Goal: Task Accomplishment & Management: Manage account settings

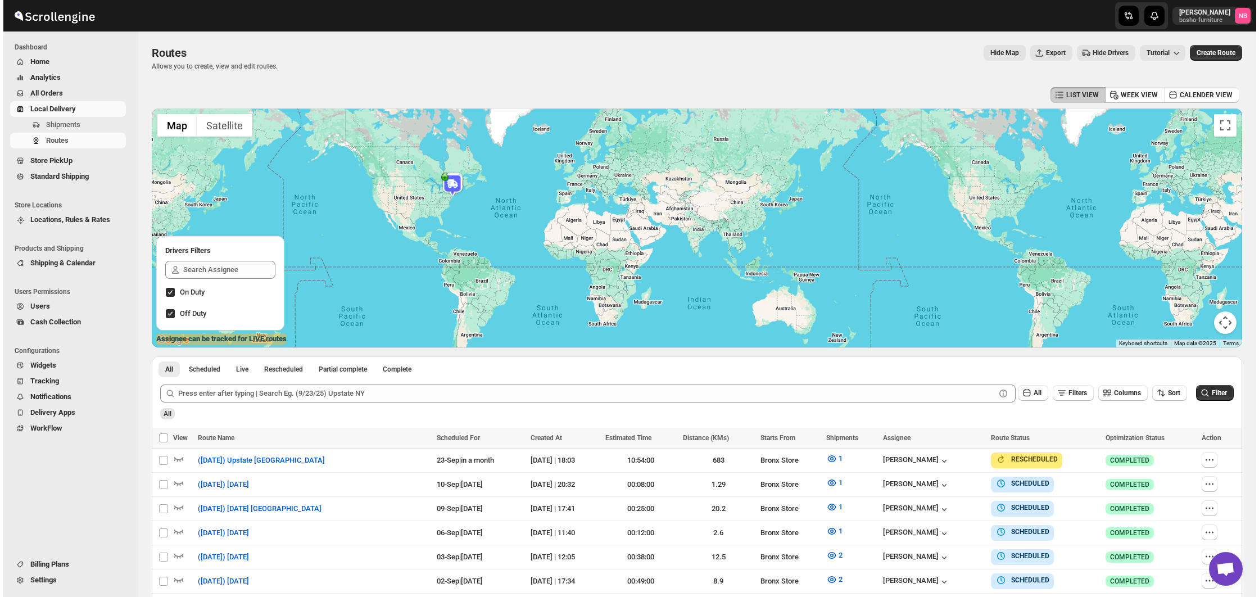
scroll to position [224, 0]
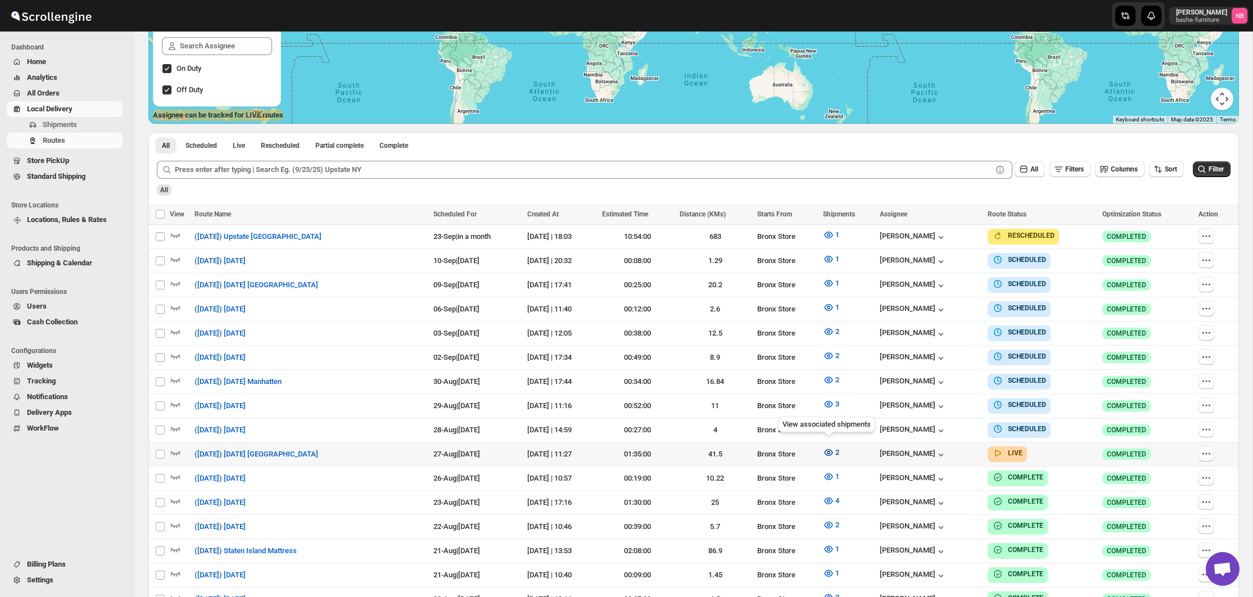
click at [820, 446] on button "2" at bounding box center [831, 453] width 30 height 18
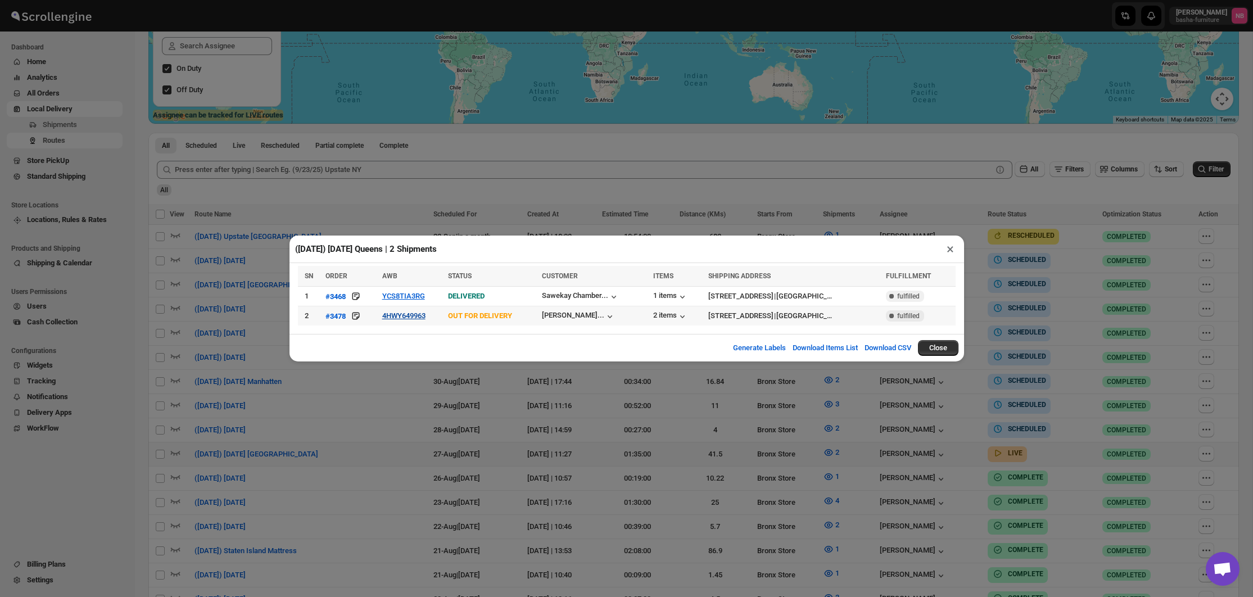
click at [409, 316] on button "4HWY649963" at bounding box center [403, 315] width 43 height 8
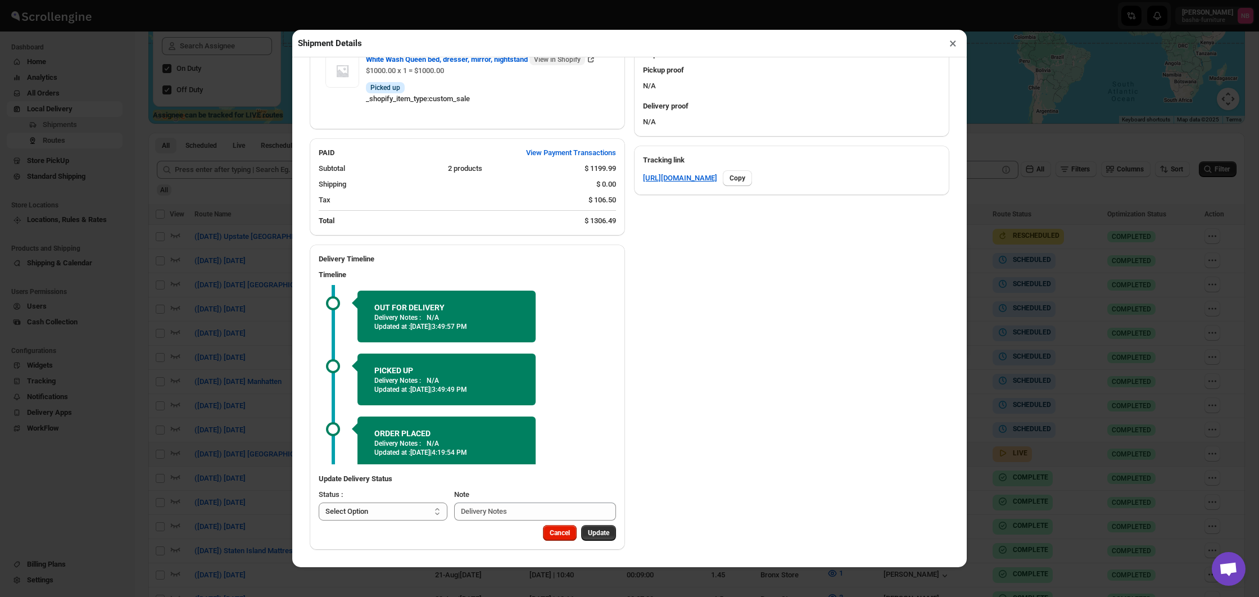
scroll to position [508, 0]
click at [202, 296] on div "Shipment Details × #3478 Awb : 4HWY649963 DATE [DATE] | 16:13 Info OUT FOR DELI…" at bounding box center [629, 298] width 1259 height 597
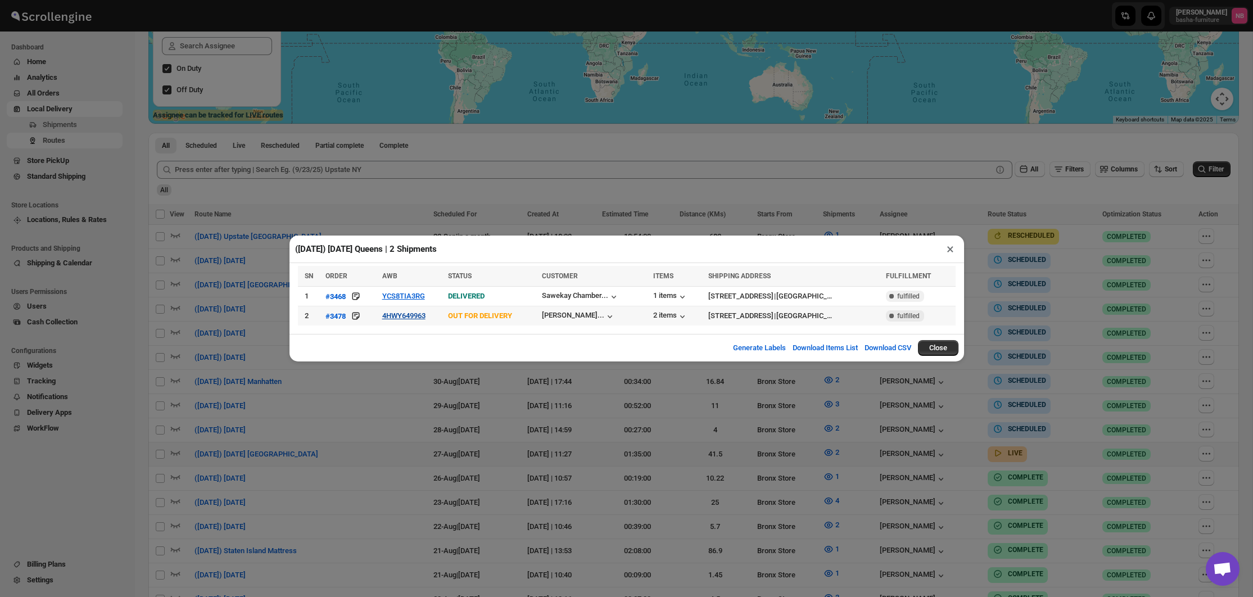
click at [421, 318] on button "4HWY649963" at bounding box center [403, 315] width 43 height 8
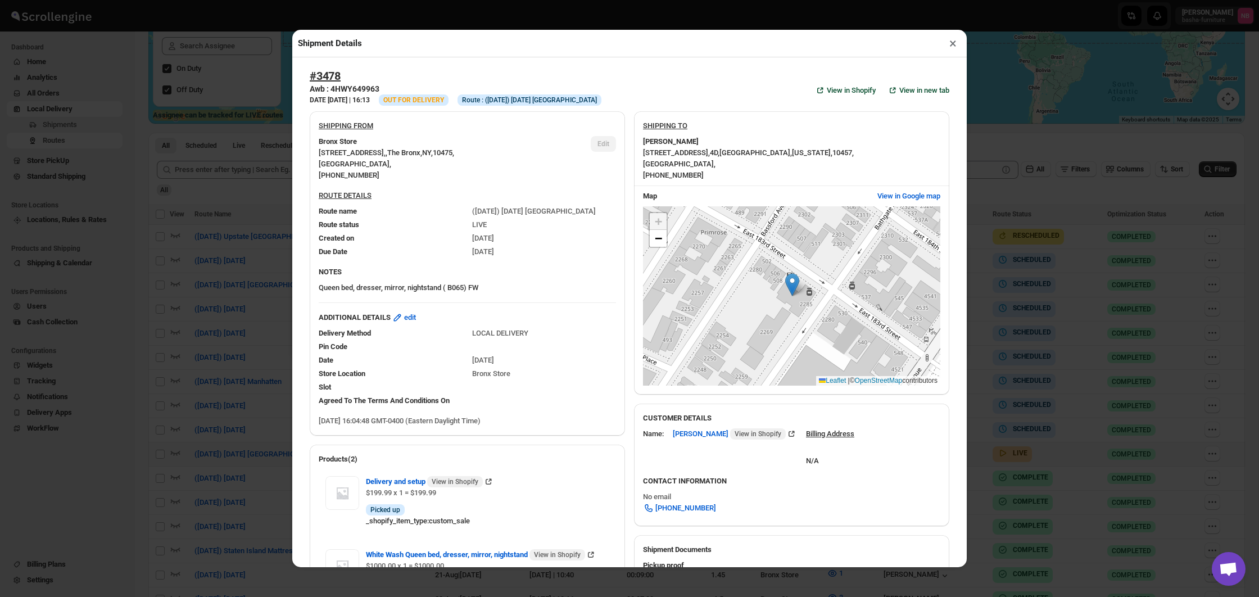
click at [202, 284] on div "Shipment Details × #3478 Awb : 4HWY649963 DATE [DATE] | 16:13 Info OUT FOR DELI…" at bounding box center [629, 298] width 1259 height 597
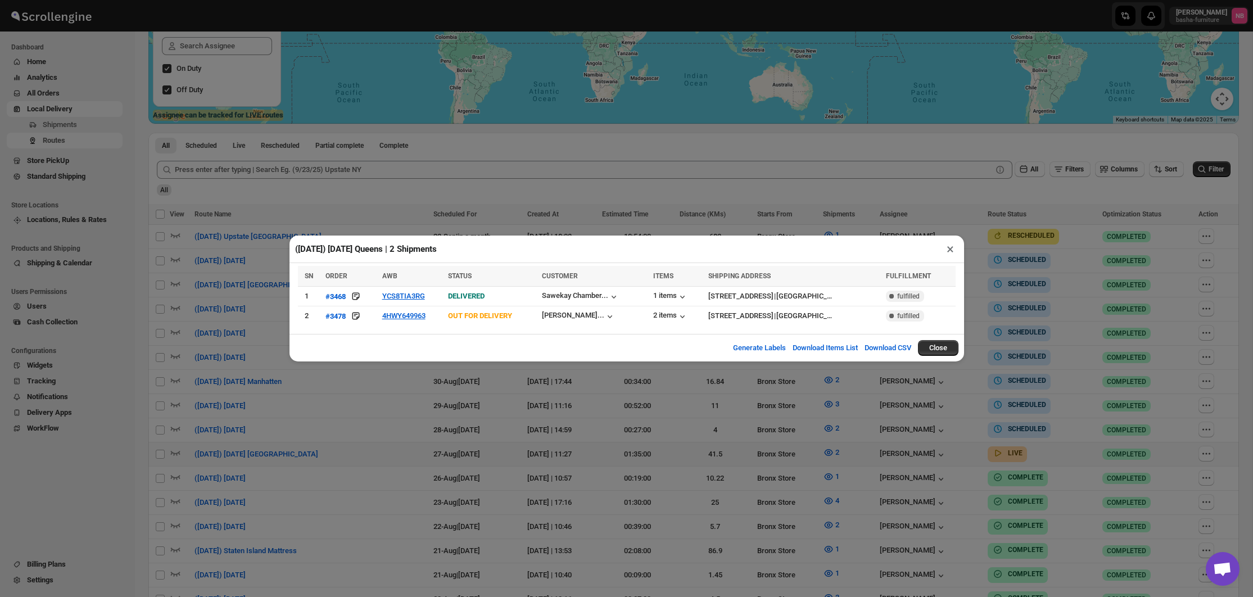
click at [202, 284] on div "([DATE]) [DATE] Queens | 2 Shipments × SN ORDER AWB STATUS CUSTOMER ITEMS SHIPP…" at bounding box center [626, 298] width 1253 height 597
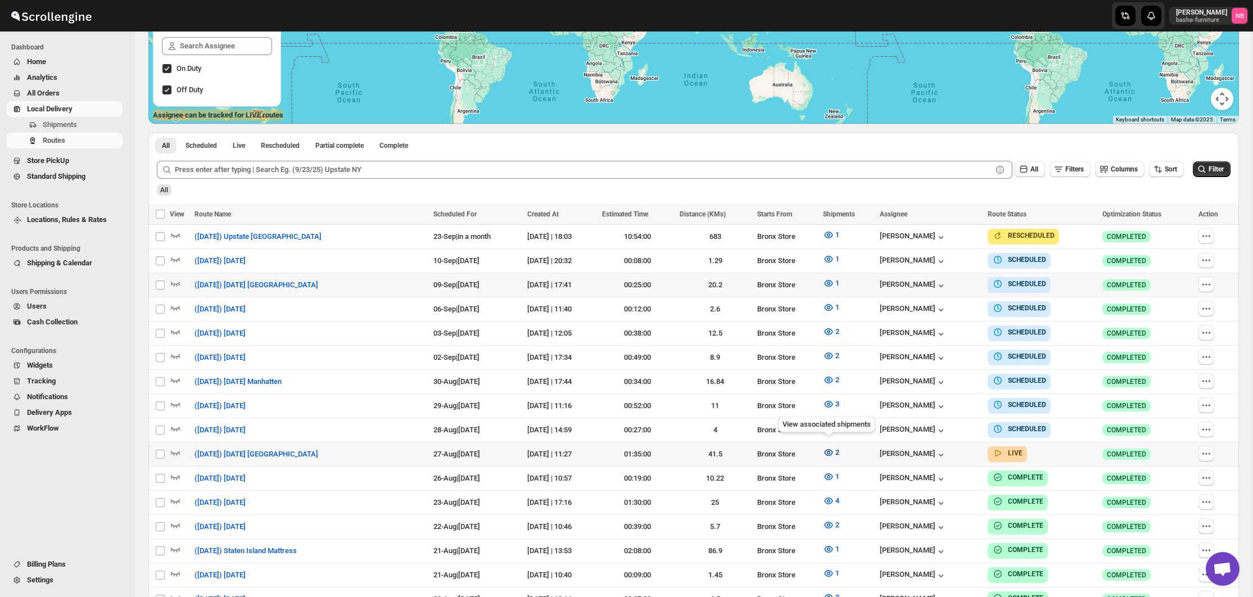
click at [828, 451] on icon "button" at bounding box center [828, 452] width 3 height 3
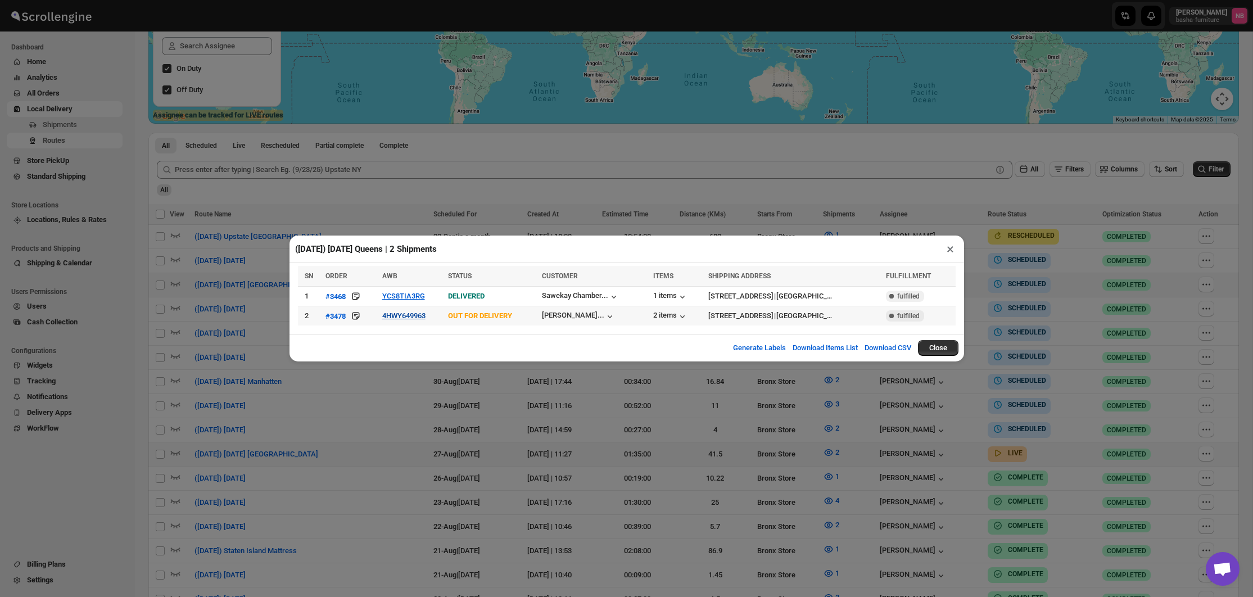
click at [404, 319] on button "4HWY649963" at bounding box center [403, 315] width 43 height 8
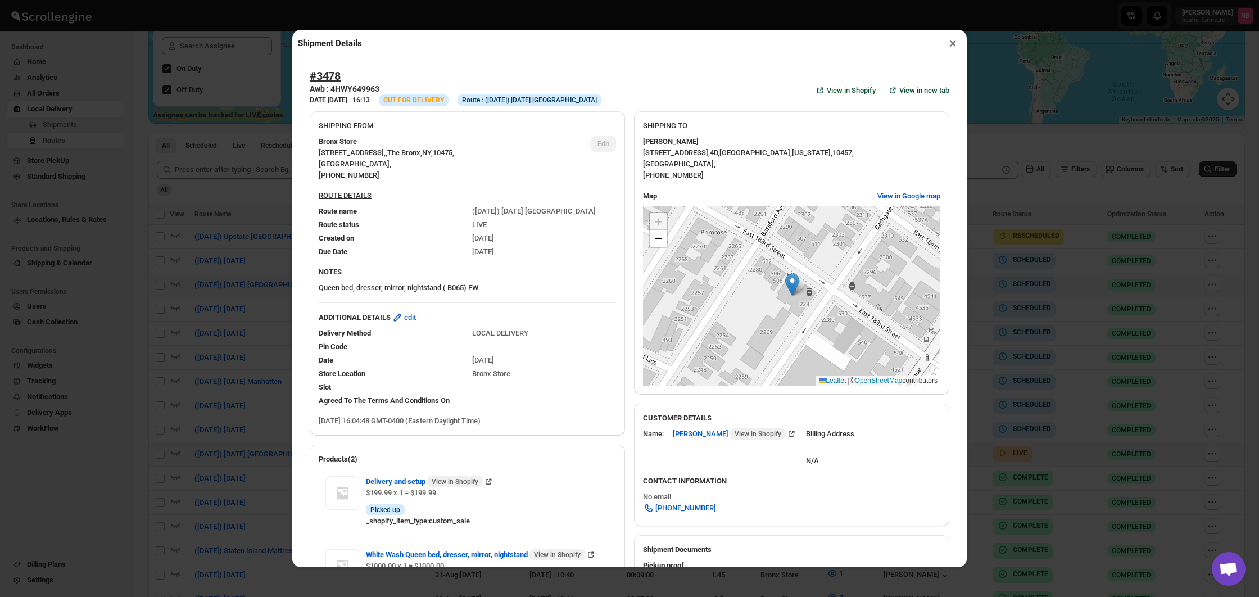
click at [237, 278] on div "Shipment Details × #3478 Awb : 4HWY649963 DATE [DATE] | 16:13 Info OUT FOR DELI…" at bounding box center [629, 298] width 1259 height 597
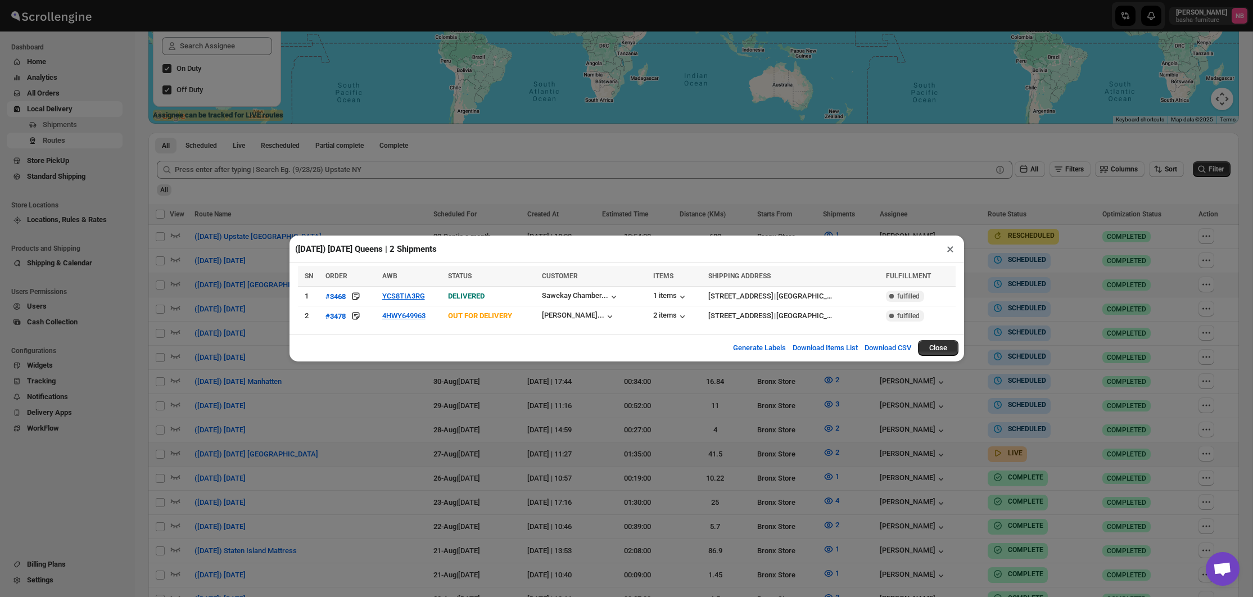
click at [374, 427] on div "([DATE]) [DATE] Queens | 2 Shipments × SN ORDER AWB STATUS CUSTOMER ITEMS SHIPP…" at bounding box center [626, 298] width 1253 height 597
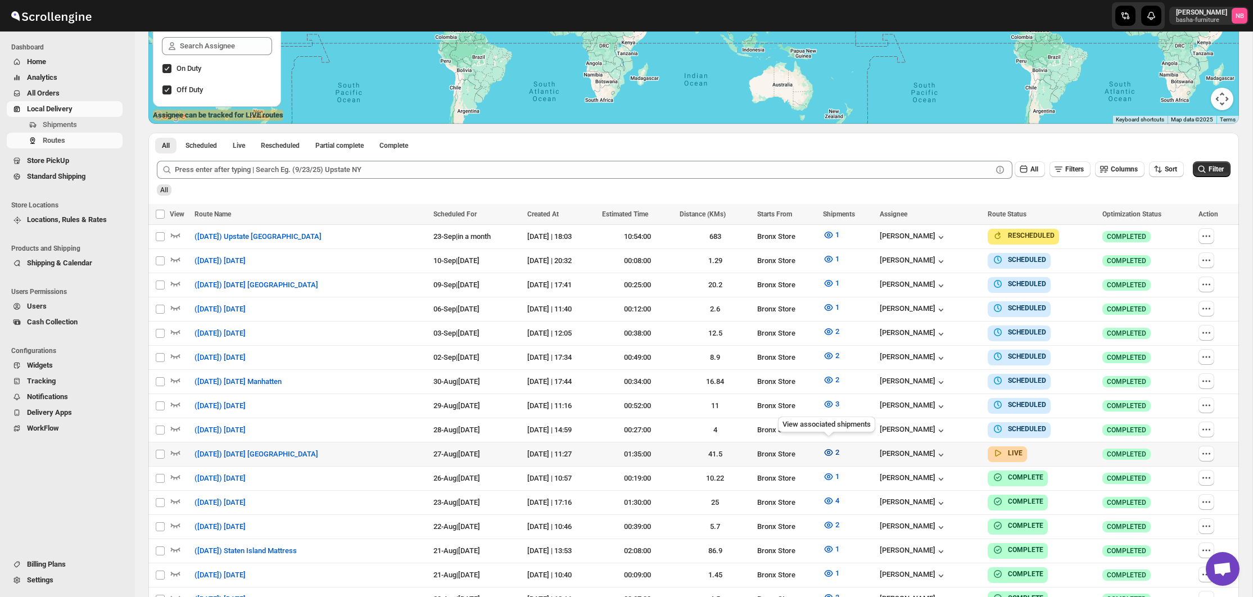
click at [825, 449] on icon "button" at bounding box center [828, 452] width 11 height 11
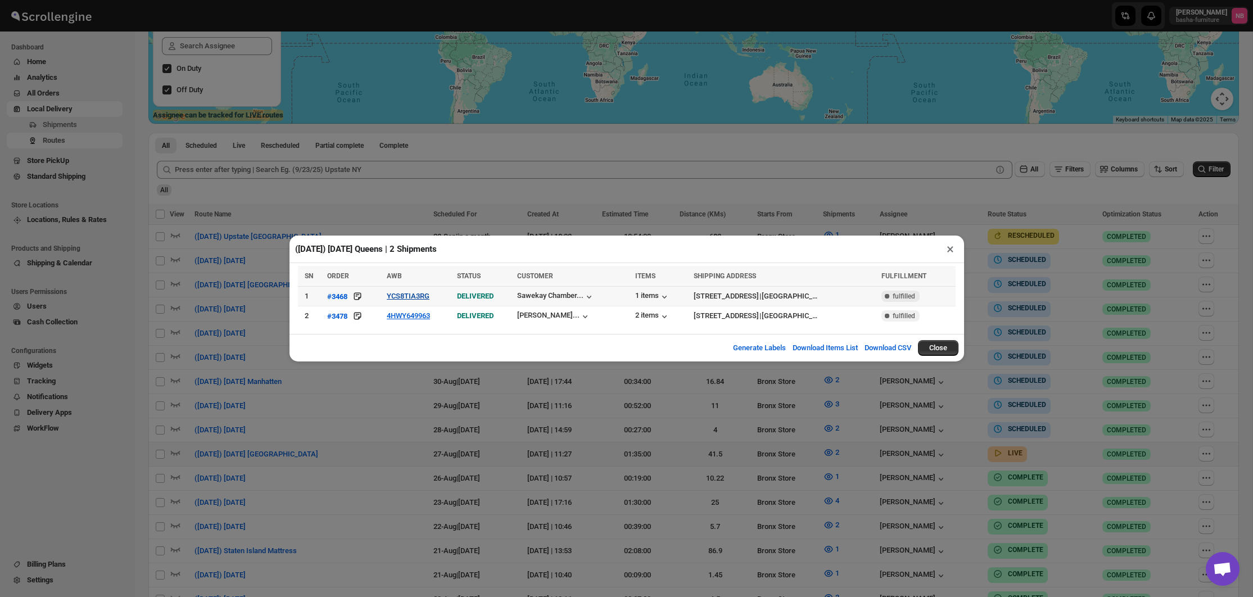
click at [404, 299] on button "YCS8TIA3RG" at bounding box center [408, 296] width 43 height 8
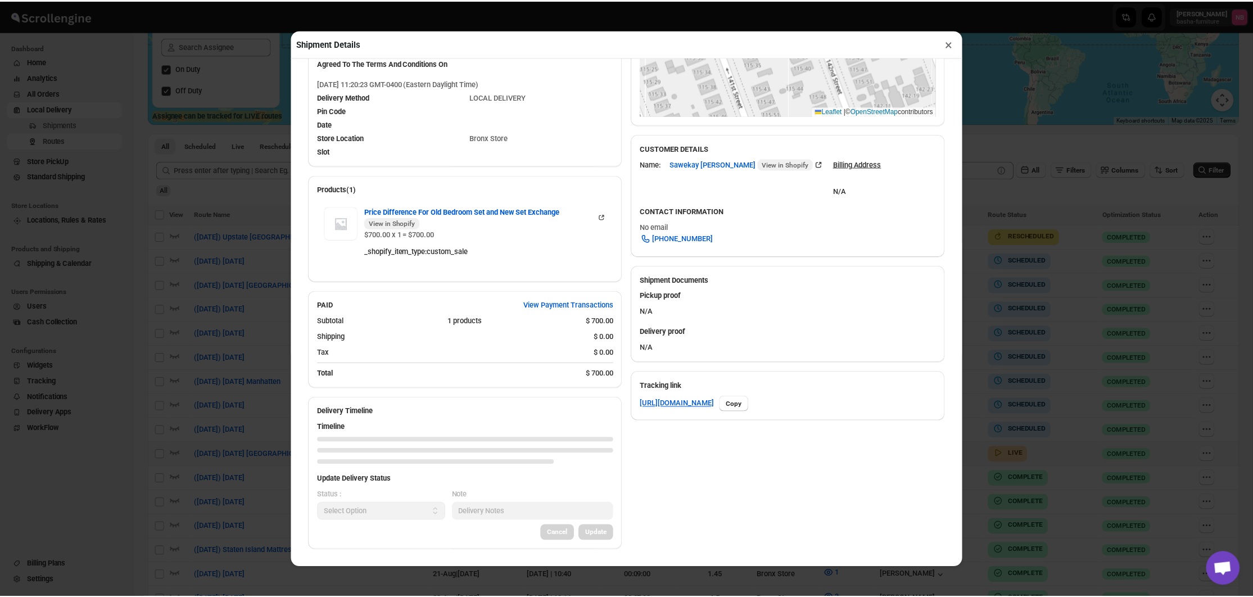
scroll to position [270, 0]
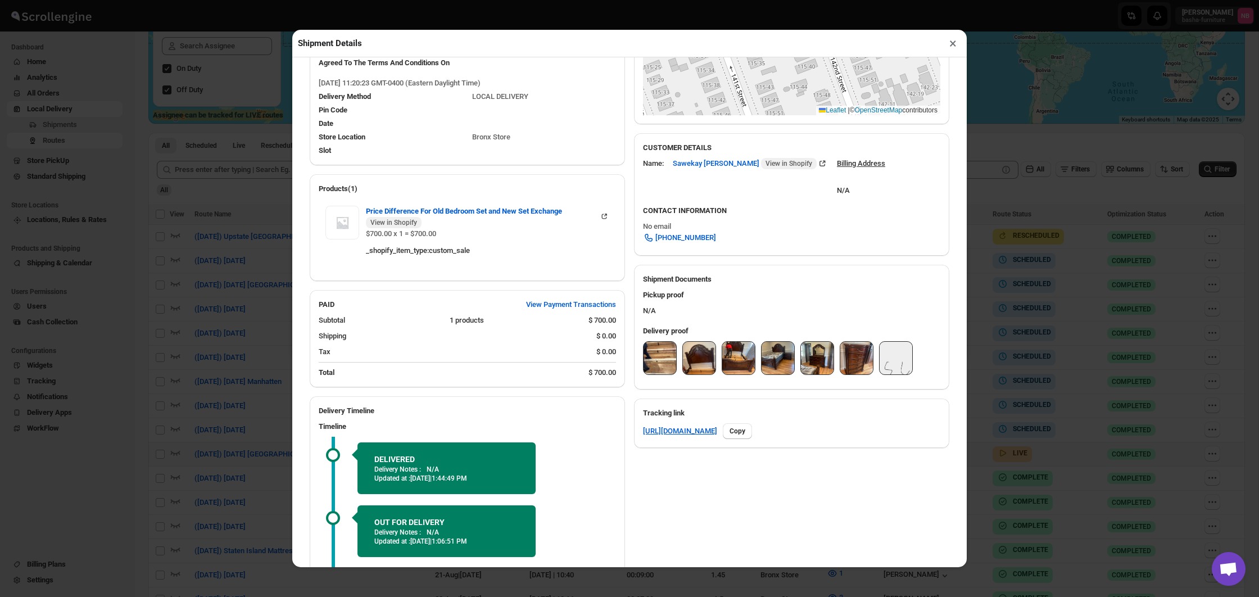
click at [652, 356] on img at bounding box center [660, 358] width 33 height 33
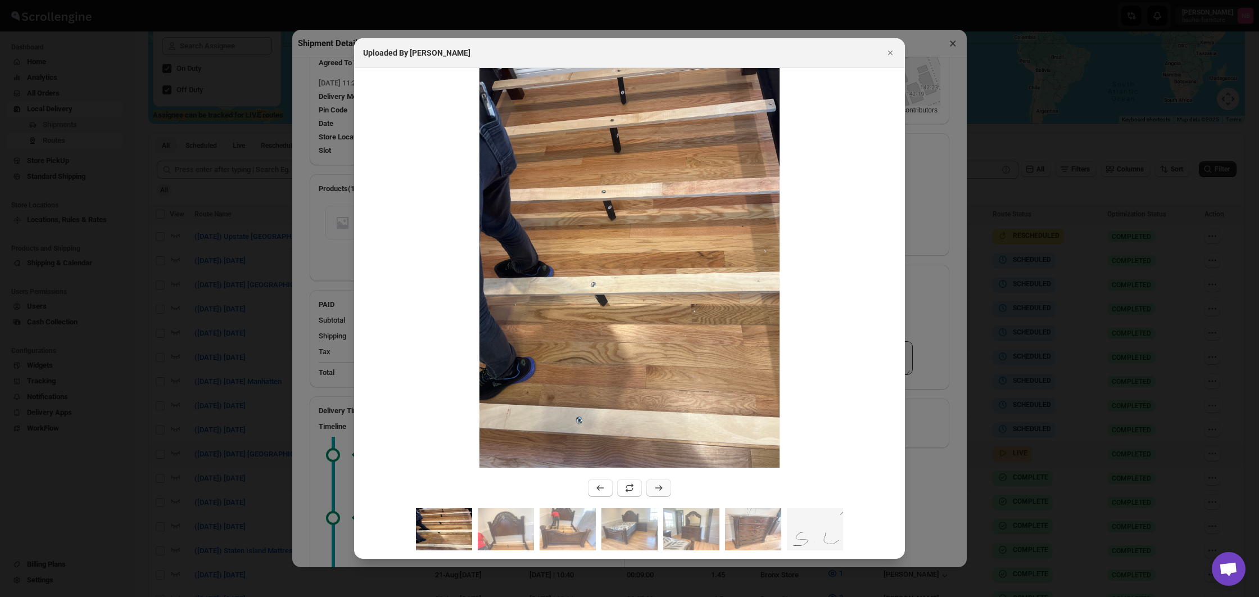
click at [655, 486] on icon ":r2b2m:" at bounding box center [658, 487] width 11 height 11
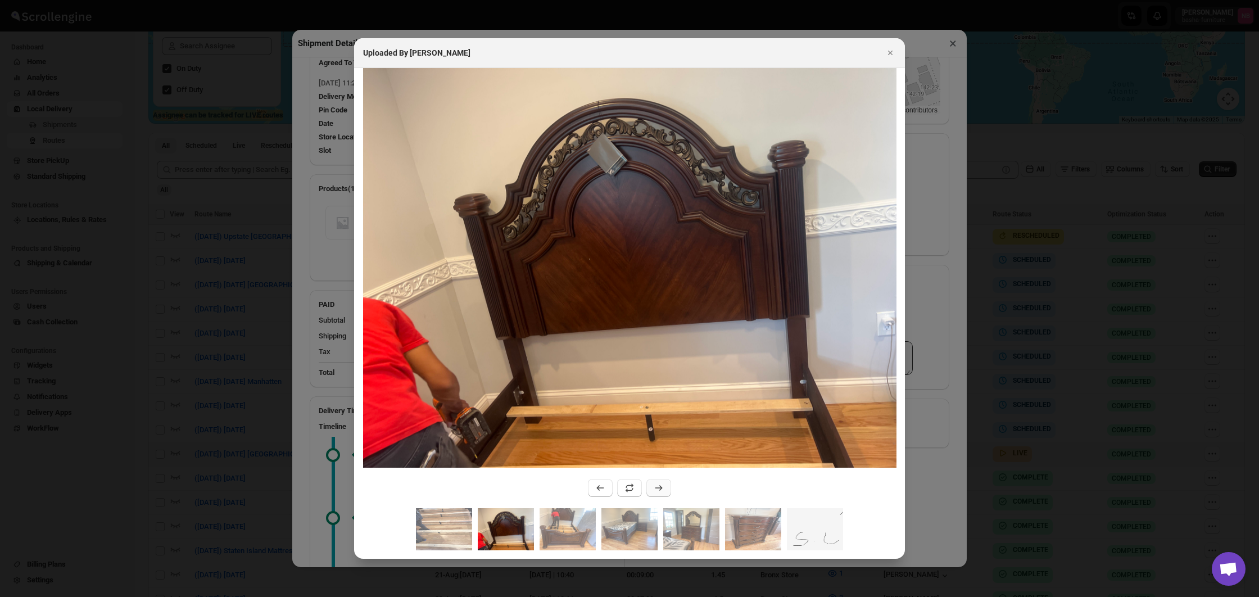
click at [655, 486] on icon ":r2b2m:" at bounding box center [658, 487] width 11 height 11
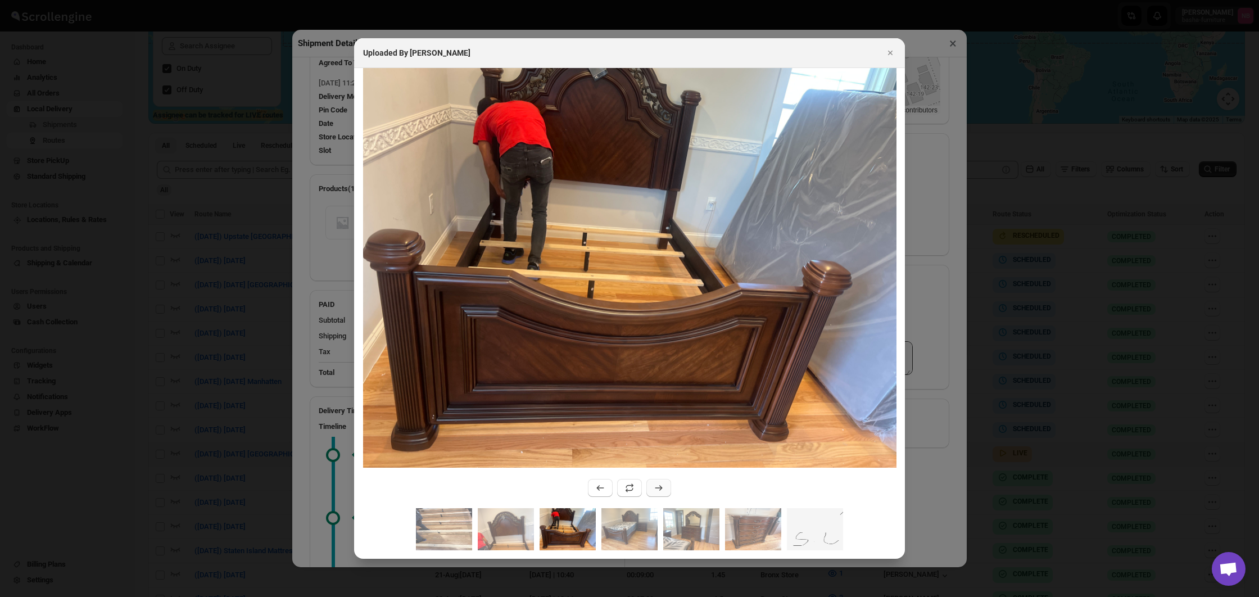
click at [655, 486] on icon ":r2b2m:" at bounding box center [658, 487] width 11 height 11
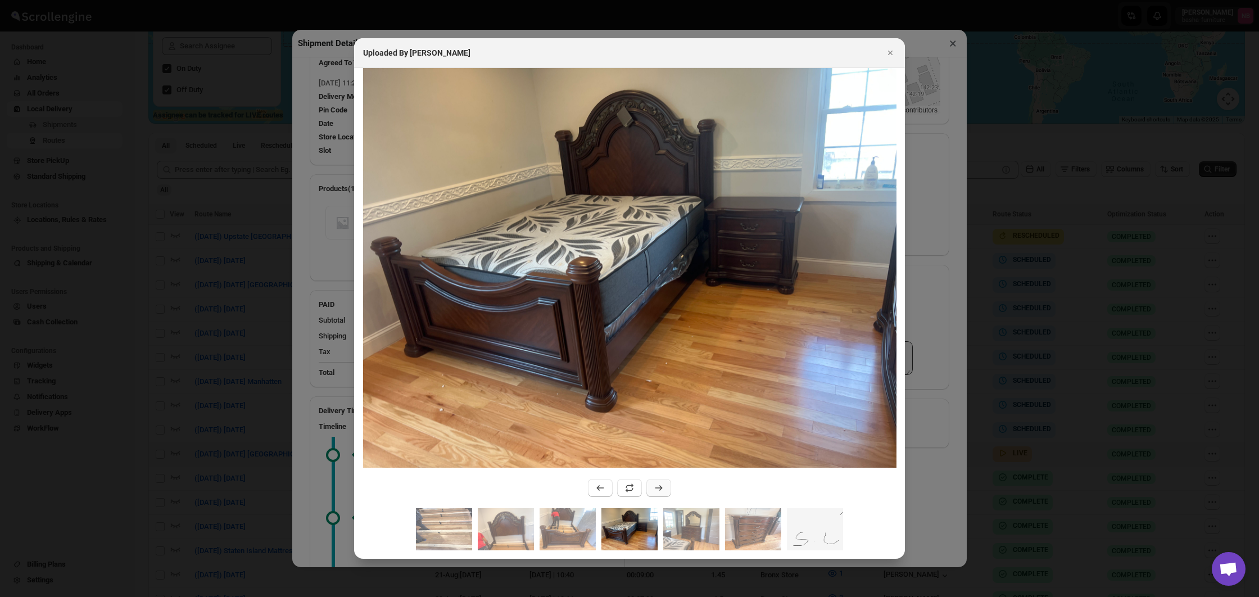
click at [655, 486] on icon ":r2b2m:" at bounding box center [658, 487] width 11 height 11
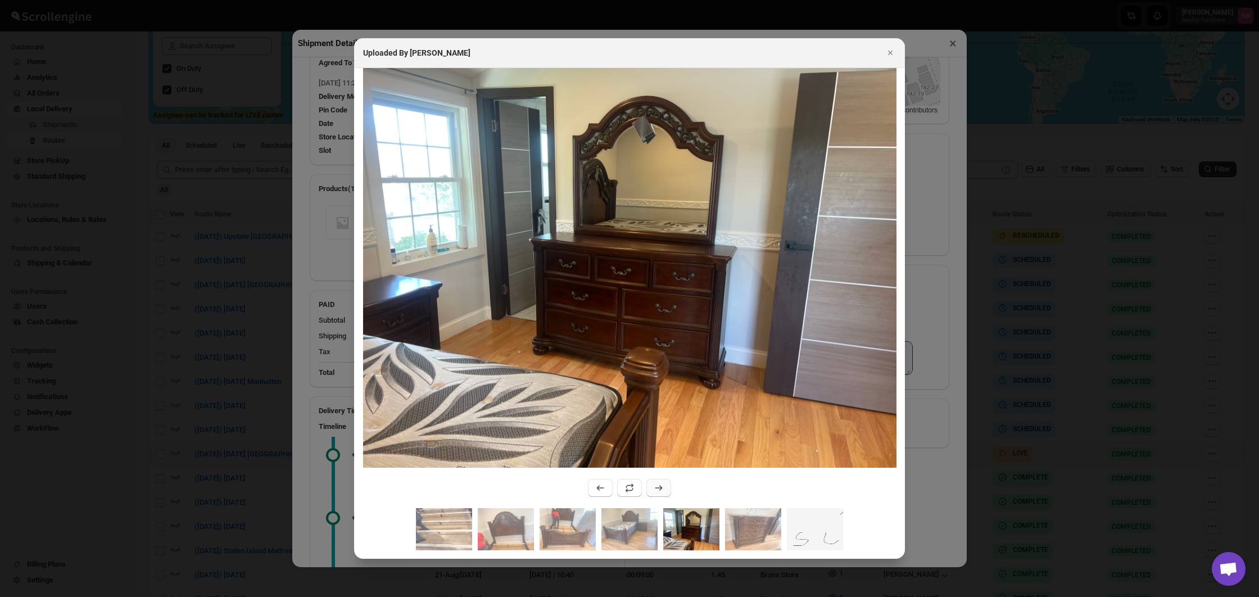
click at [655, 486] on icon ":r2b2m:" at bounding box center [658, 487] width 11 height 11
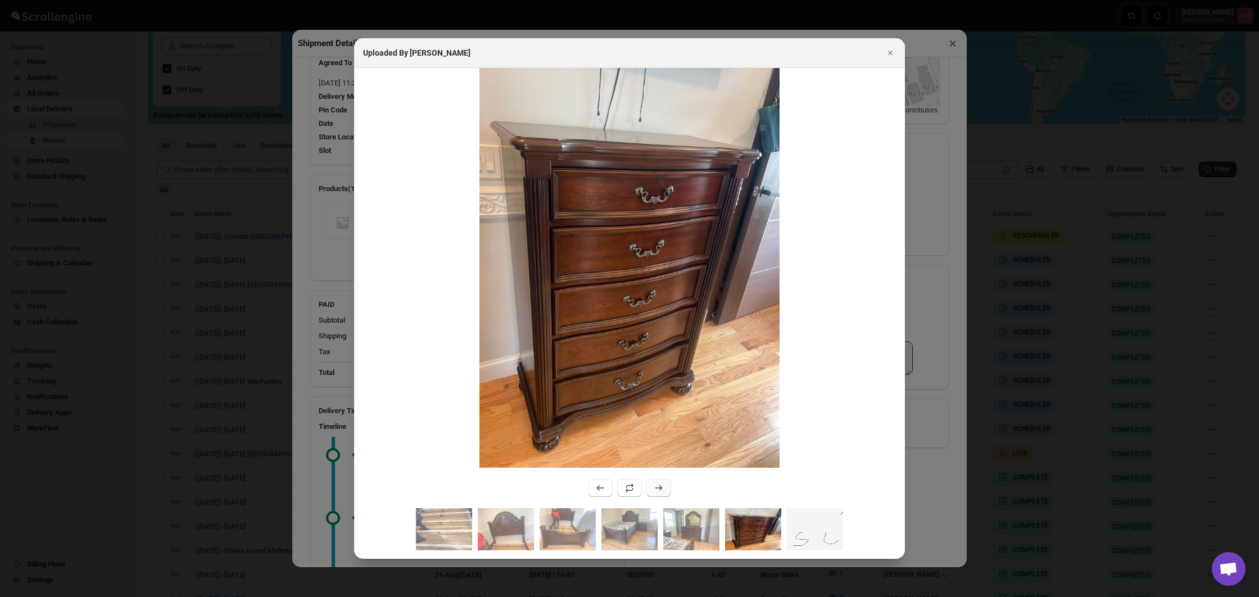
click at [655, 486] on icon ":r2b2m:" at bounding box center [658, 487] width 11 height 11
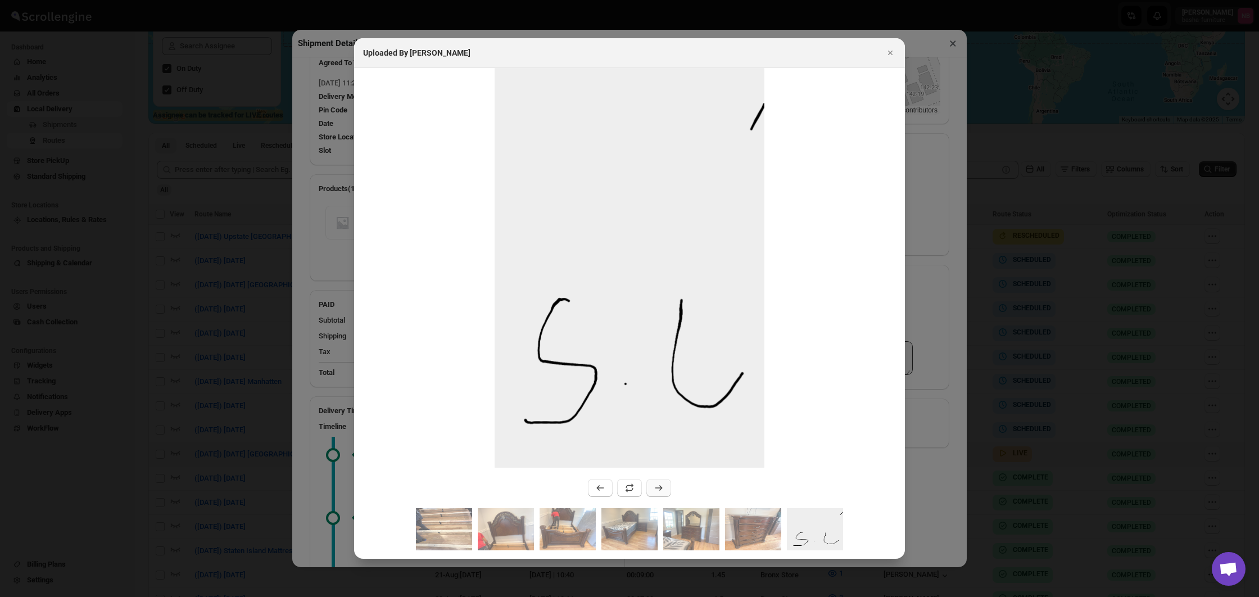
click at [655, 486] on icon ":r2b2m:" at bounding box center [658, 487] width 11 height 11
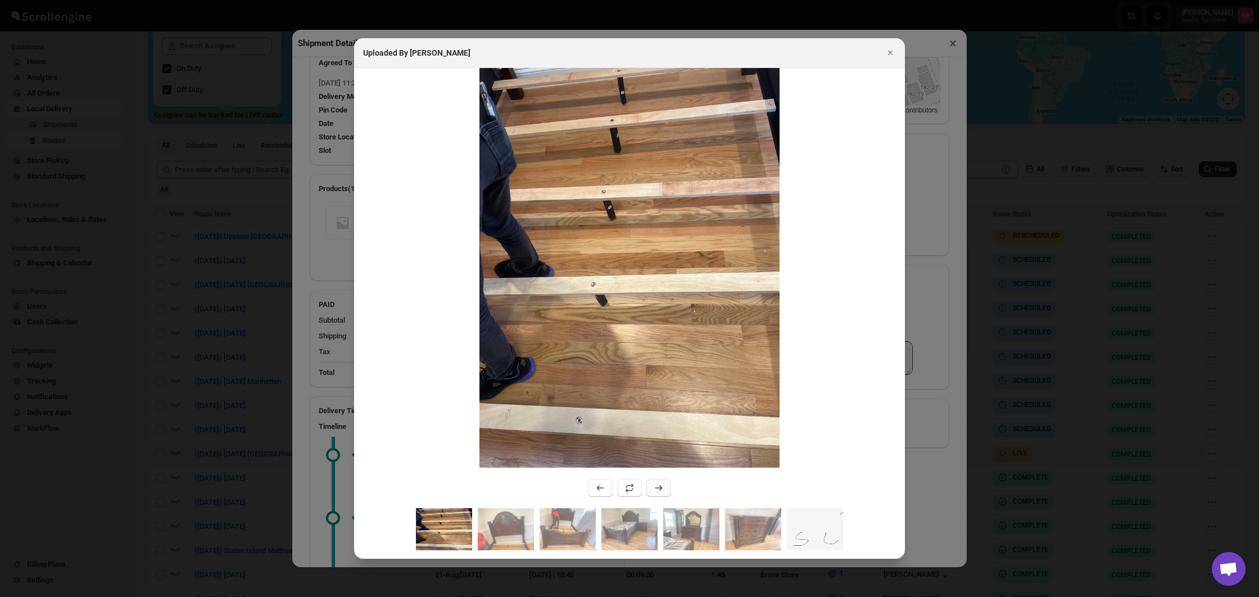
click at [655, 486] on icon ":r2b2m:" at bounding box center [658, 487] width 11 height 11
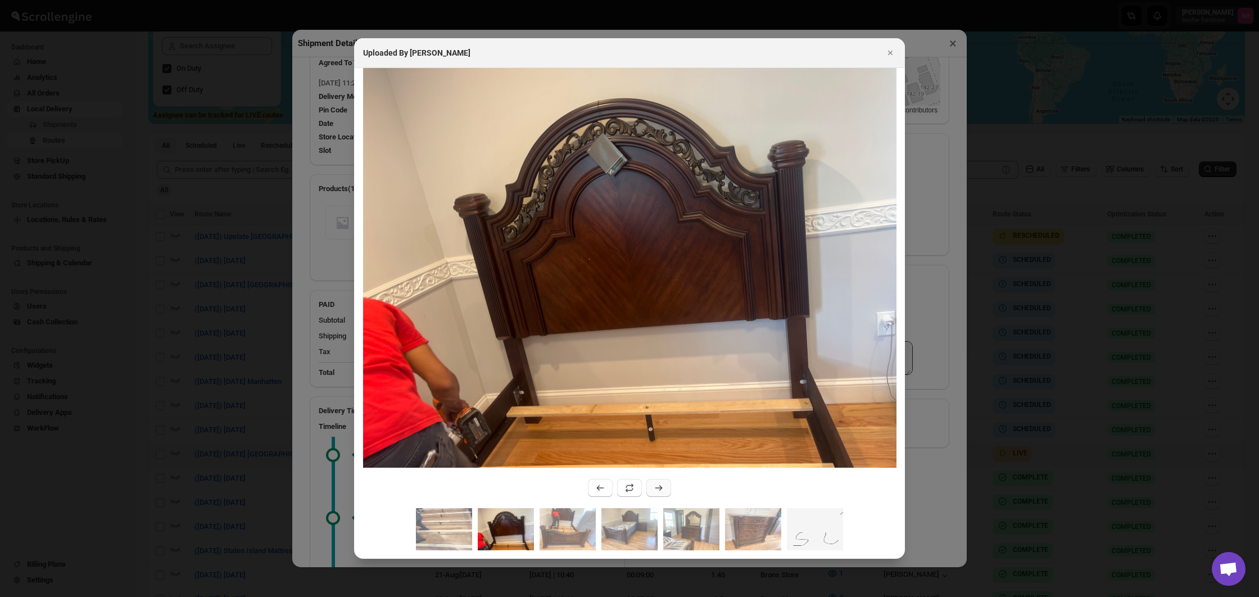
click at [655, 486] on icon ":r2b2m:" at bounding box center [658, 487] width 11 height 11
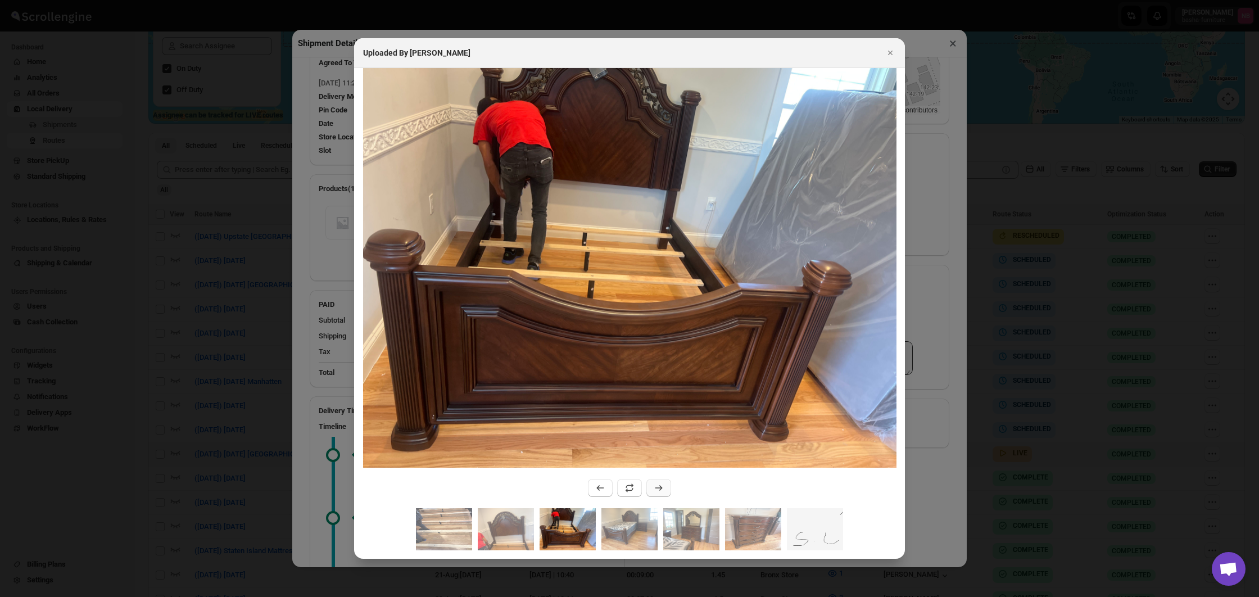
click at [655, 486] on icon ":r2b2m:" at bounding box center [658, 487] width 11 height 11
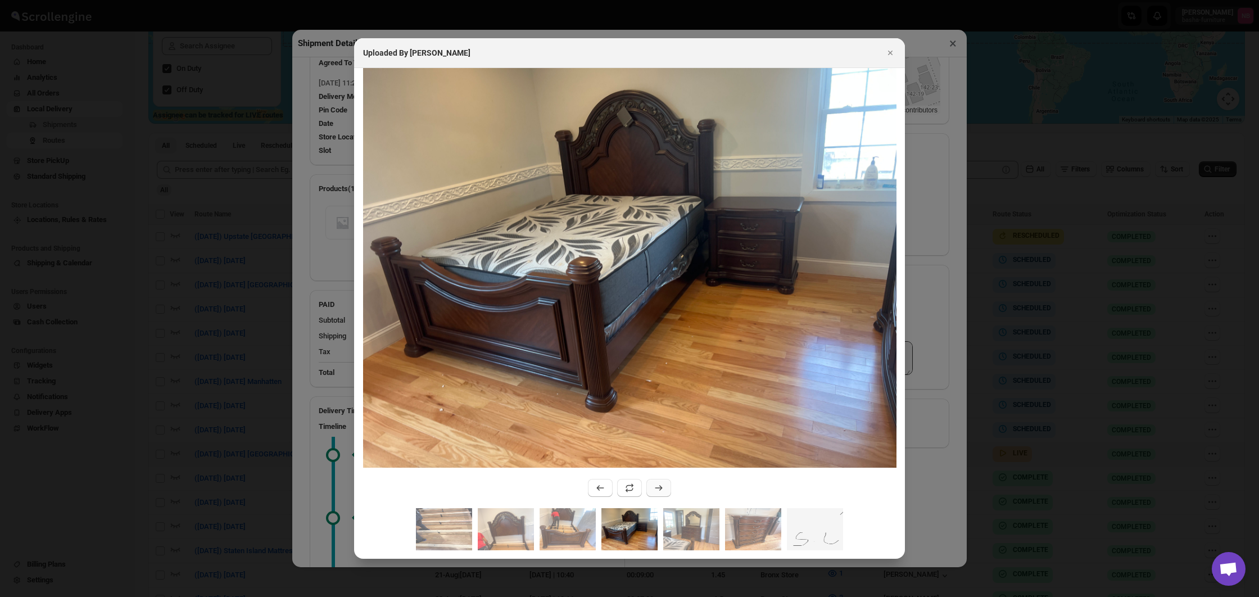
click at [655, 486] on icon ":r2b2m:" at bounding box center [658, 487] width 11 height 11
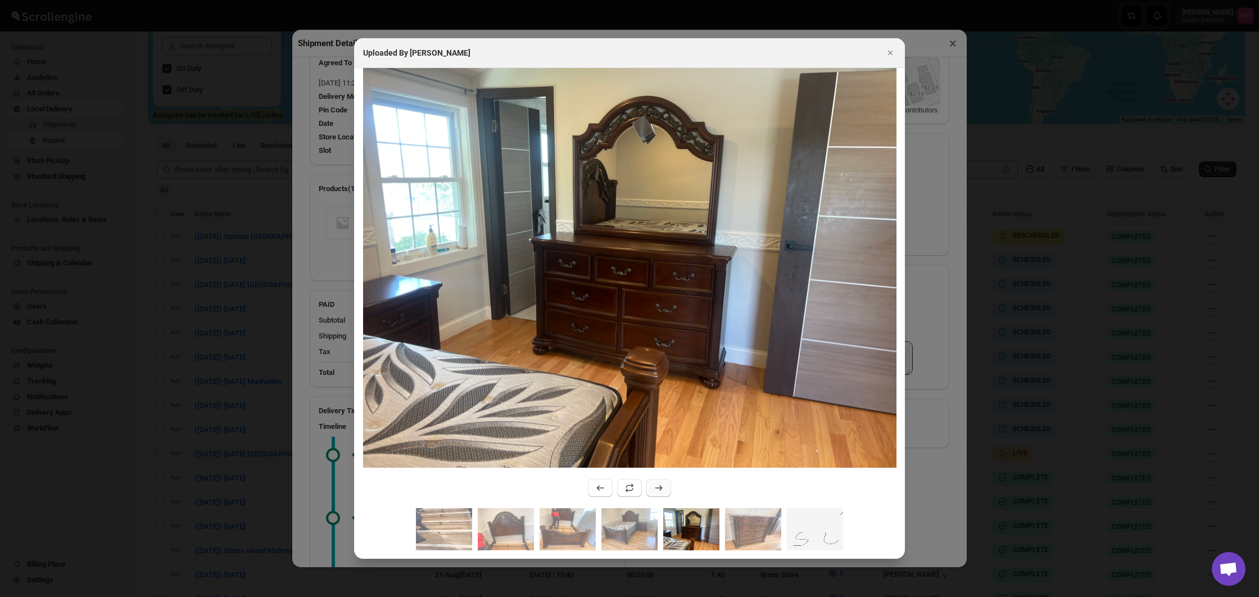
click at [655, 486] on icon ":r2b2m:" at bounding box center [658, 487] width 11 height 11
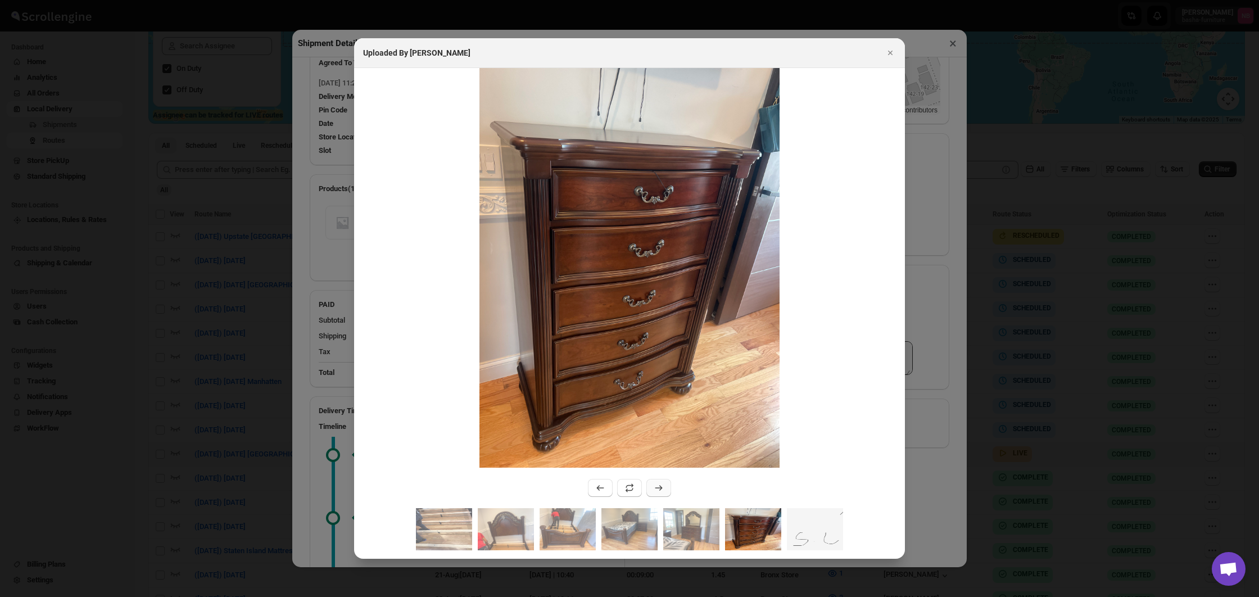
click at [655, 486] on icon ":r2b2m:" at bounding box center [658, 487] width 11 height 11
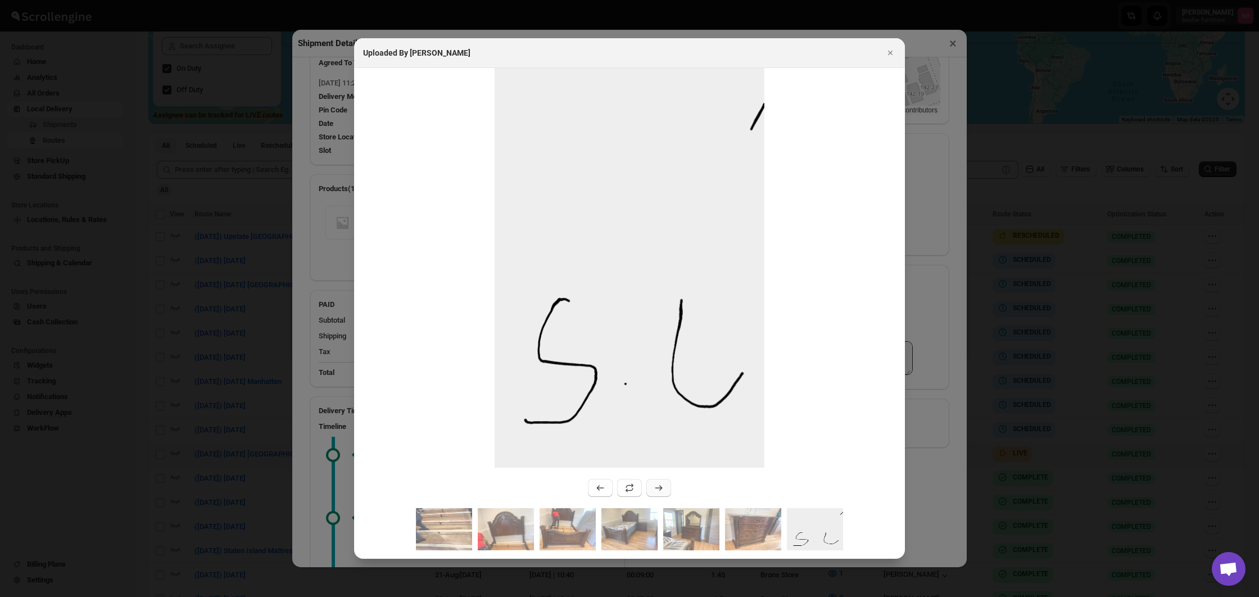
click at [655, 486] on icon ":r2b2m:" at bounding box center [658, 487] width 11 height 11
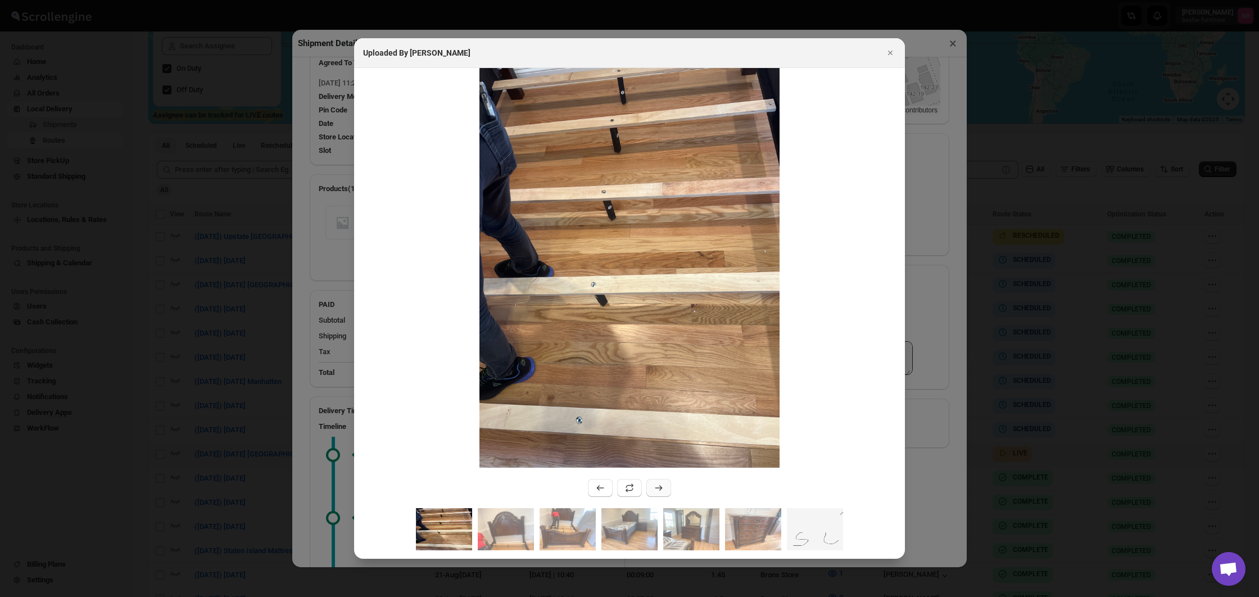
click at [655, 486] on icon ":r2b2m:" at bounding box center [658, 487] width 11 height 11
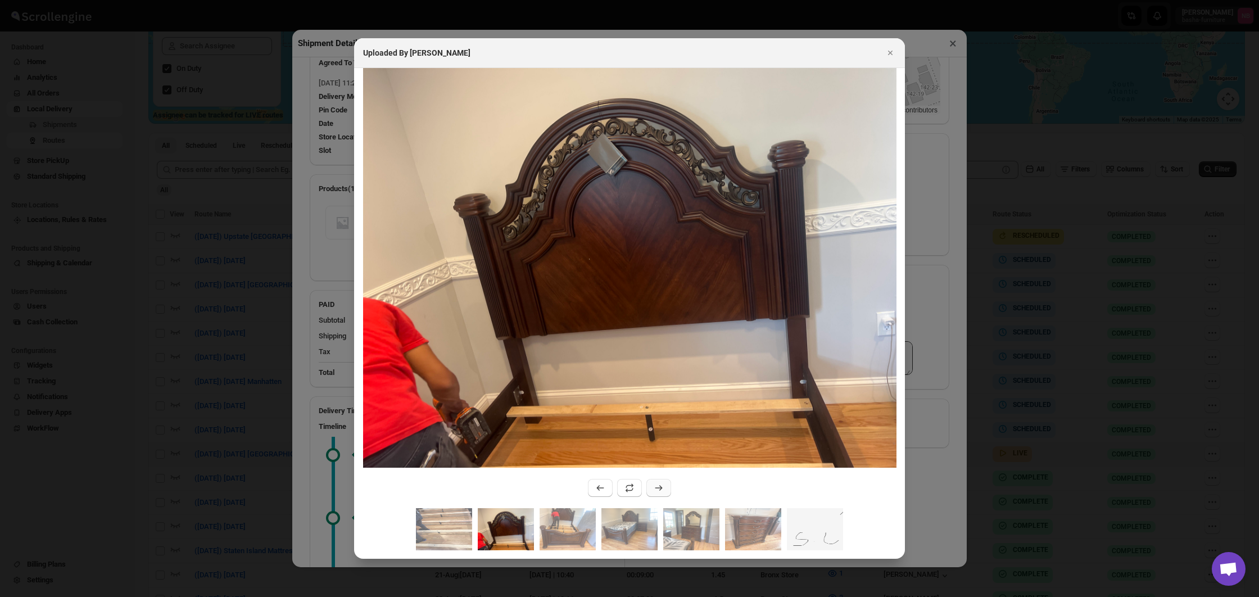
click at [655, 486] on icon ":r2b2m:" at bounding box center [658, 487] width 11 height 11
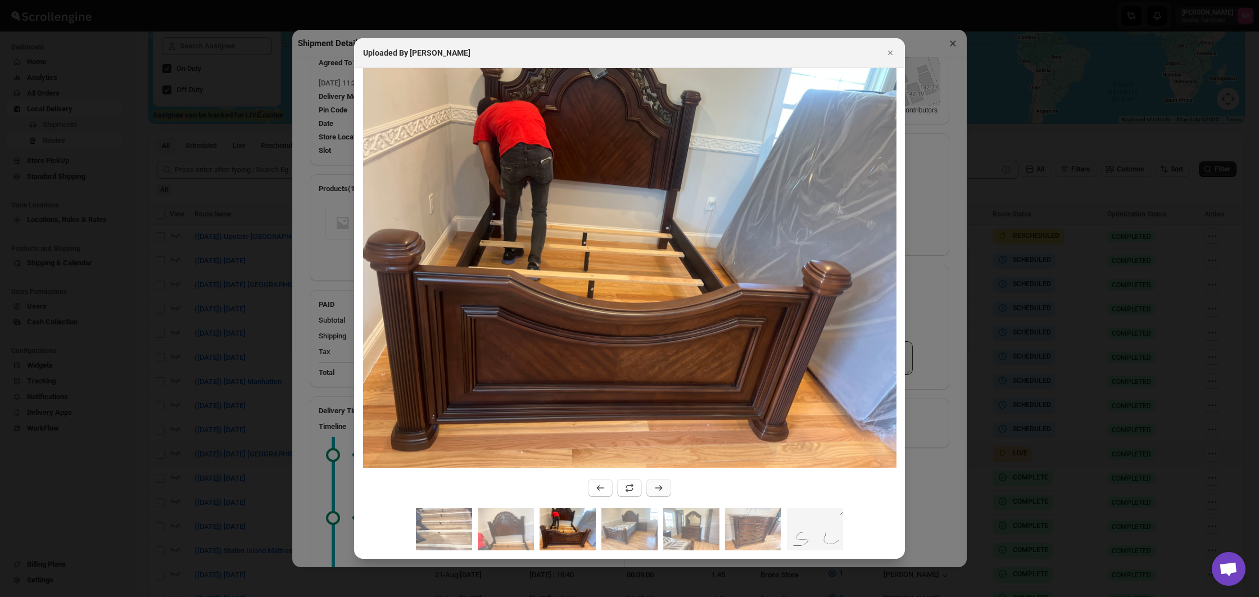
click at [655, 486] on icon ":r2b2m:" at bounding box center [658, 487] width 11 height 11
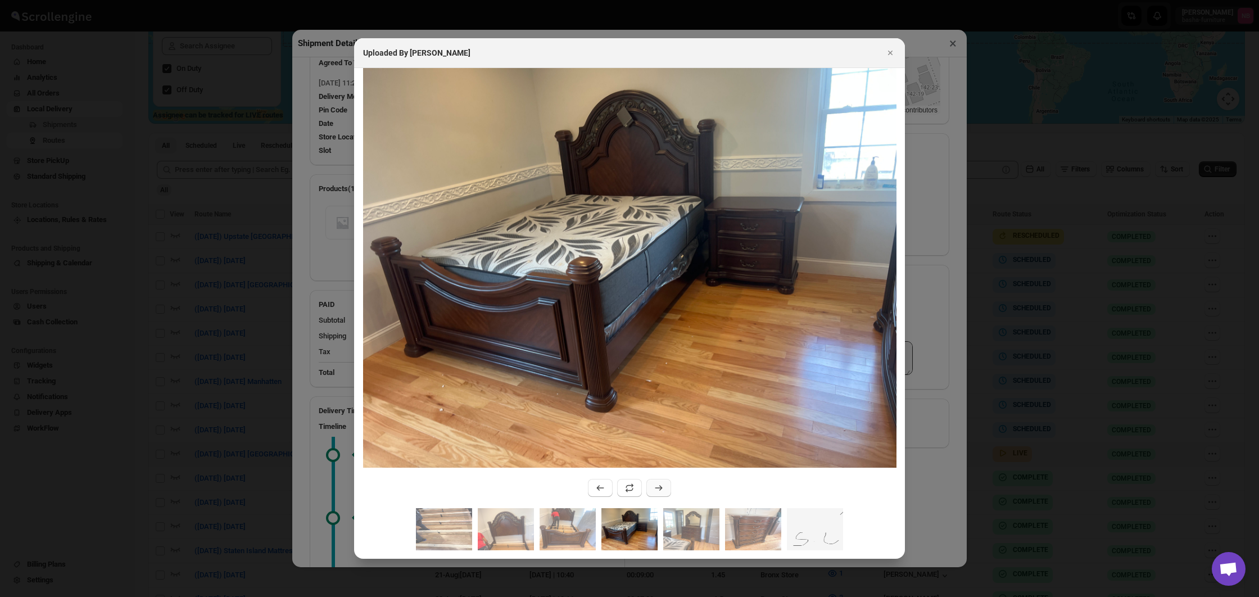
click at [655, 486] on icon ":r2b2m:" at bounding box center [658, 487] width 11 height 11
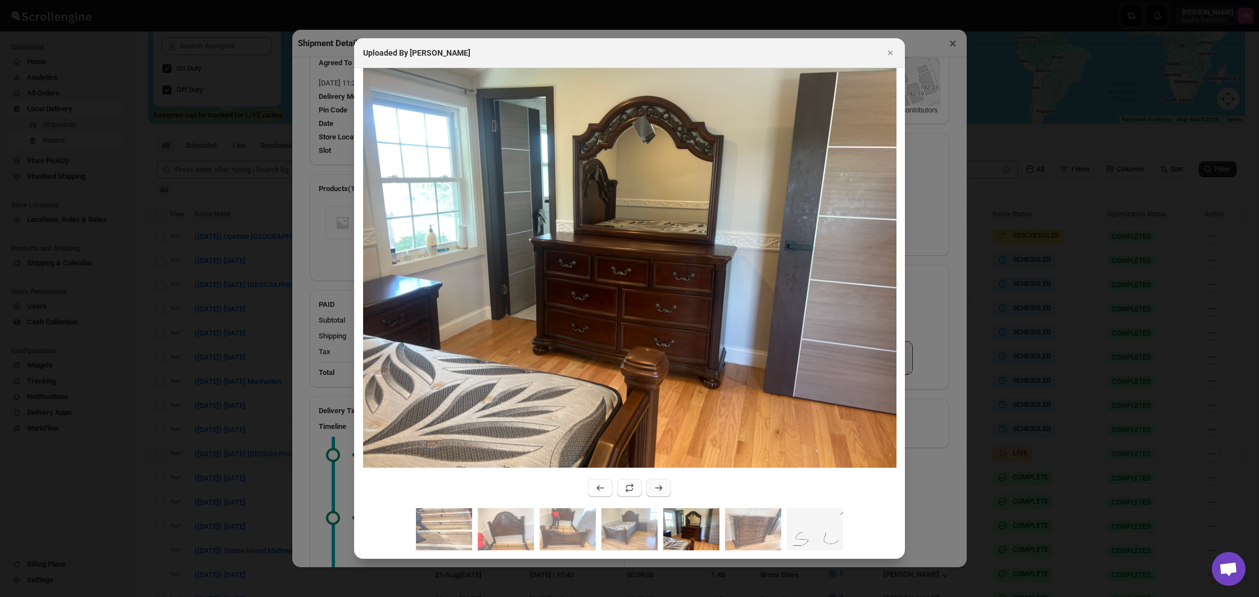
click at [655, 486] on icon ":r2b2m:" at bounding box center [658, 487] width 11 height 11
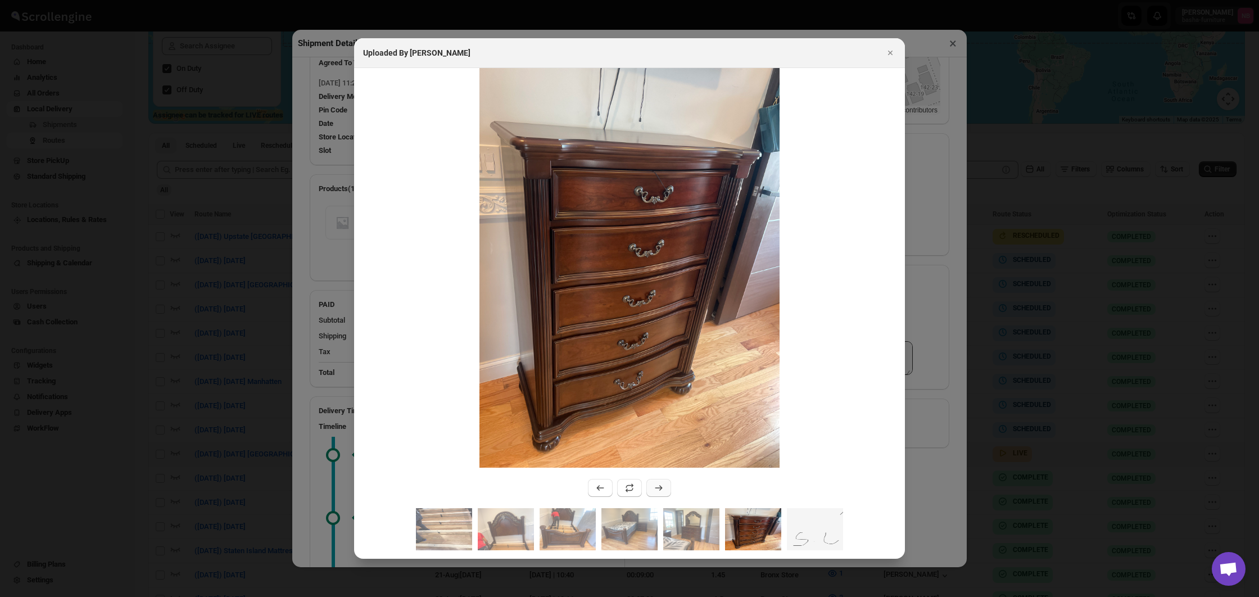
click at [655, 486] on icon ":r2b2m:" at bounding box center [658, 487] width 11 height 11
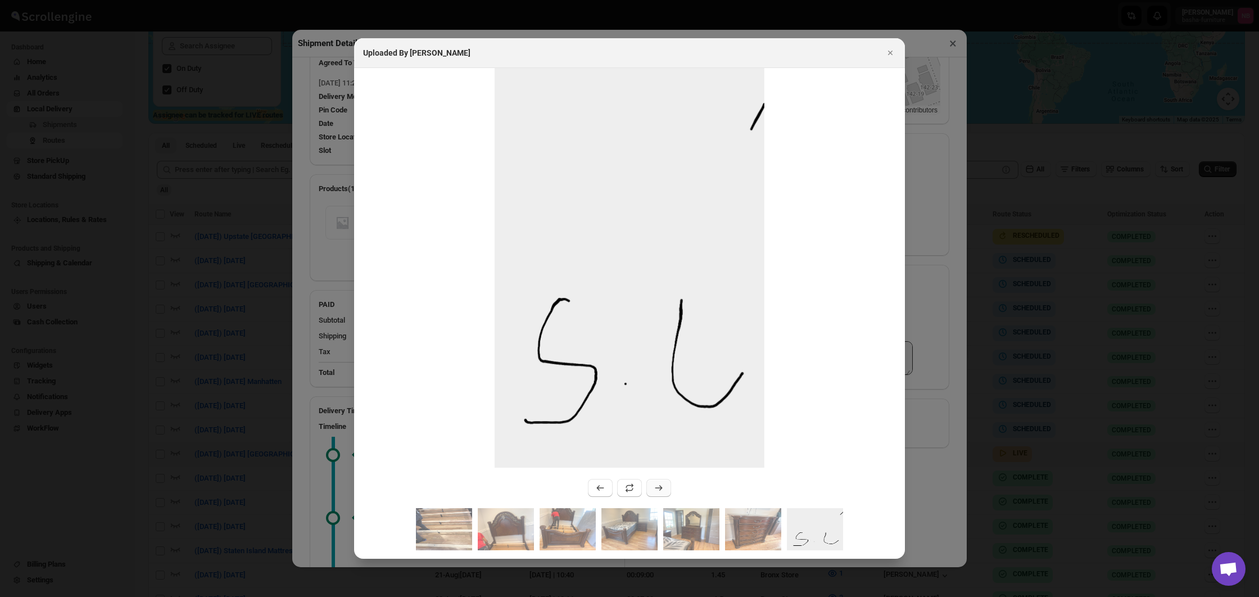
click at [655, 486] on icon ":r2b2m:" at bounding box center [658, 487] width 11 height 11
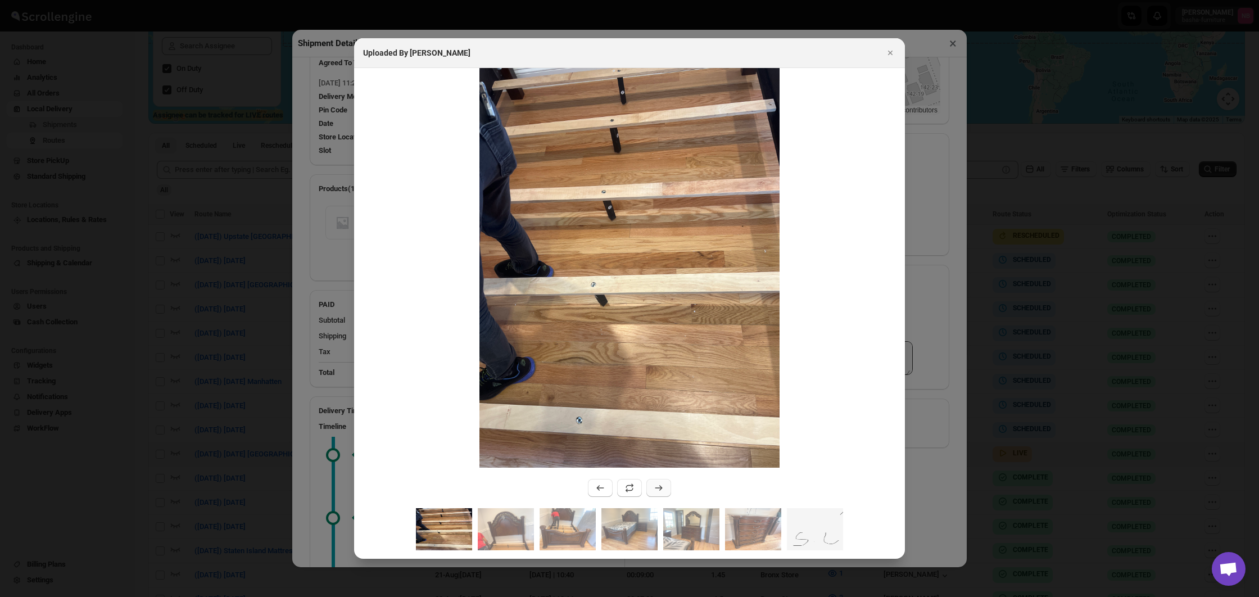
click at [655, 486] on icon ":r2b2m:" at bounding box center [658, 487] width 11 height 11
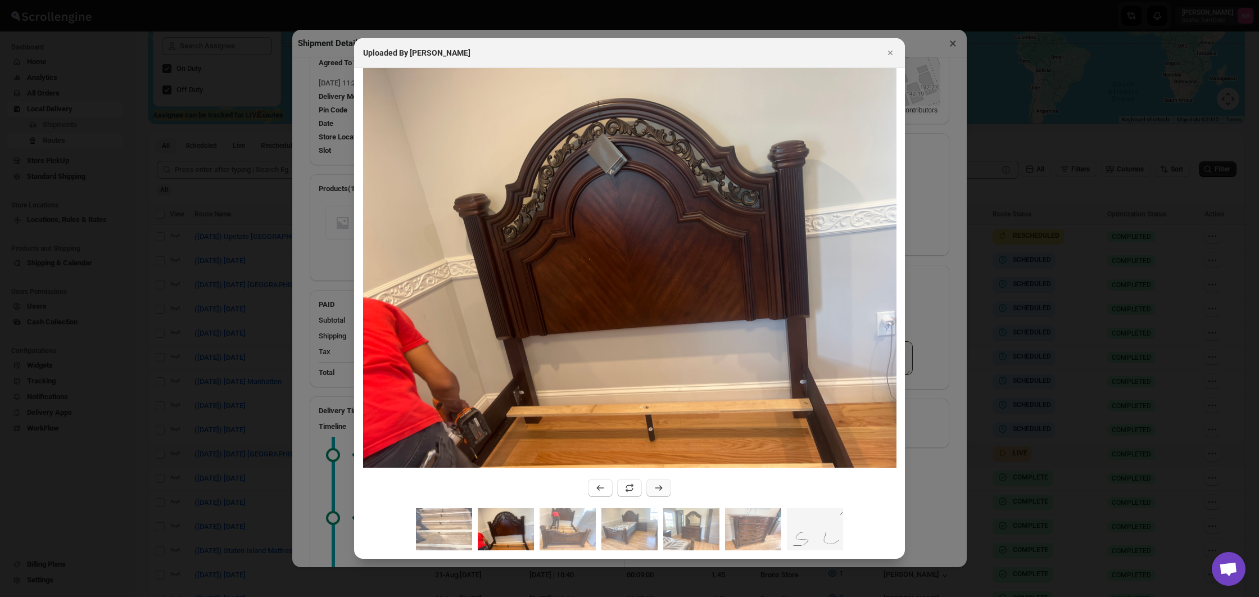
click at [655, 486] on icon ":r2b2m:" at bounding box center [658, 487] width 11 height 11
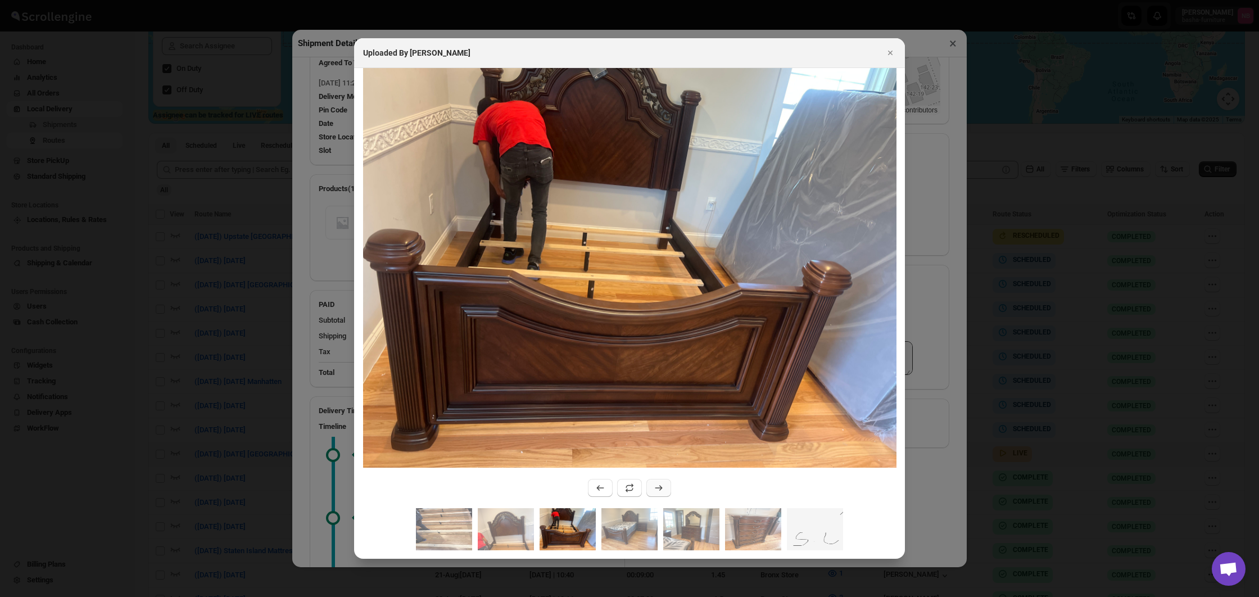
click at [655, 486] on icon ":r2b2m:" at bounding box center [658, 487] width 11 height 11
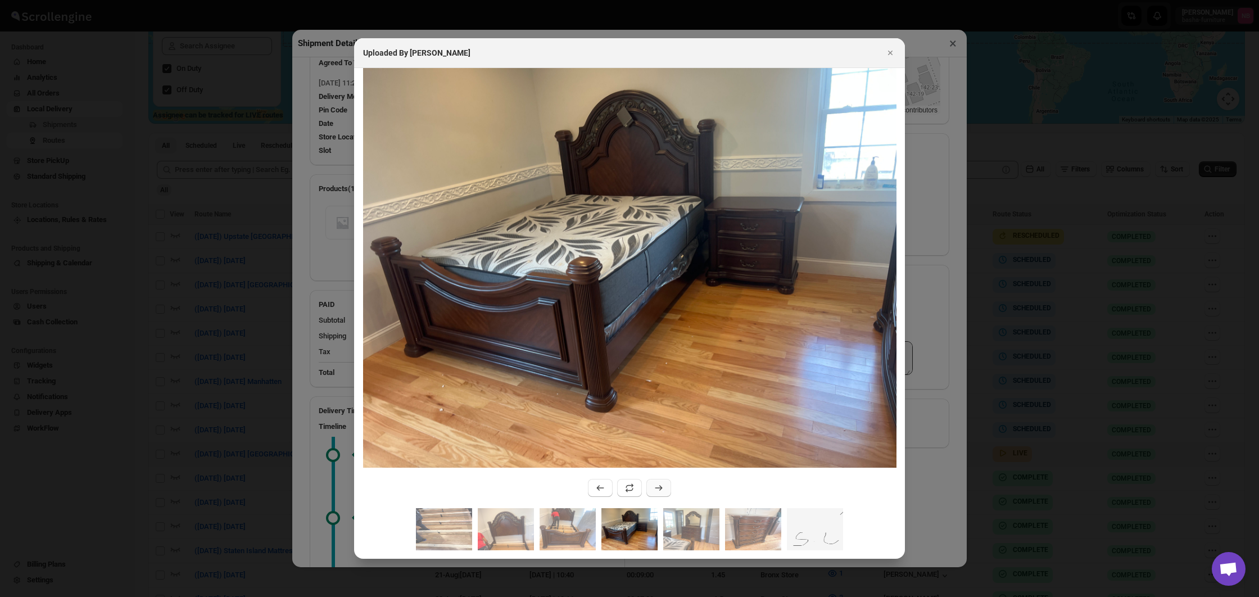
click at [655, 486] on icon ":r2b2m:" at bounding box center [658, 487] width 11 height 11
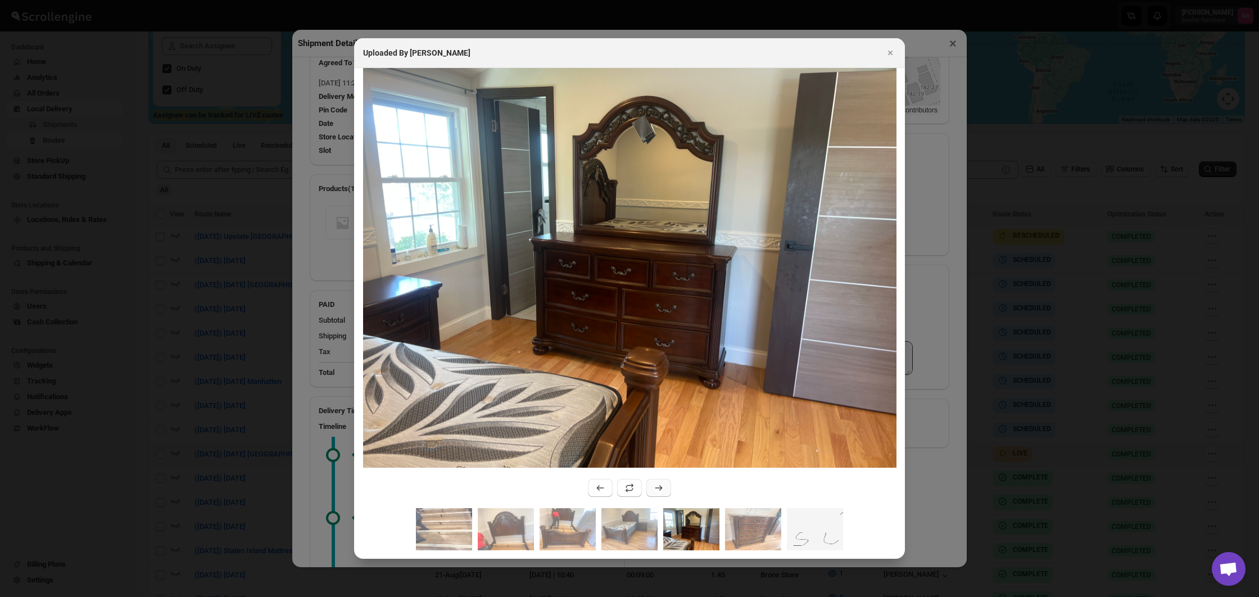
click at [655, 486] on icon ":r2b2m:" at bounding box center [658, 487] width 11 height 11
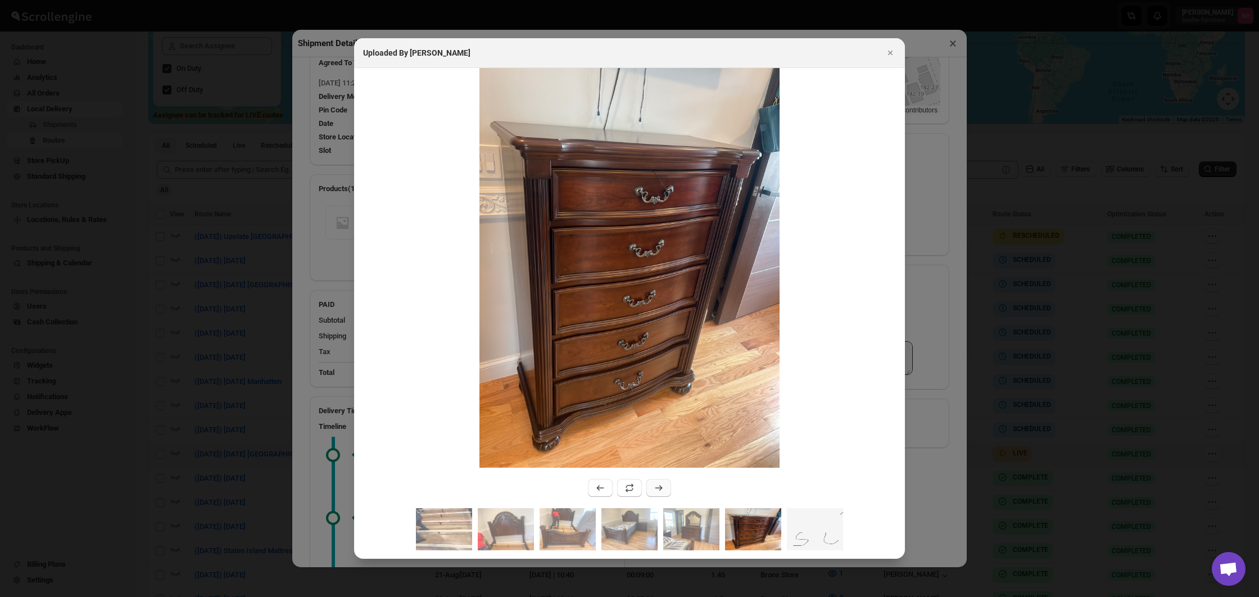
click at [658, 488] on icon ":r2b2m:" at bounding box center [658, 487] width 11 height 11
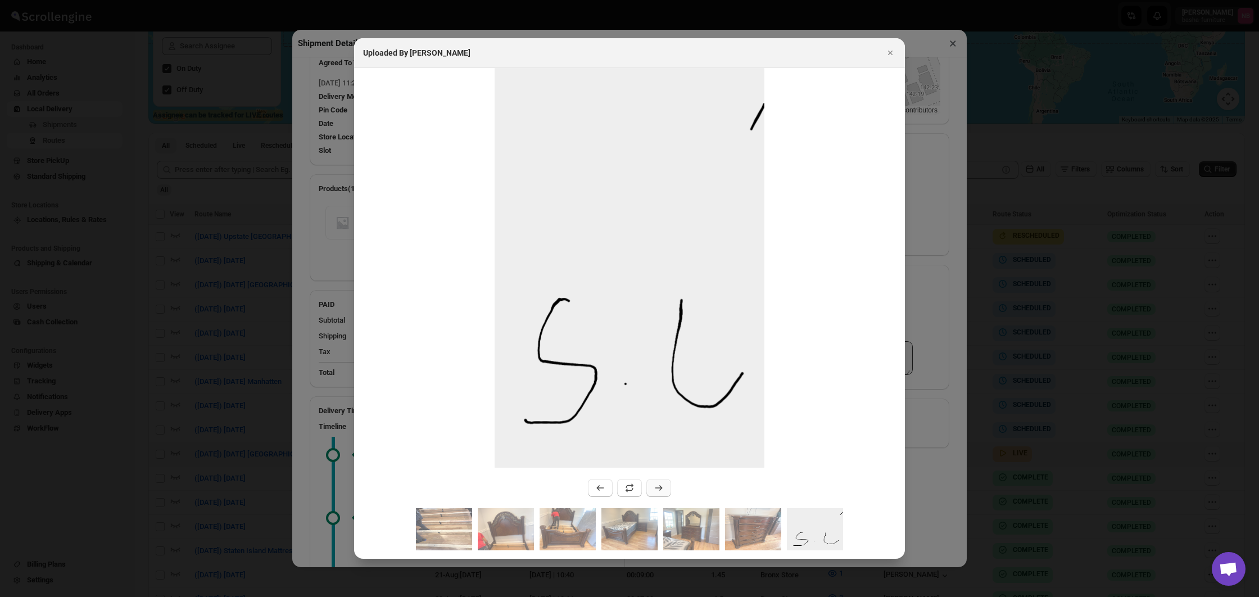
click at [658, 488] on icon ":r2b2m:" at bounding box center [658, 487] width 11 height 11
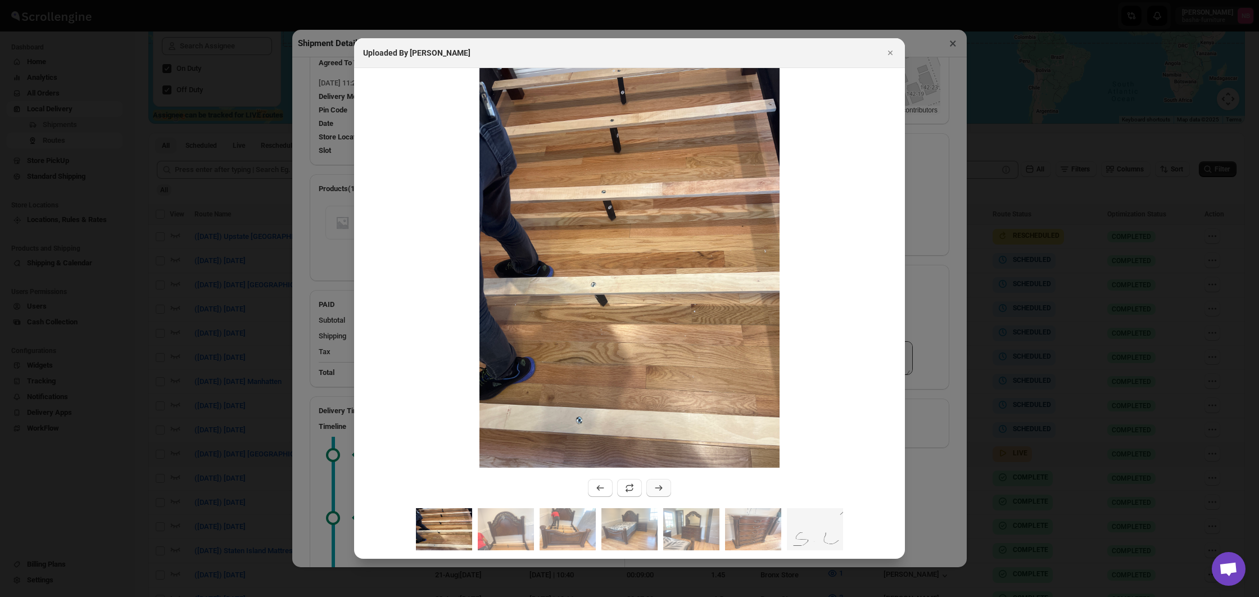
click at [658, 487] on icon ":r2b2m:" at bounding box center [658, 487] width 11 height 11
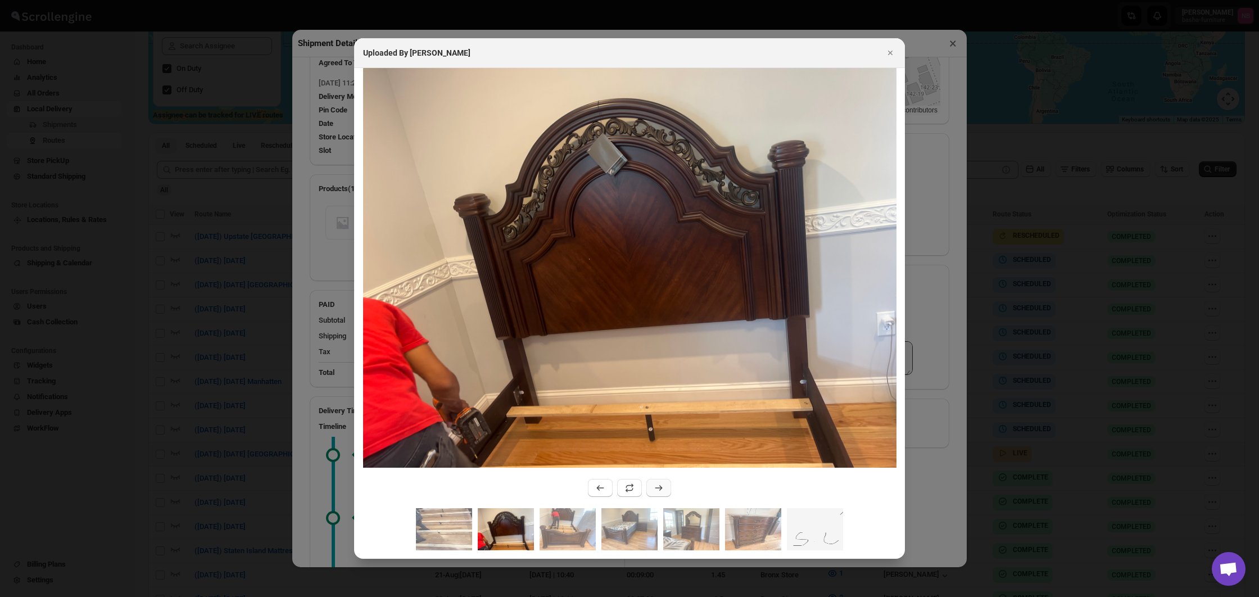
click at [658, 487] on icon ":r2b2m:" at bounding box center [658, 487] width 11 height 11
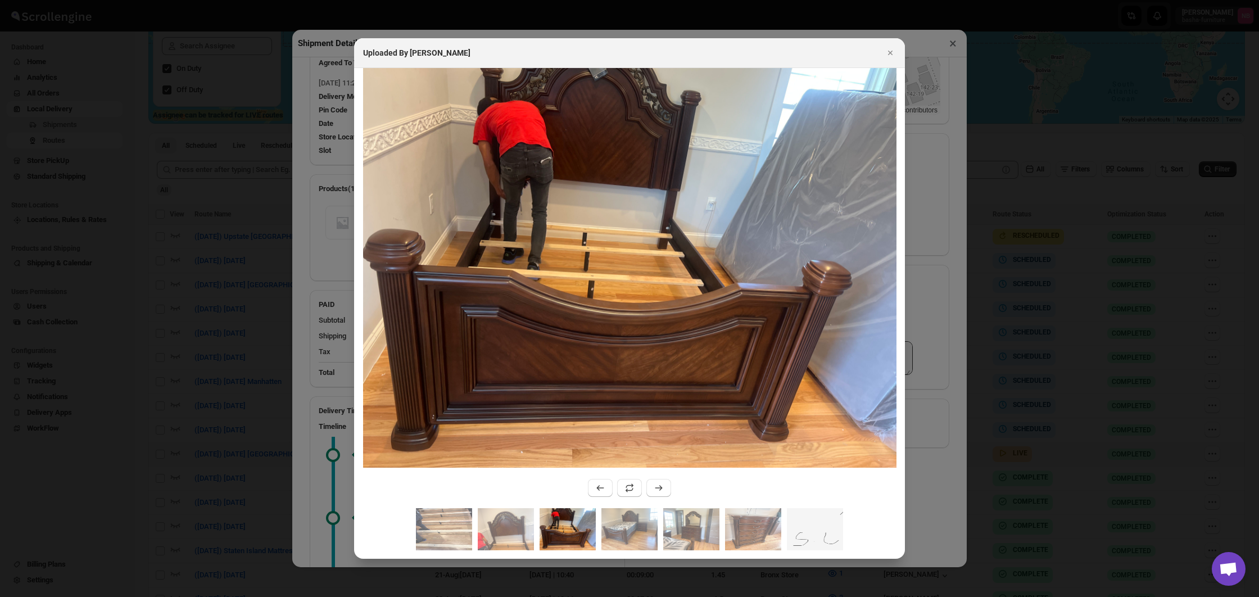
click at [910, 436] on div at bounding box center [629, 298] width 1259 height 597
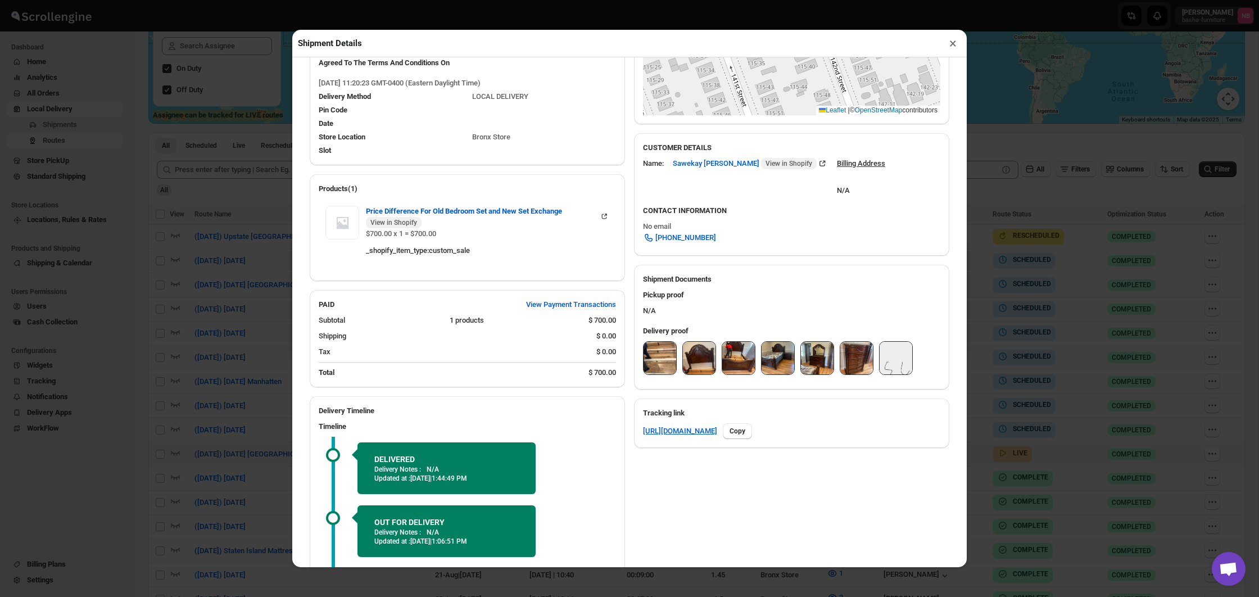
drag, startPoint x: 1166, startPoint y: 332, endPoint x: 1118, endPoint y: 352, distance: 52.4
click at [1166, 332] on div "Shipment Details × #3468 Awb : YCS8TIA3RG DATE [DATE] | 11:24 Success DELIVERED…" at bounding box center [629, 298] width 1259 height 597
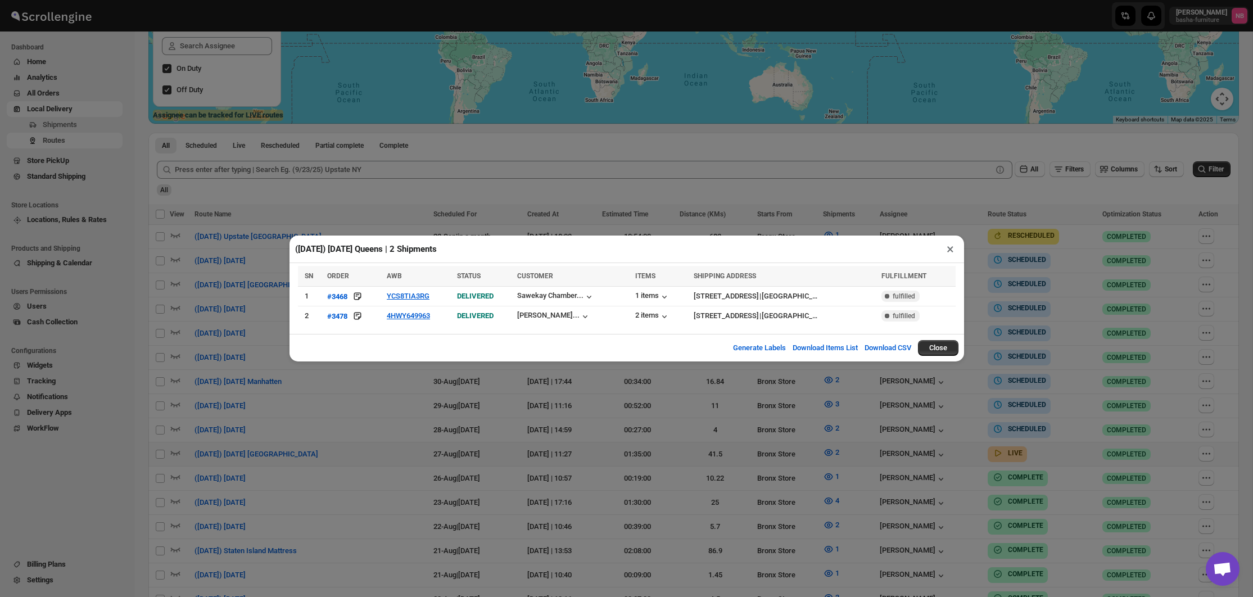
click at [885, 418] on div "([DATE]) [DATE] Queens | 2 Shipments × SN ORDER AWB STATUS CUSTOMER ITEMS SHIPP…" at bounding box center [626, 298] width 1253 height 597
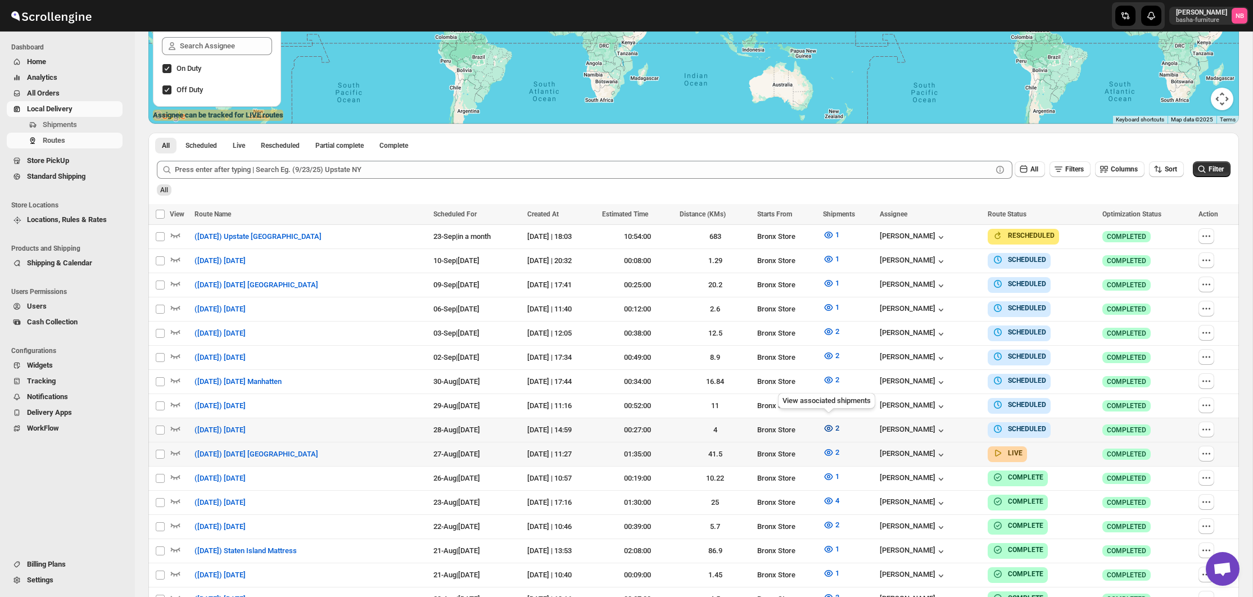
click at [829, 428] on icon "button" at bounding box center [828, 428] width 11 height 11
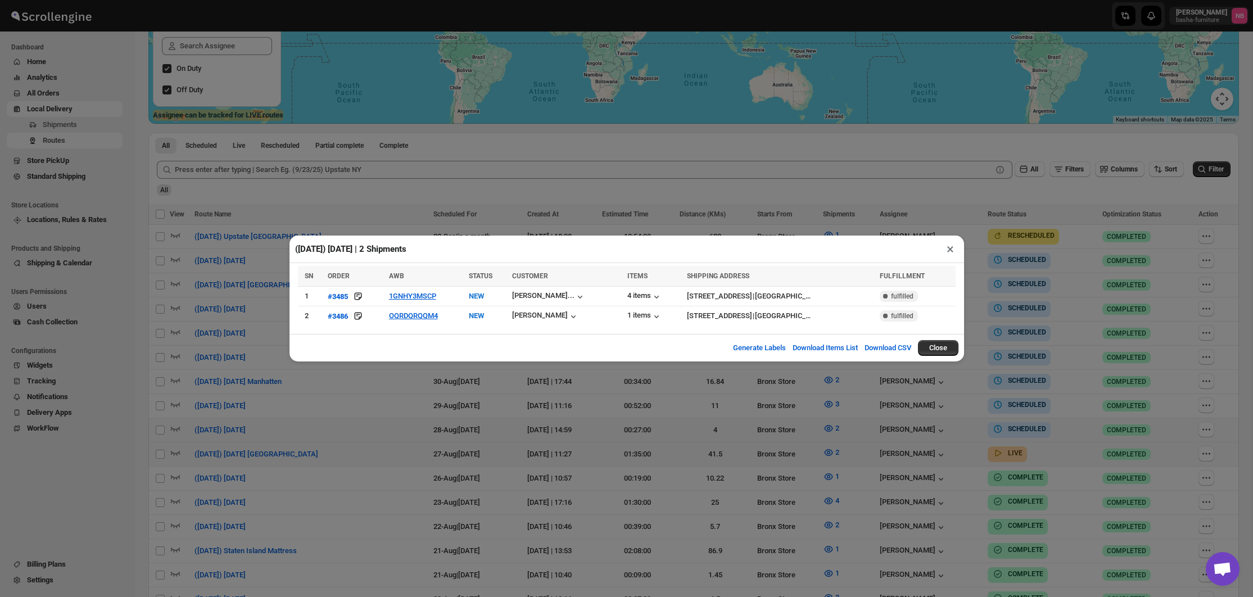
click at [448, 401] on div "([DATE]) [DATE] | 2 Shipments × SN ORDER AWB STATUS CUSTOMER ITEMS SHIPPING ADD…" at bounding box center [626, 298] width 1253 height 597
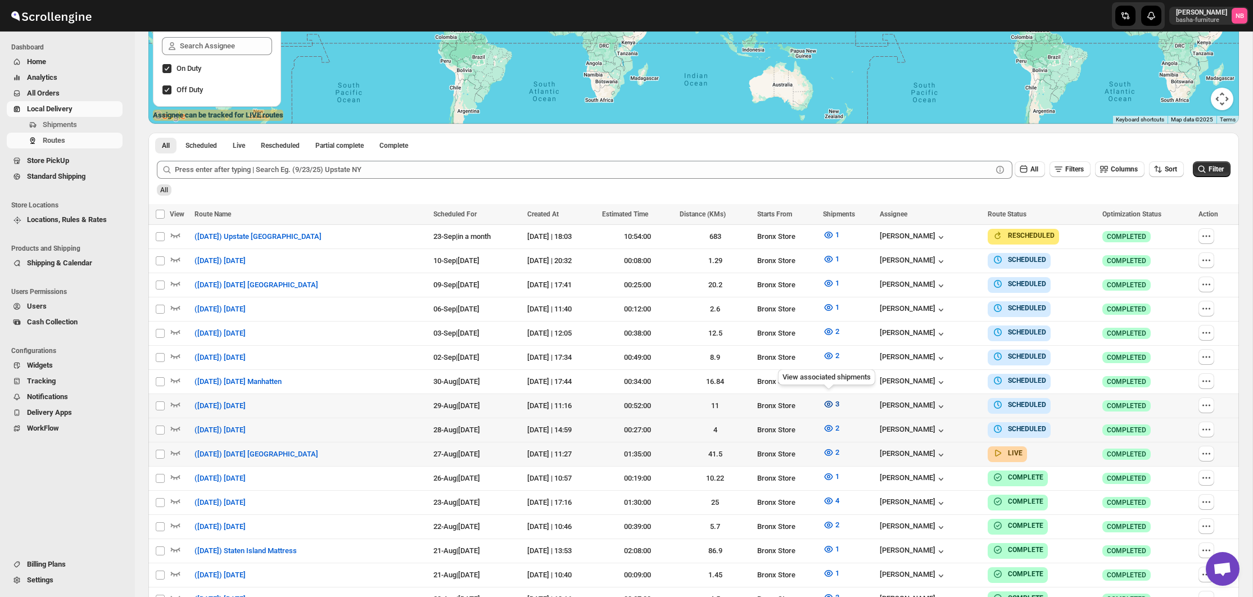
click at [826, 401] on icon "button" at bounding box center [828, 404] width 11 height 11
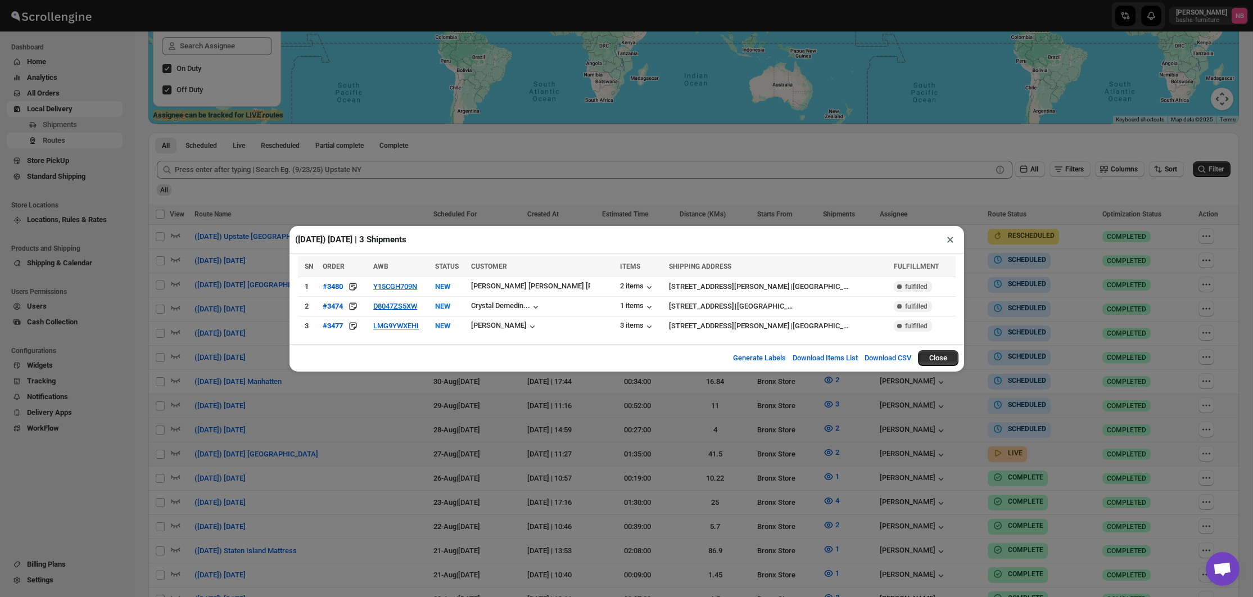
click at [672, 459] on div "([DATE]) [DATE] | 3 Shipments × SN ORDER AWB STATUS CUSTOMER ITEMS SHIPPING ADD…" at bounding box center [626, 298] width 1253 height 597
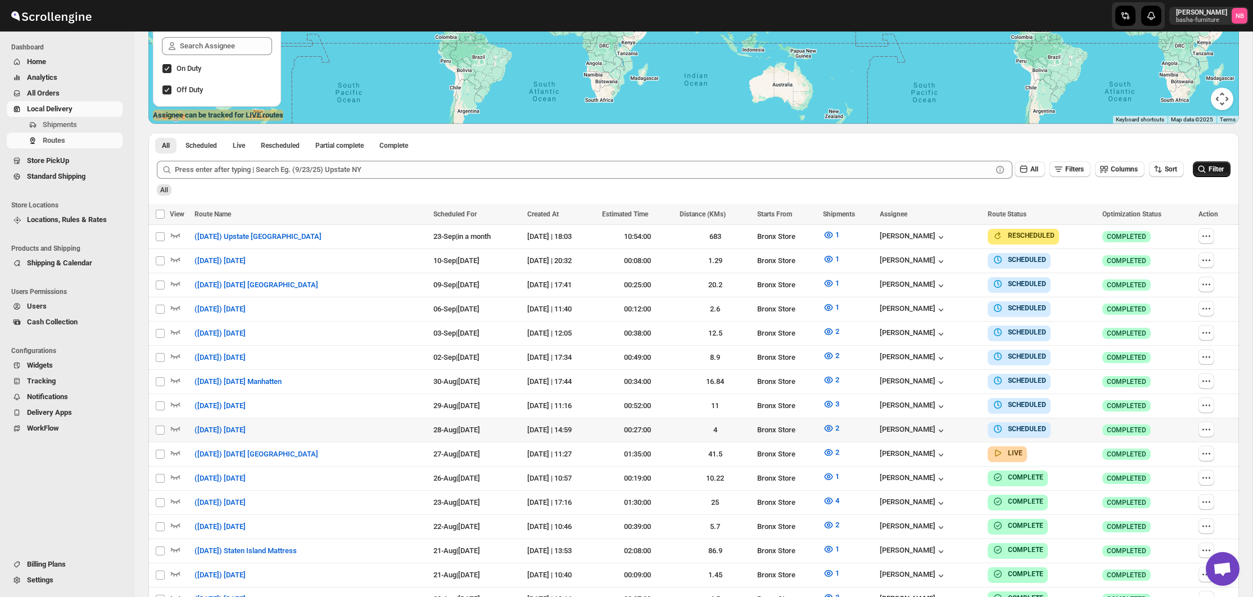
click at [1212, 175] on button "Filter" at bounding box center [1212, 169] width 38 height 16
click at [833, 424] on button "2" at bounding box center [831, 428] width 30 height 18
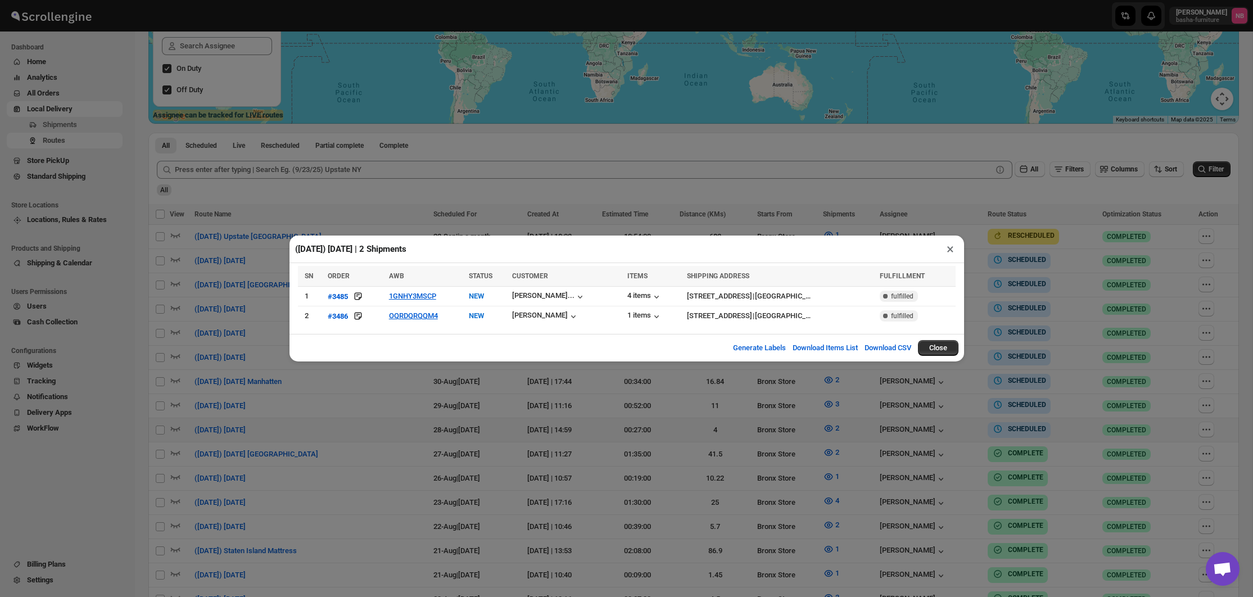
click at [638, 449] on div "([DATE]) [DATE] | 2 Shipments × SN ORDER AWB STATUS CUSTOMER ITEMS SHIPPING ADD…" at bounding box center [626, 298] width 1253 height 597
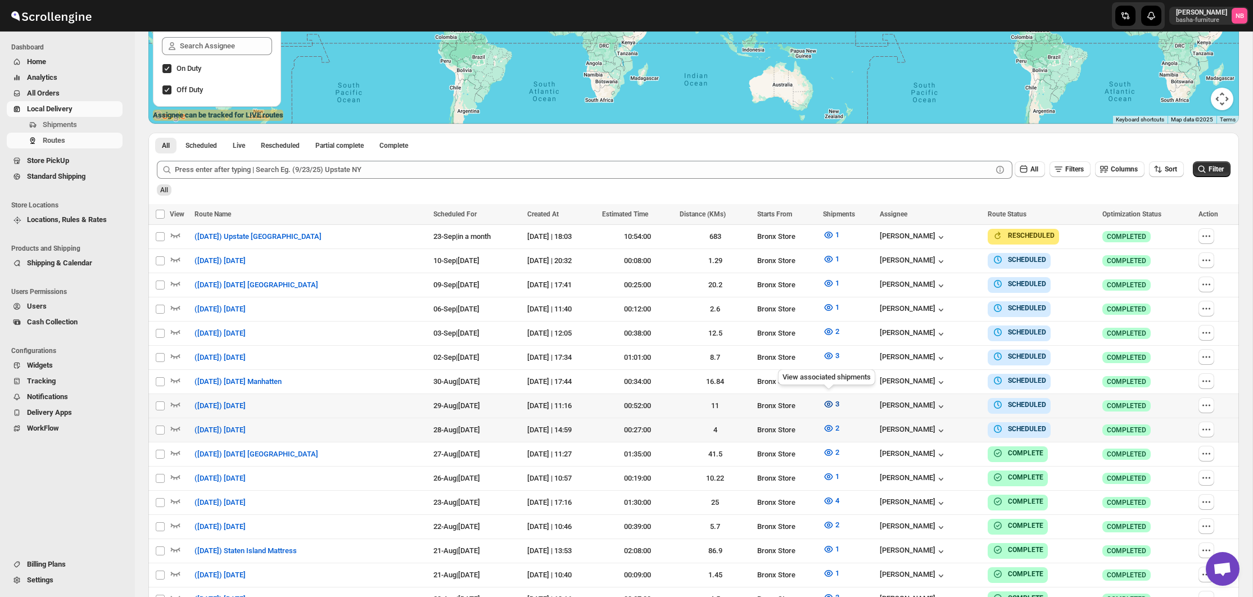
click at [835, 401] on span "3" at bounding box center [837, 404] width 4 height 8
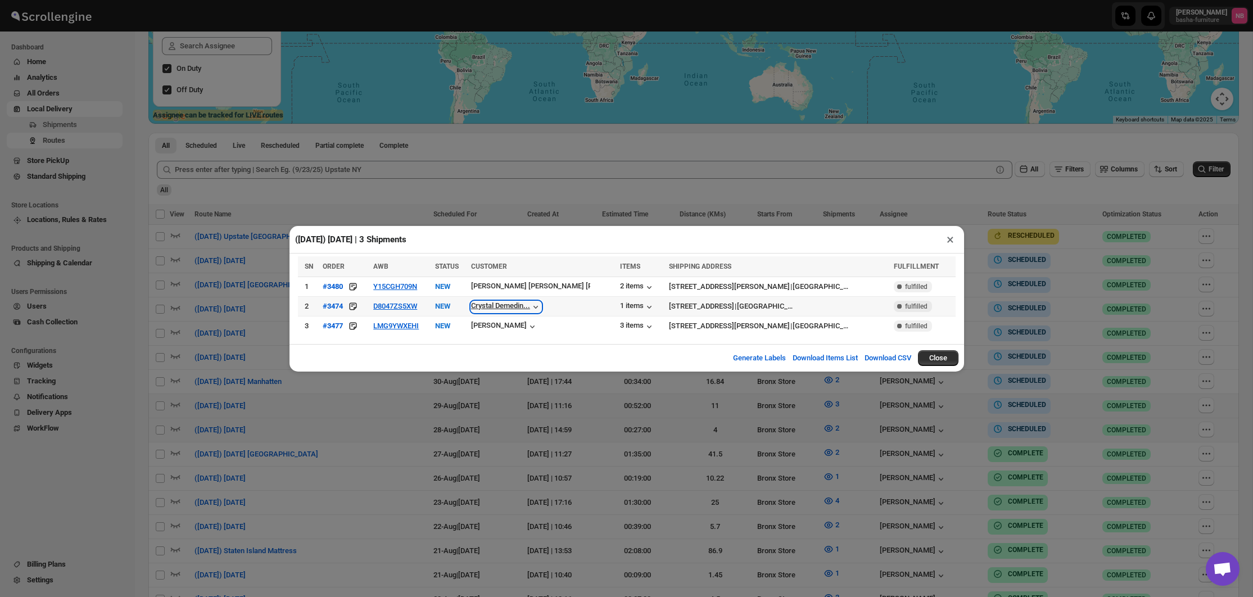
click at [541, 306] on icon "button" at bounding box center [535, 306] width 11 height 11
click at [534, 442] on div "([DATE]) [DATE] | 3 Shipments × SN ORDER AWB STATUS CUSTOMER ITEMS SHIPPING ADD…" at bounding box center [626, 298] width 1253 height 597
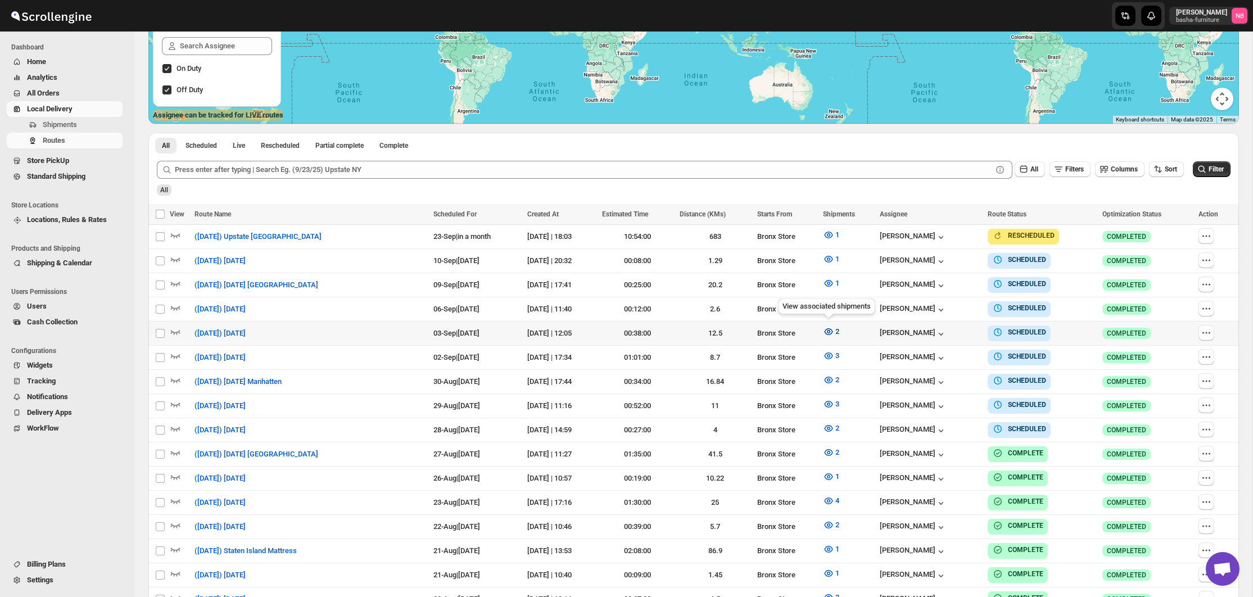
click at [828, 329] on icon "button" at bounding box center [828, 331] width 11 height 11
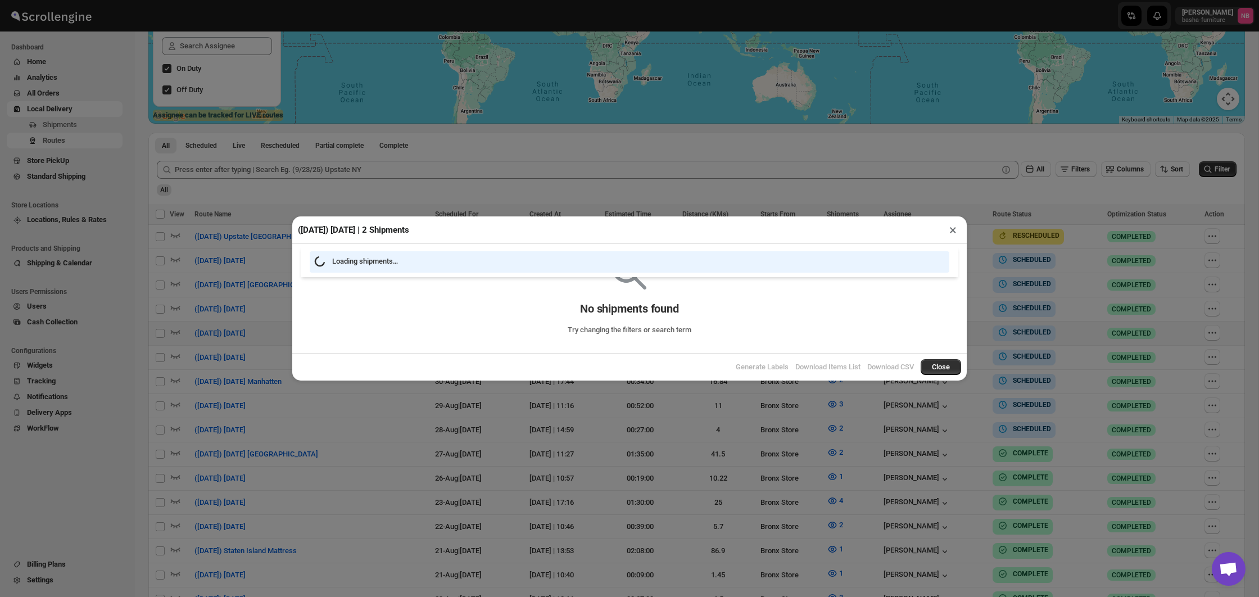
click at [430, 435] on div "([DATE]) [DATE] | 2 Shipments × Loading shipments… No shipments found Try chang…" at bounding box center [629, 298] width 1259 height 597
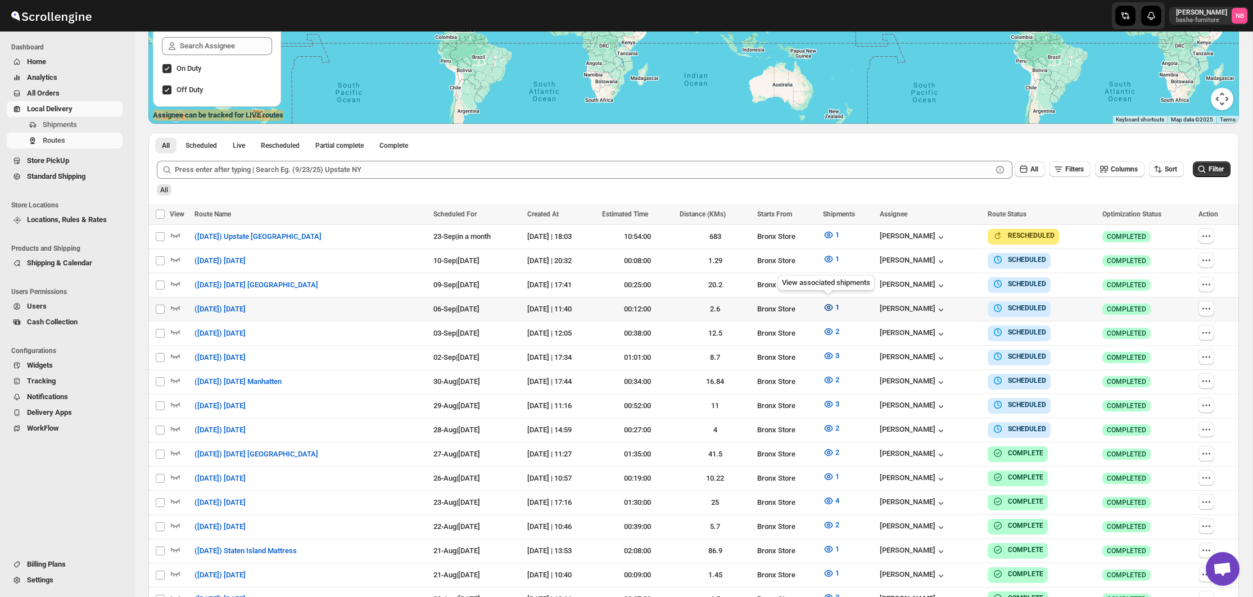
click at [820, 306] on button "1" at bounding box center [831, 308] width 30 height 18
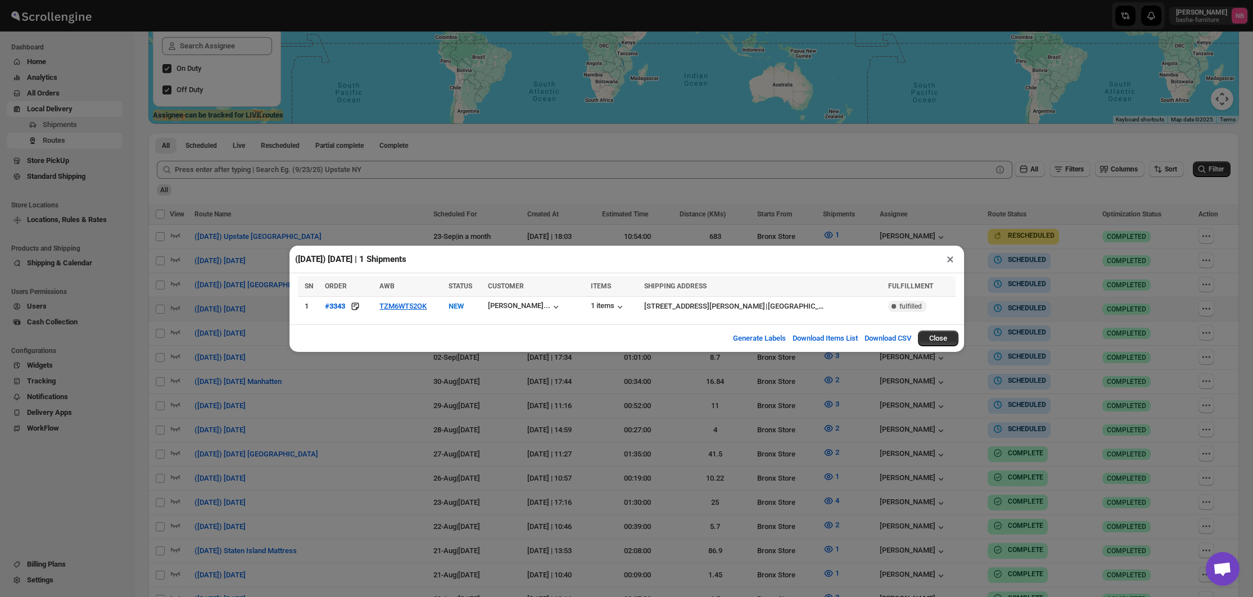
click at [392, 368] on div "([DATE]) [DATE] | 1 Shipments × SN ORDER AWB STATUS CUSTOMER ITEMS SHIPPING ADD…" at bounding box center [626, 298] width 1253 height 597
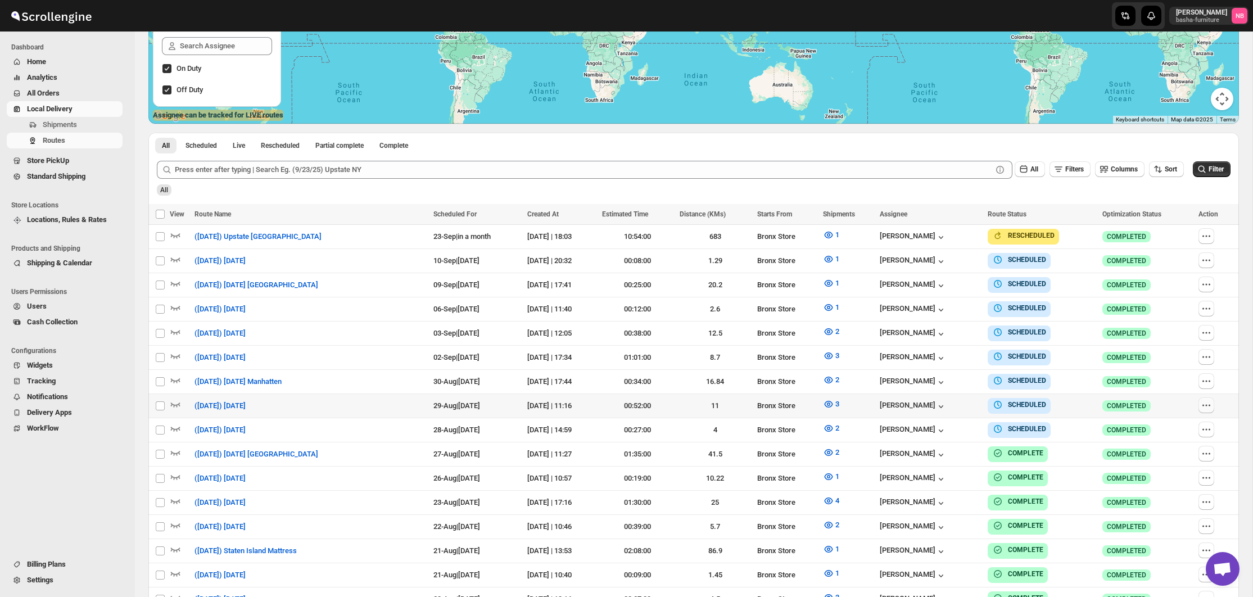
click at [1207, 401] on icon "button" at bounding box center [1206, 405] width 11 height 11
checkbox input "true"
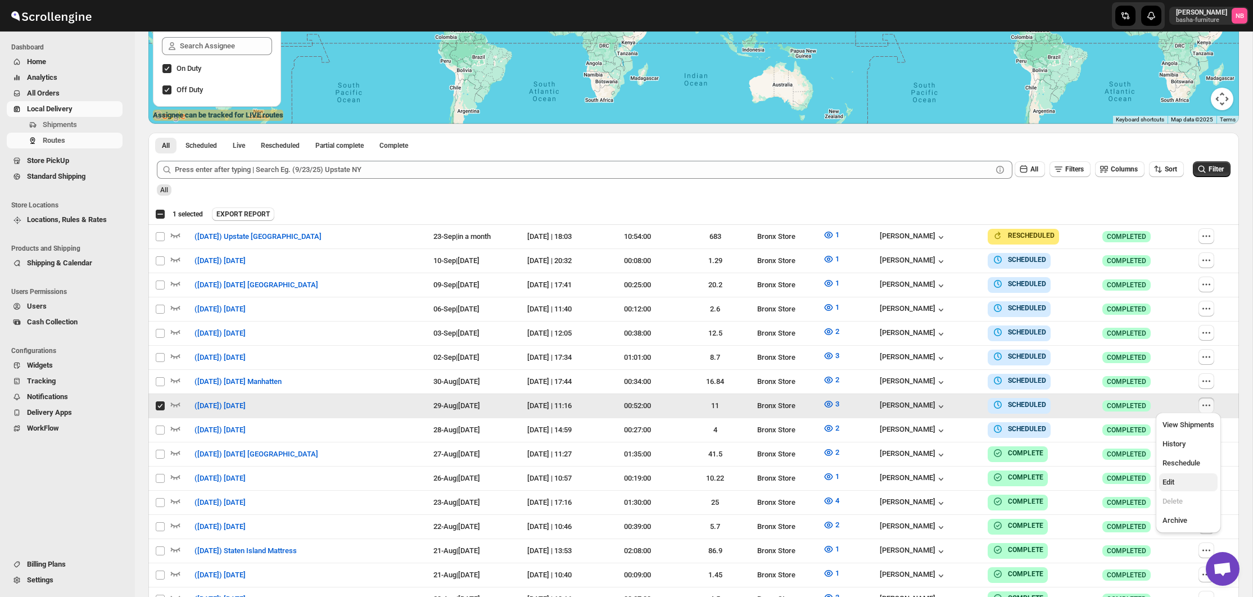
click at [1186, 476] on button "Edit" at bounding box center [1188, 482] width 58 height 18
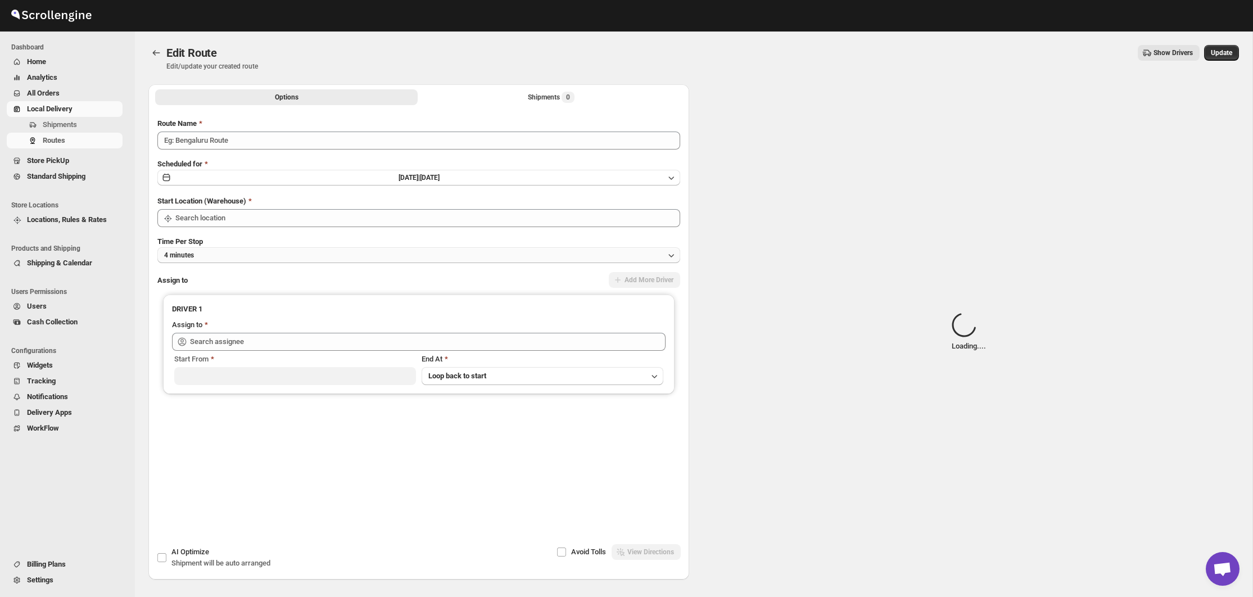
type input "([DATE]) [DATE]"
type input "Bronx Store"
type input "[PERSON_NAME] ([EMAIL_ADDRESS][DOMAIN_NAME])"
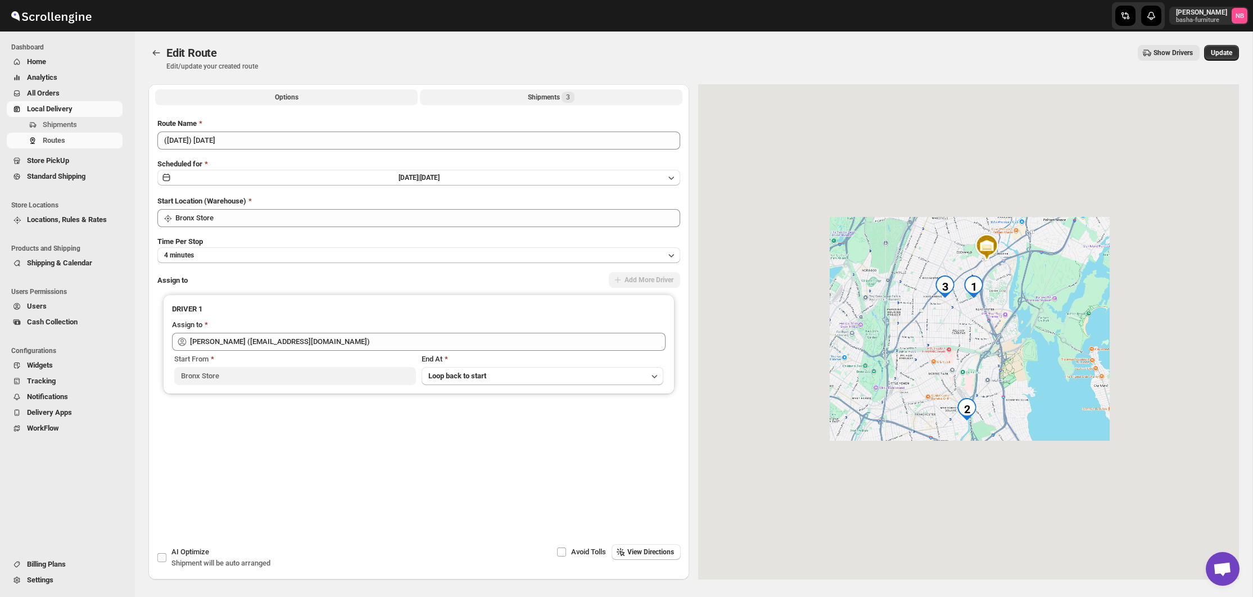
click at [533, 99] on div "Shipments 3" at bounding box center [551, 97] width 47 height 11
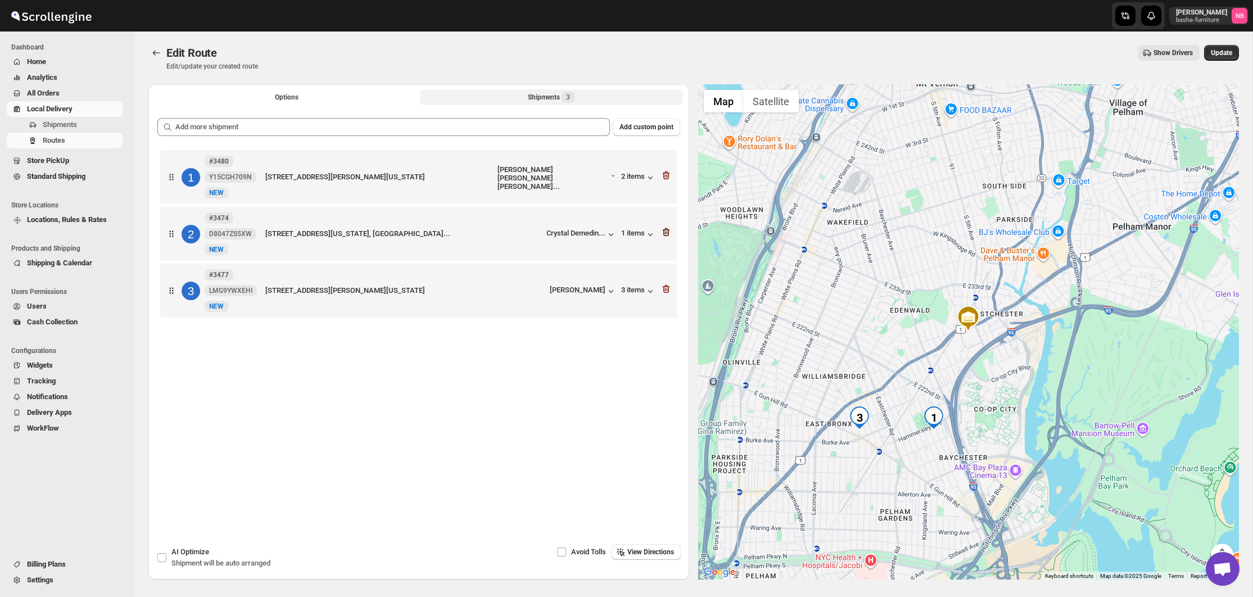
click at [665, 234] on icon "button" at bounding box center [666, 232] width 11 height 11
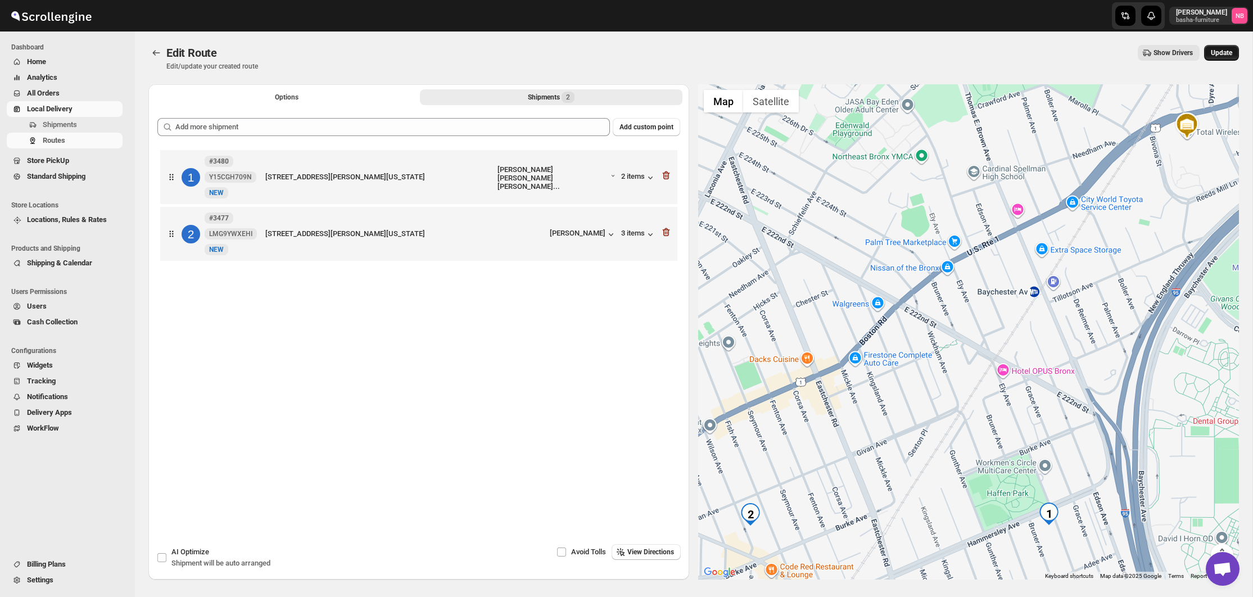
click at [1215, 51] on span "Update" at bounding box center [1221, 52] width 21 height 9
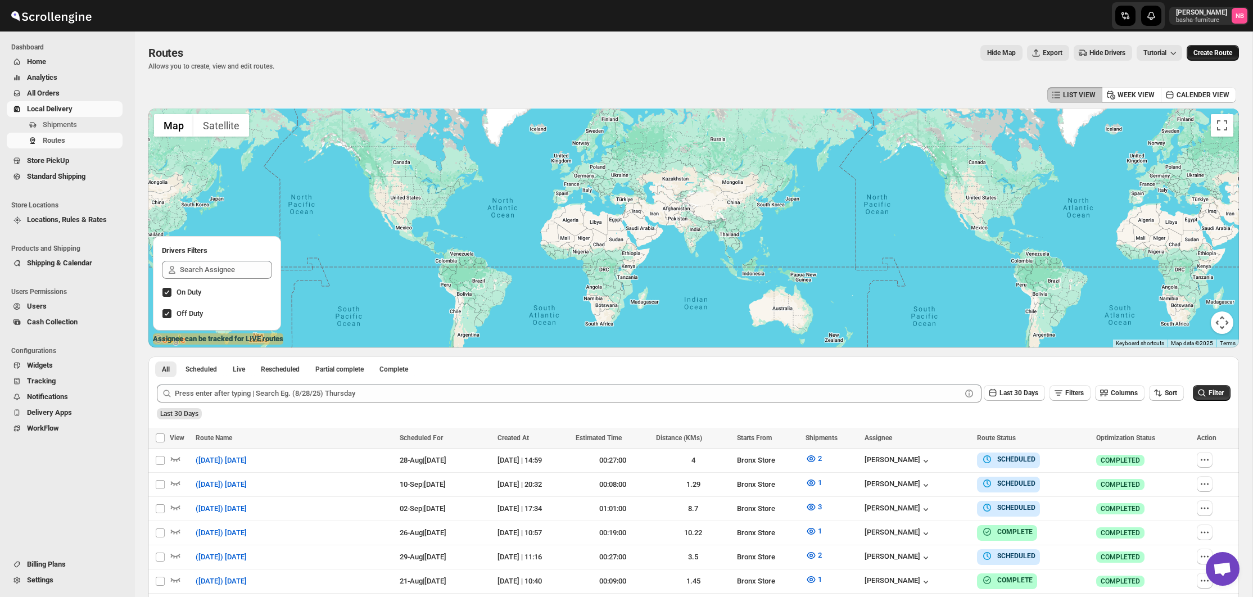
click at [1211, 58] on button "Create Route" at bounding box center [1213, 53] width 52 height 16
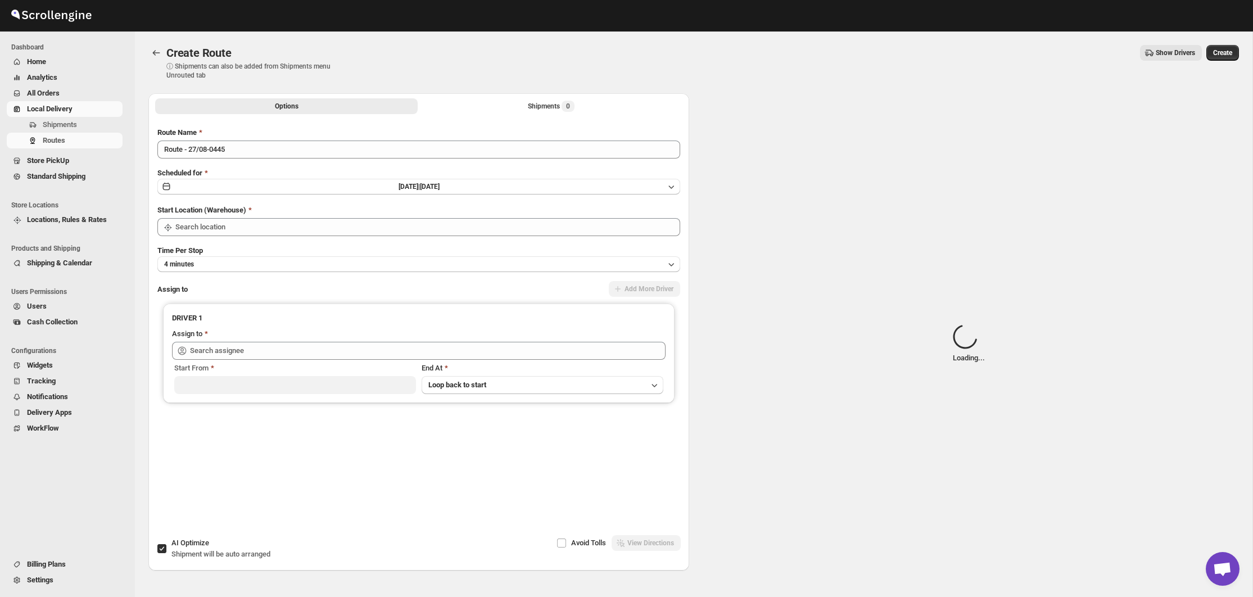
type input "Not Available"
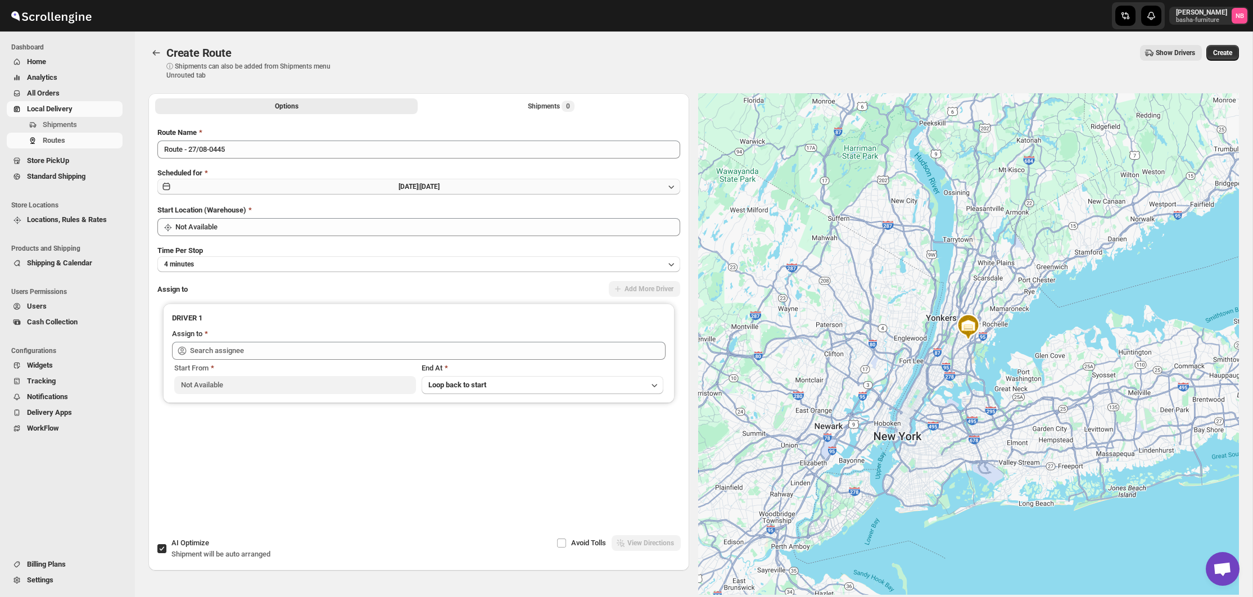
click at [500, 192] on button "[DATE] | [DATE]" at bounding box center [418, 187] width 523 height 16
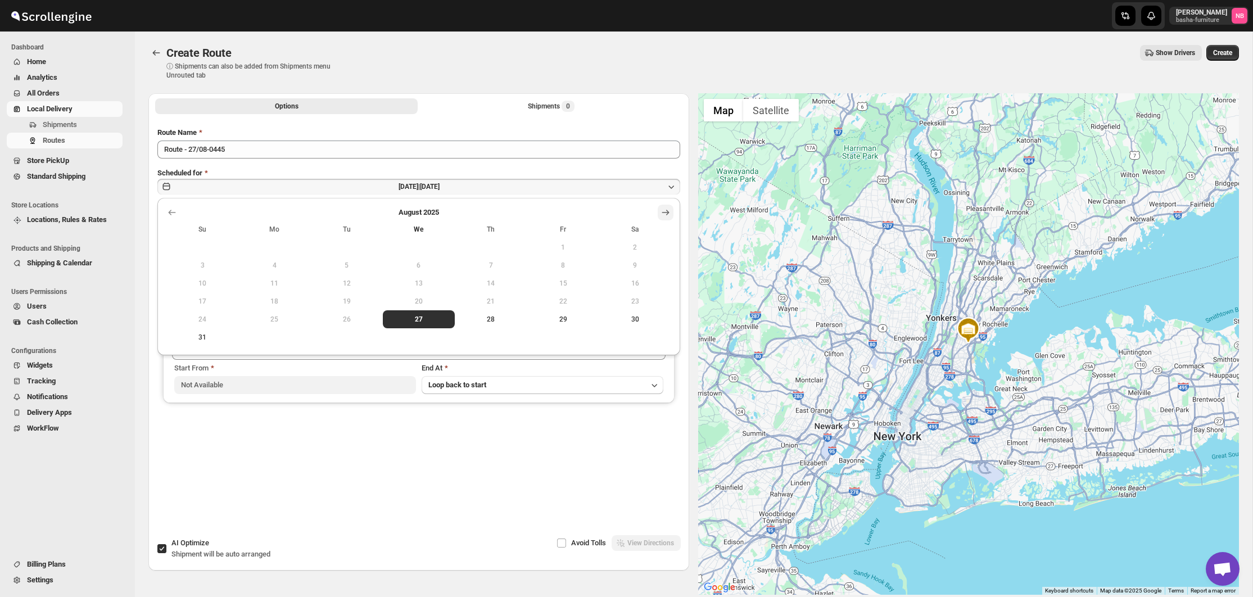
click at [668, 205] on button "Show next month, September 2025" at bounding box center [666, 213] width 16 height 16
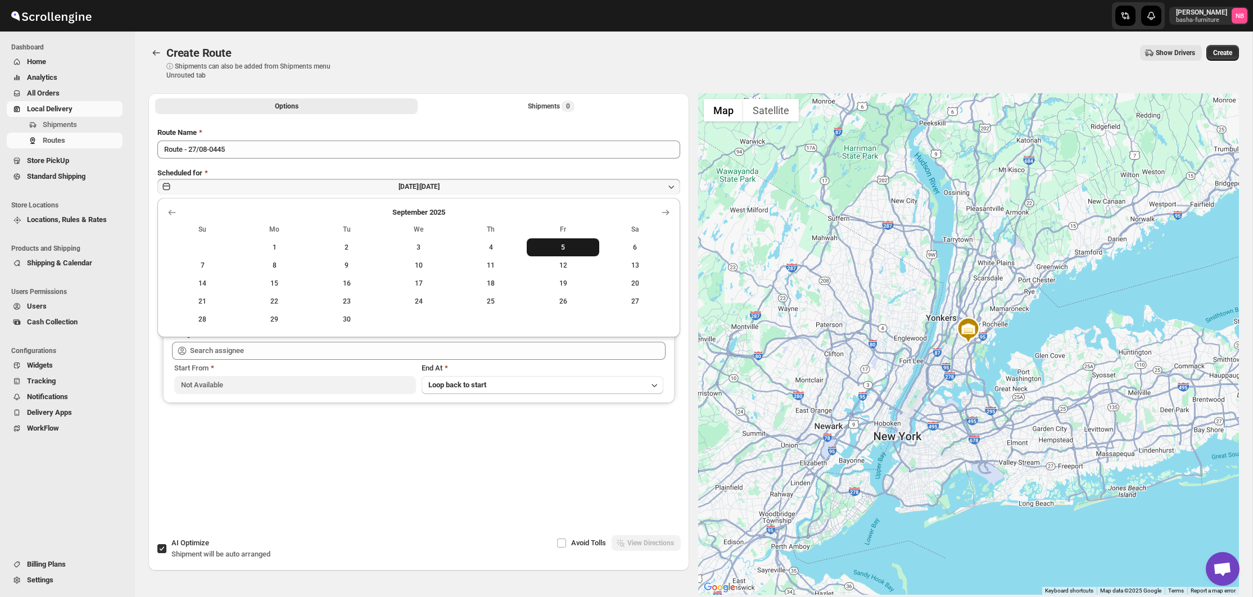
click at [571, 248] on span "5" at bounding box center [562, 247] width 63 height 9
drag, startPoint x: 466, startPoint y: 166, endPoint x: 462, endPoint y: 152, distance: 15.3
click at [466, 166] on div "Route Name Route - 27/08-0445 Scheduled for [DATE] | [DATE] Start Location (War…" at bounding box center [418, 311] width 523 height 368
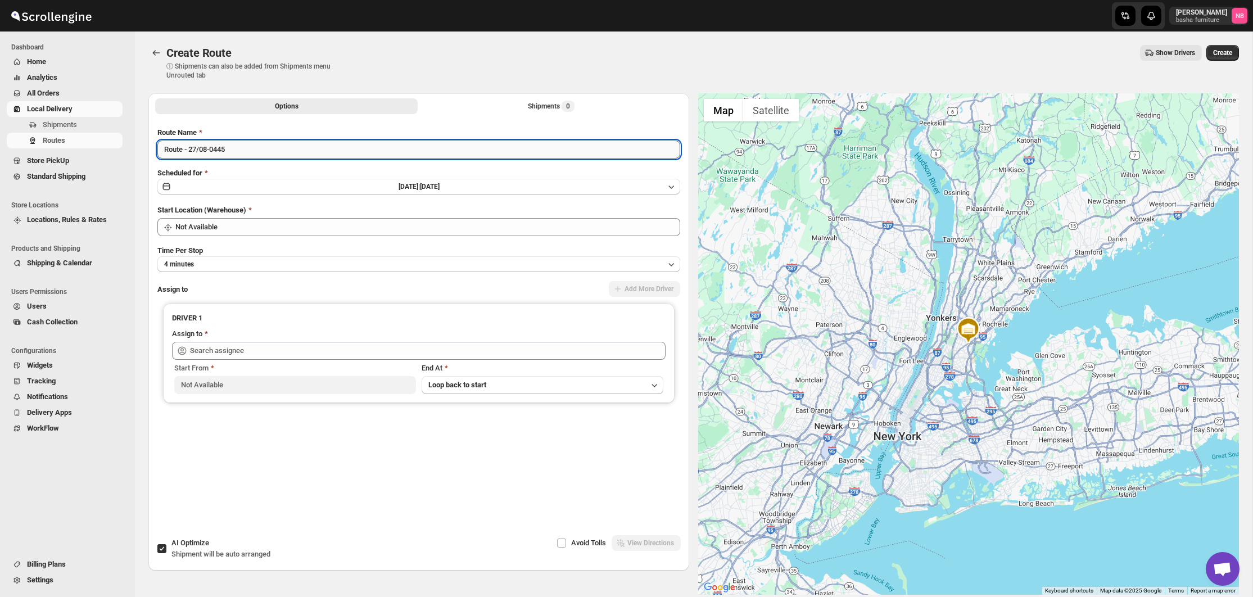
click at [462, 152] on input "Route - 27/08-0445" at bounding box center [418, 150] width 523 height 18
click at [461, 152] on input "Route - 27/08-0445" at bounding box center [418, 150] width 523 height 18
type input "([DATE]) [DATE]"
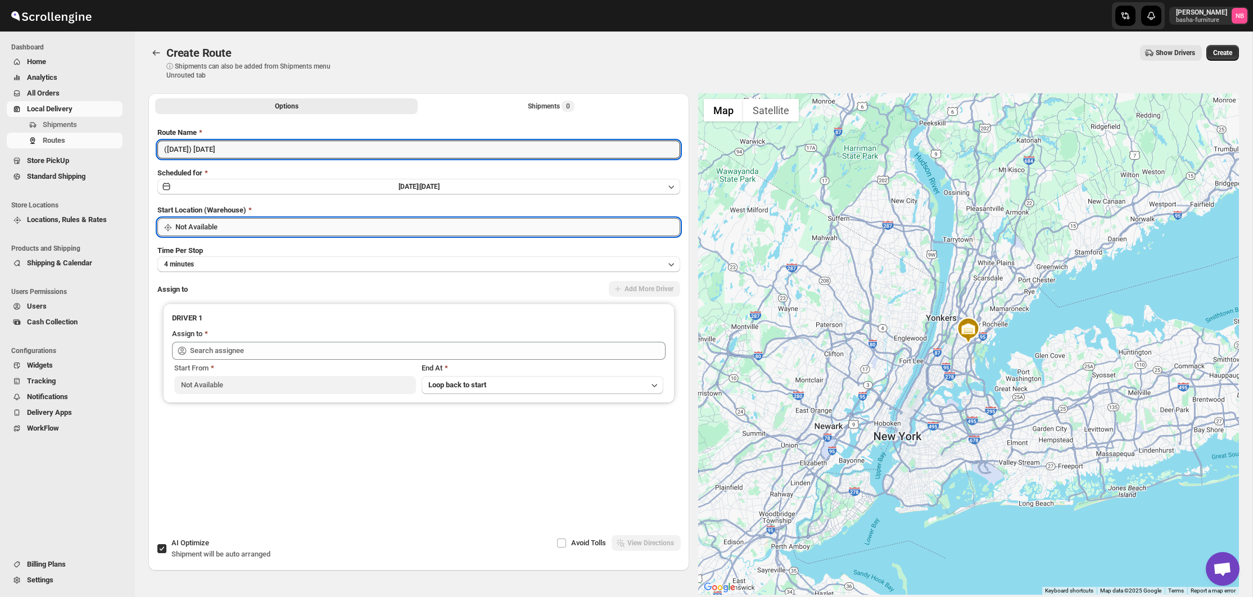
click at [394, 227] on input "Not Available" at bounding box center [427, 227] width 505 height 18
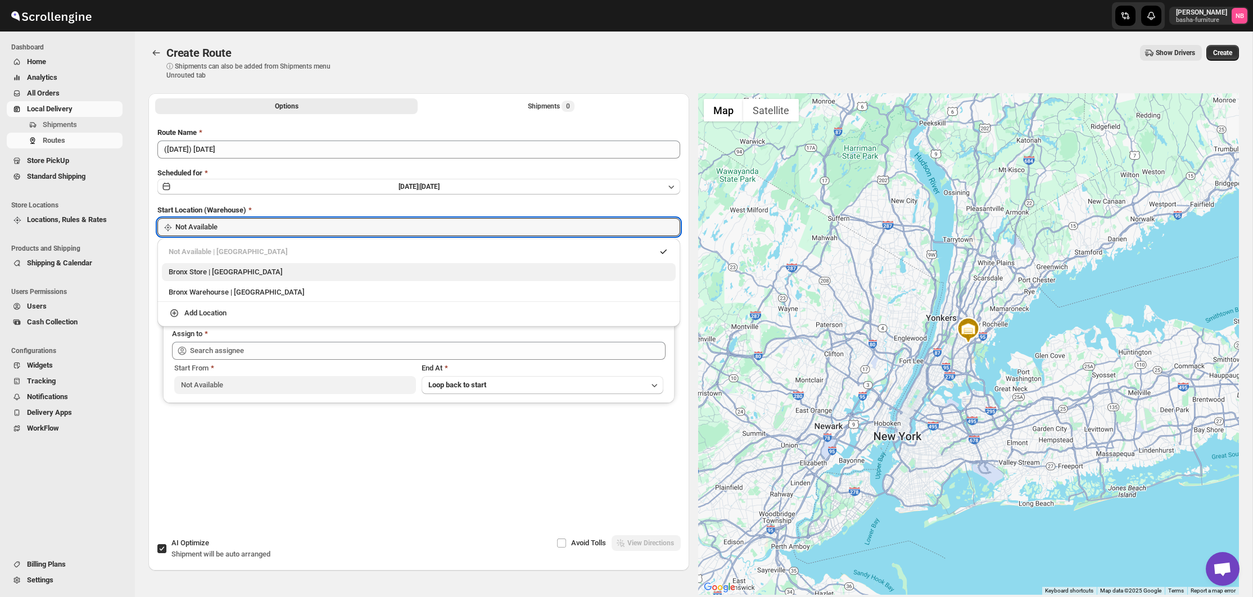
click at [319, 265] on div "Bronx Store | [GEOGRAPHIC_DATA]" at bounding box center [419, 272] width 514 height 18
type input "Bronx Store"
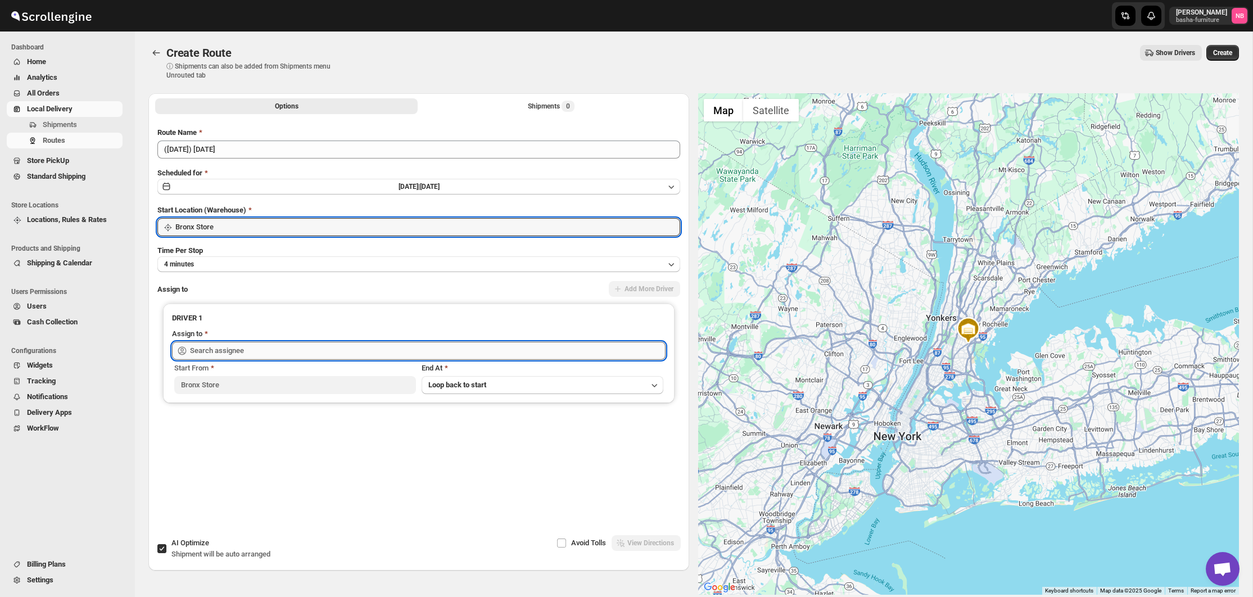
drag, startPoint x: 283, startPoint y: 347, endPoint x: 283, endPoint y: 356, distance: 8.4
click at [283, 347] on input "text" at bounding box center [428, 351] width 476 height 18
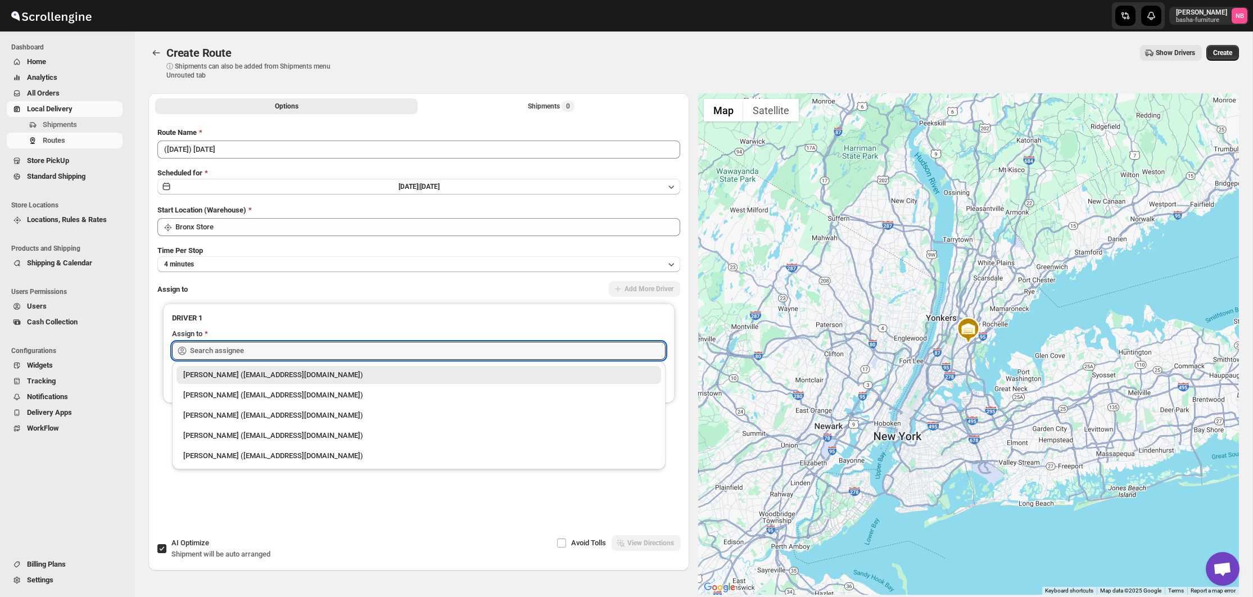
drag, startPoint x: 270, startPoint y: 396, endPoint x: 320, endPoint y: 372, distance: 55.8
click at [270, 396] on div "[PERSON_NAME] ([EMAIL_ADDRESS][DOMAIN_NAME])" at bounding box center [418, 395] width 471 height 11
type input "[PERSON_NAME] ([EMAIL_ADDRESS][DOMAIN_NAME])"
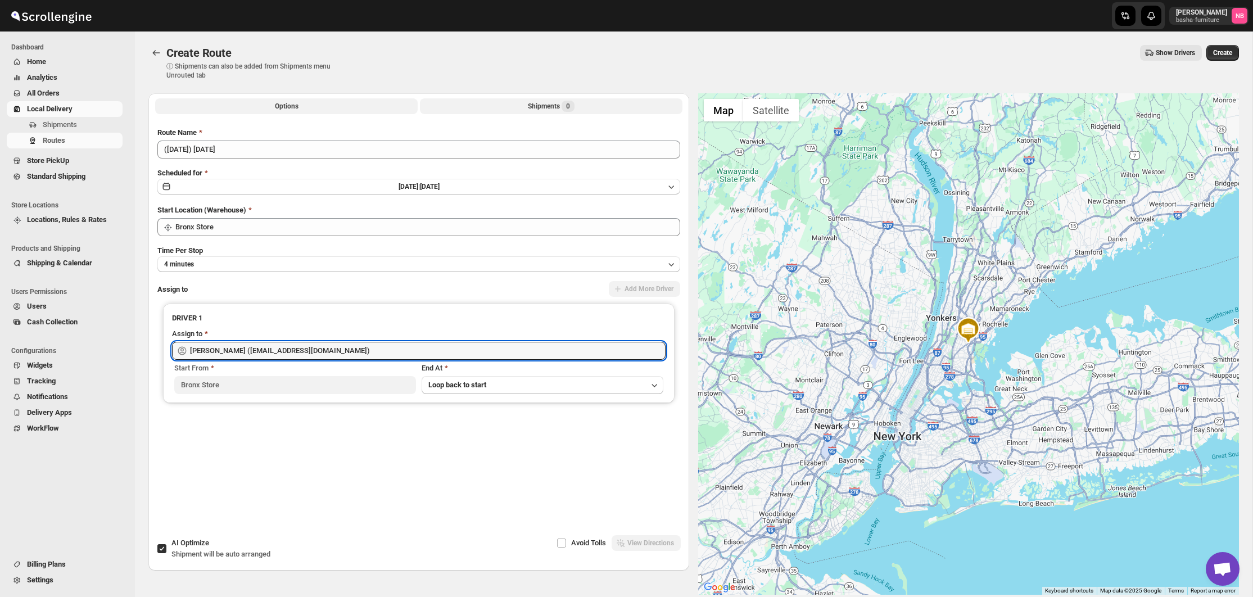
click at [508, 111] on button "Shipments 0" at bounding box center [551, 106] width 263 height 16
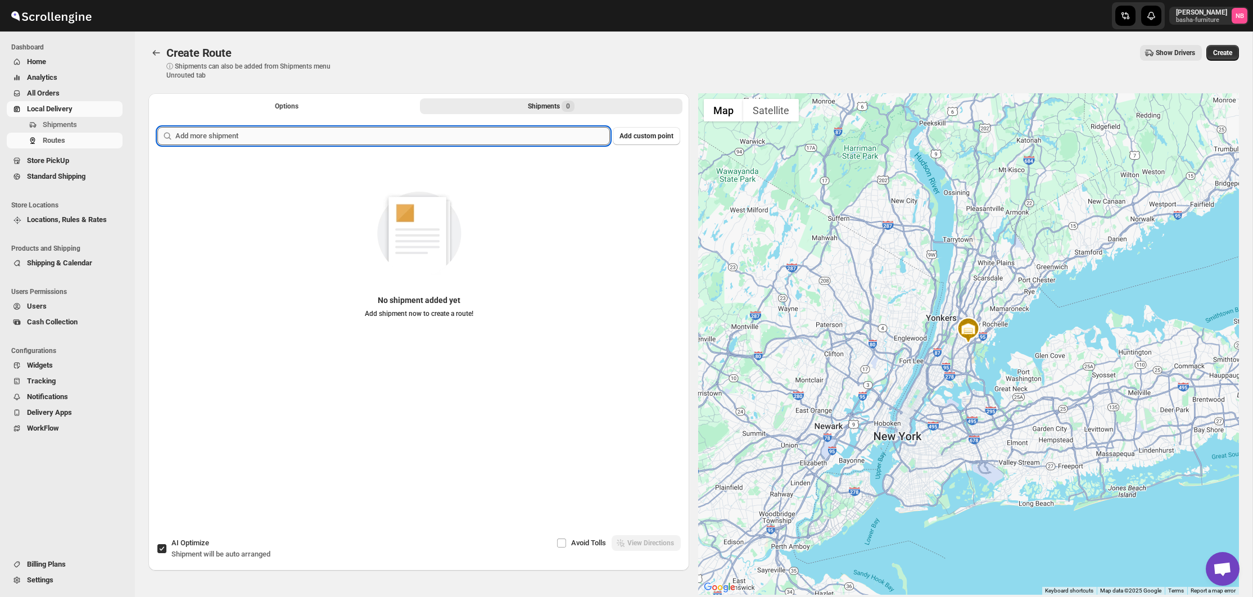
click at [487, 131] on input "text" at bounding box center [392, 136] width 435 height 18
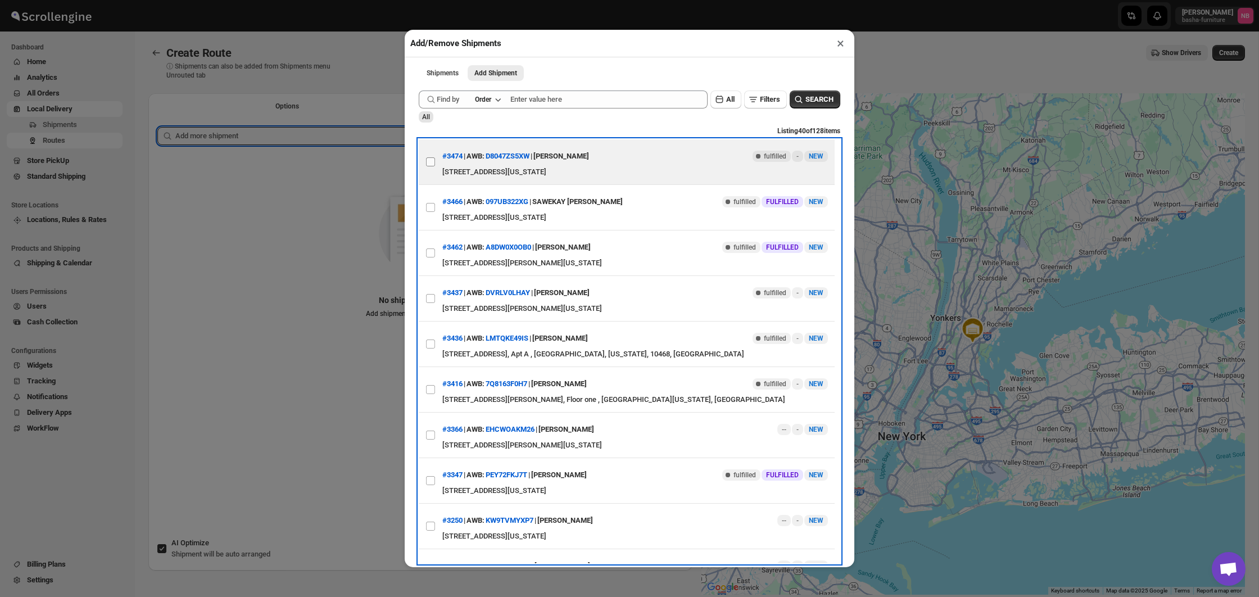
click at [427, 160] on input "View details for 68a88966fc41024ff29d0b1c" at bounding box center [430, 161] width 9 height 9
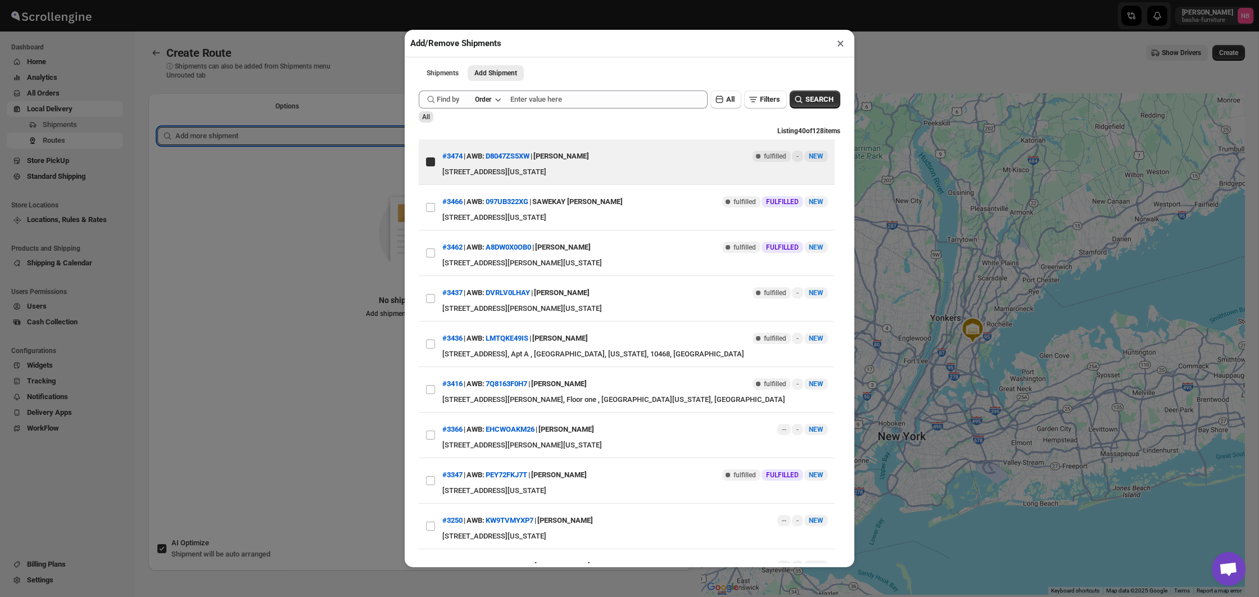
checkbox input "true"
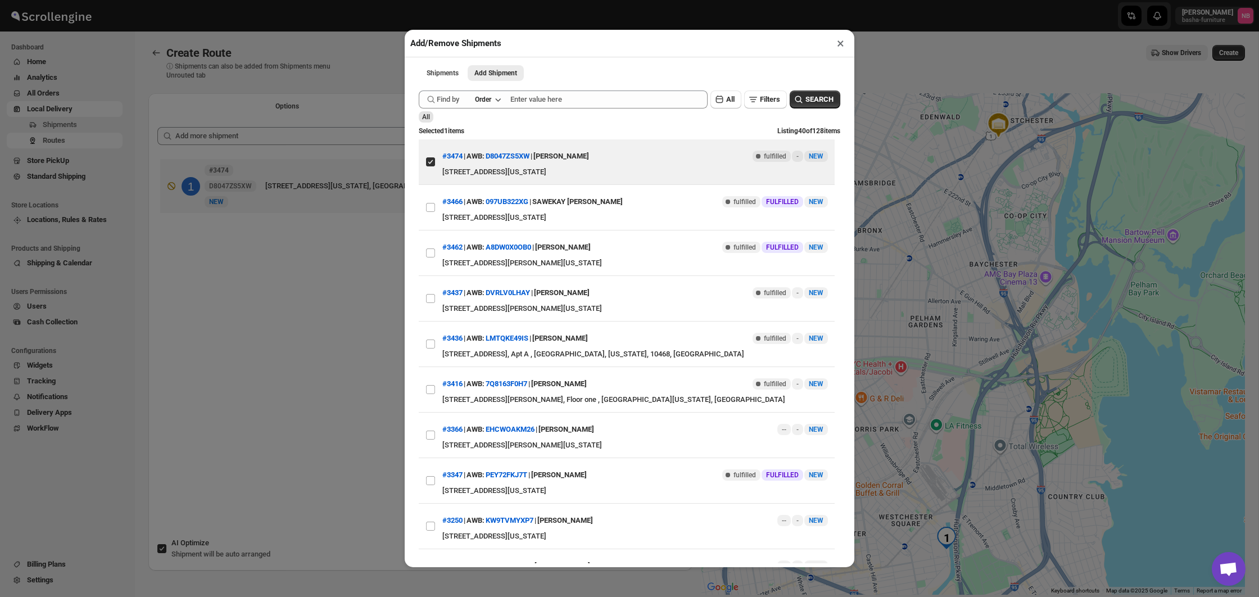
click at [266, 306] on div "Add/Remove Shipments × Shipments Add Shipment More views Shipments Add Shipment…" at bounding box center [629, 298] width 1259 height 597
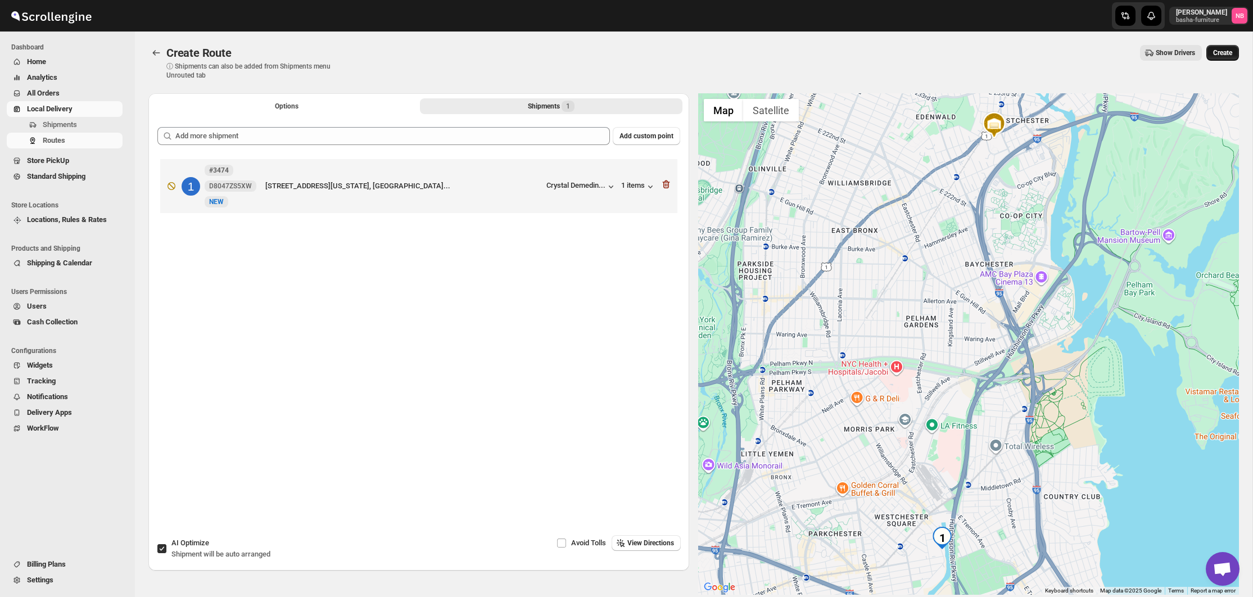
click at [1219, 52] on span "Create" at bounding box center [1222, 52] width 19 height 9
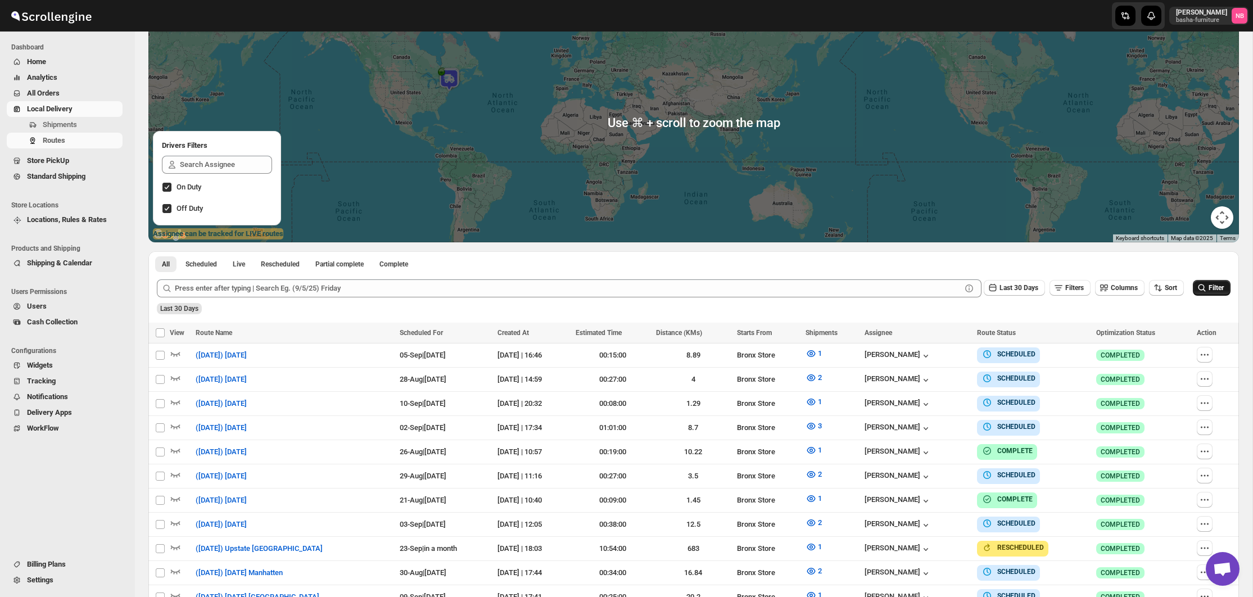
scroll to position [177, 0]
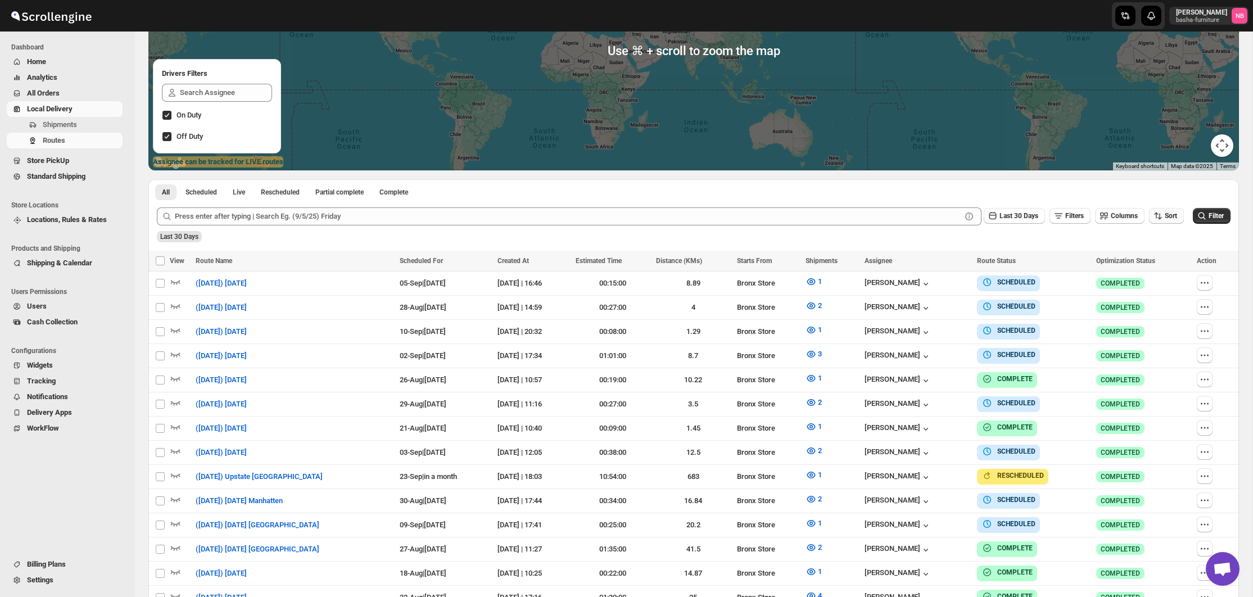
click at [1165, 218] on span "Sort" at bounding box center [1171, 216] width 12 height 8
click at [1141, 277] on div "Due Date" at bounding box center [1147, 275] width 30 height 11
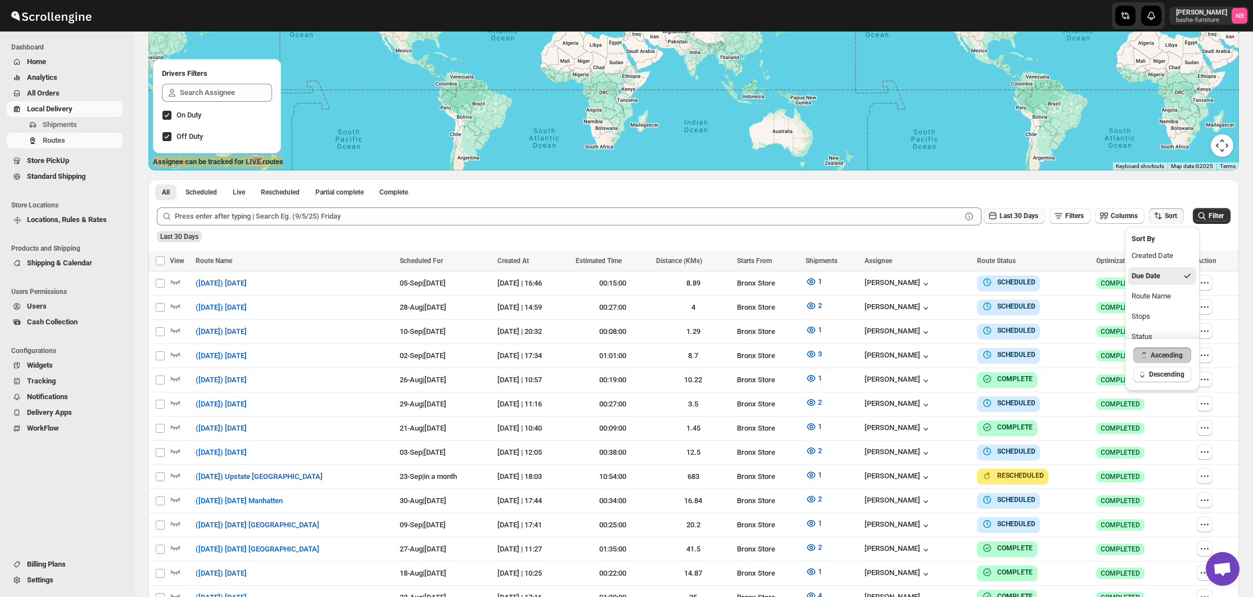
click at [1016, 222] on button "Last 30 Days" at bounding box center [1014, 216] width 61 height 16
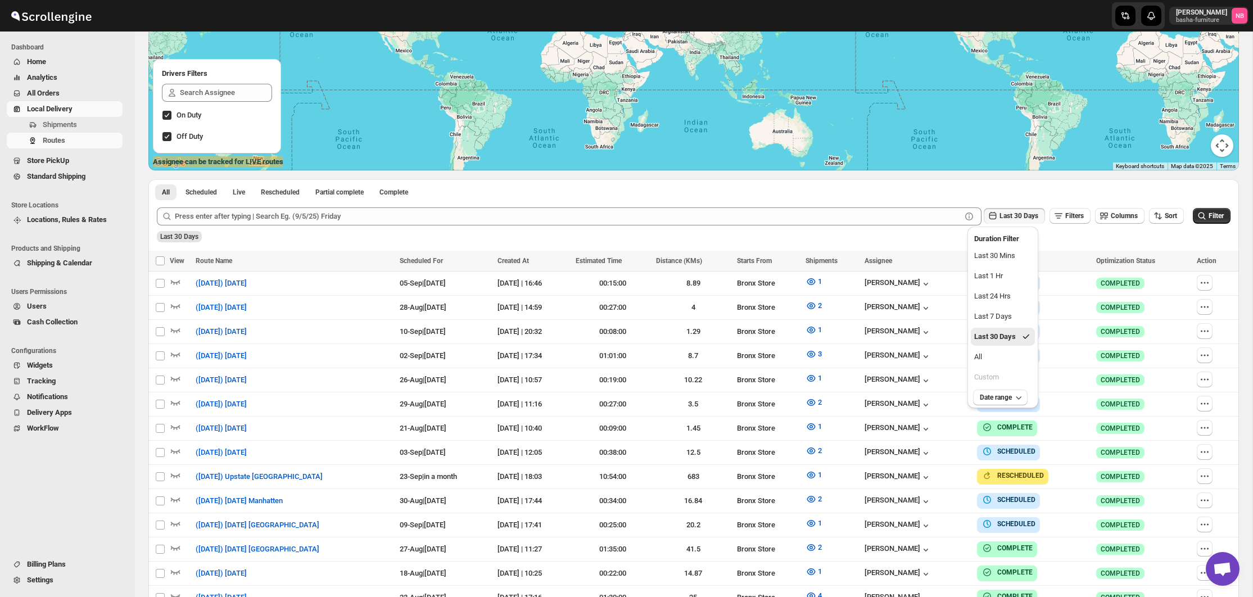
drag, startPoint x: 1005, startPoint y: 359, endPoint x: 1214, endPoint y: 237, distance: 241.8
click at [1006, 359] on button "All" at bounding box center [1003, 357] width 64 height 18
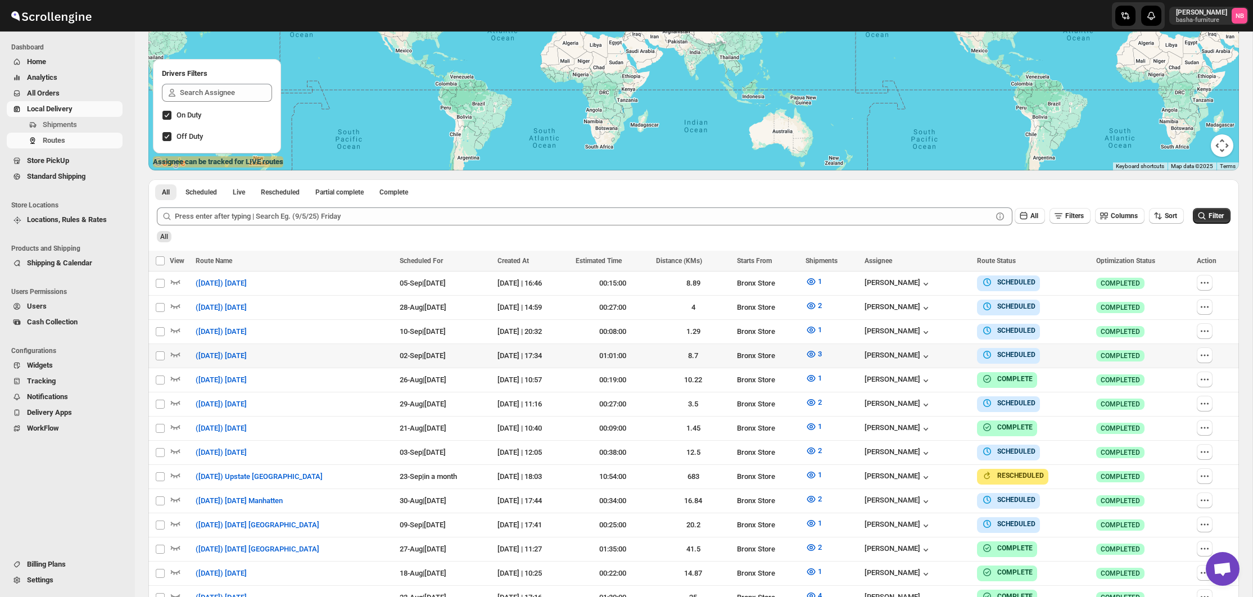
click at [1213, 217] on span "Filter" at bounding box center [1216, 216] width 15 height 8
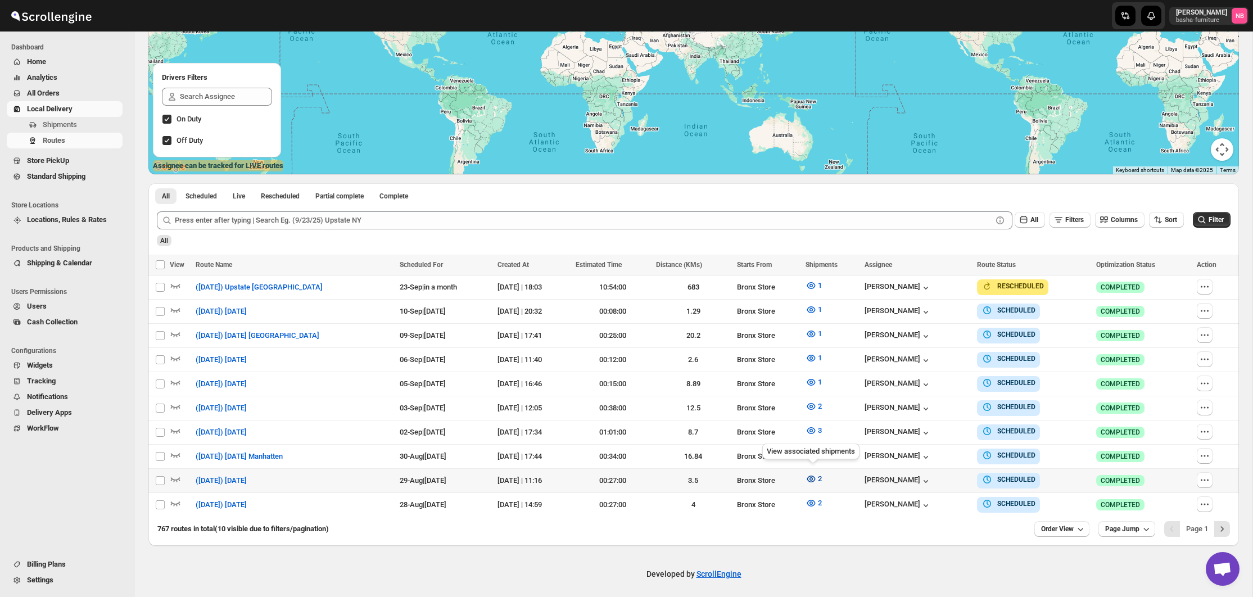
click at [812, 476] on icon "button" at bounding box center [811, 478] width 11 height 11
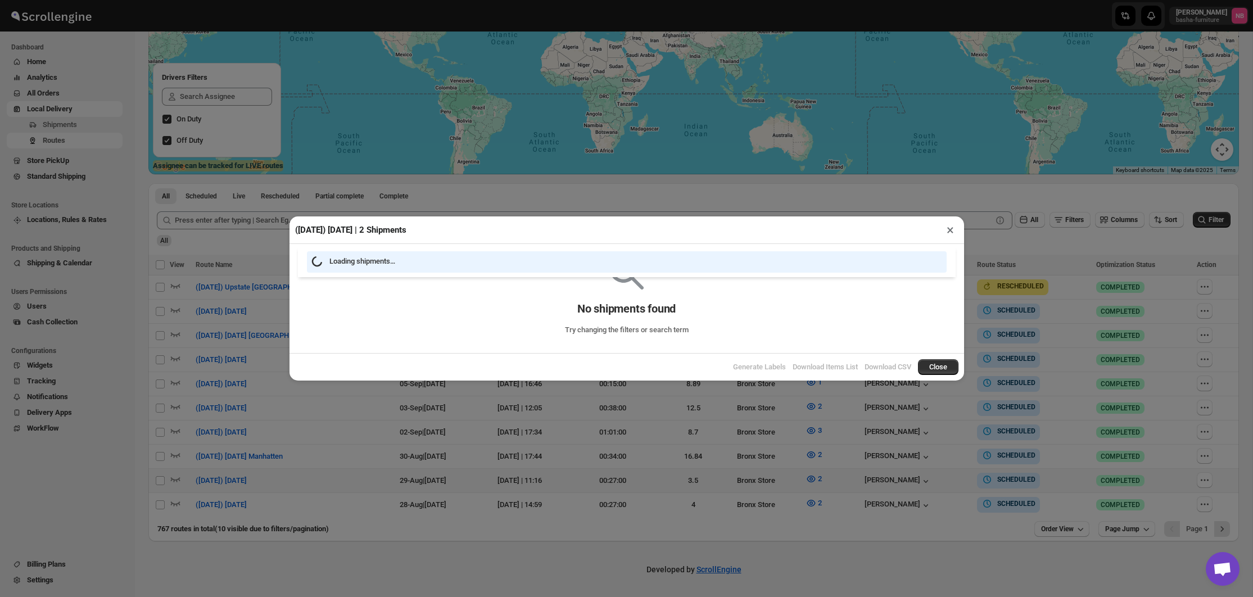
scroll to position [169, 0]
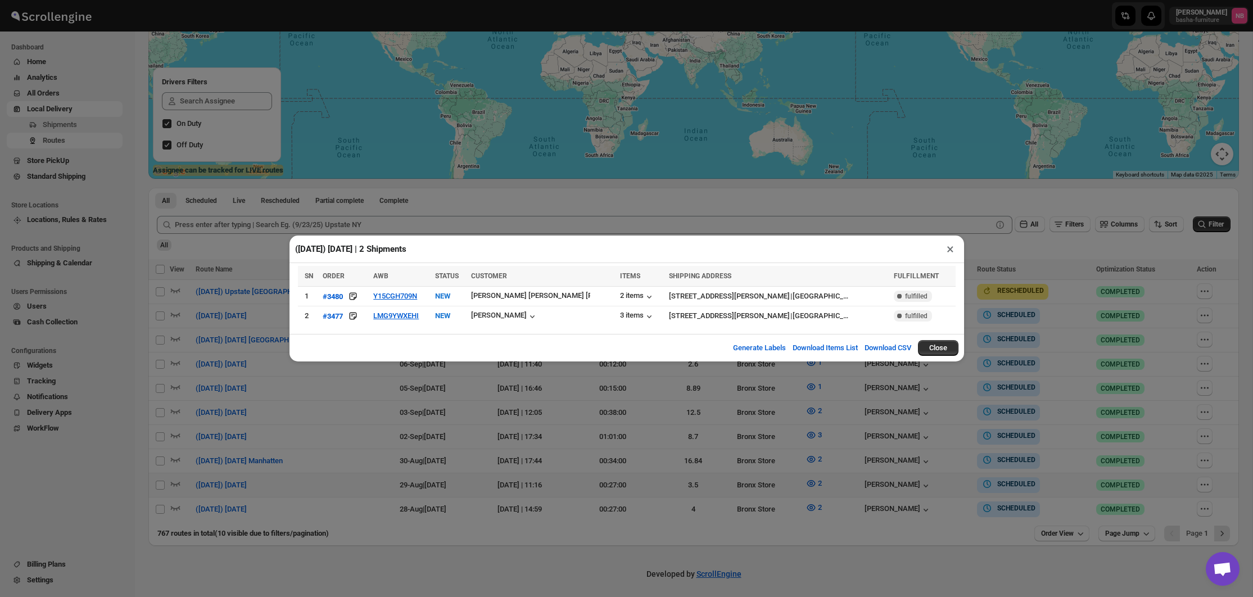
click at [521, 210] on div "([DATE]) [DATE] | 2 Shipments × SN ORDER AWB STATUS CUSTOMER ITEMS SHIPPING ADD…" at bounding box center [626, 298] width 1253 height 597
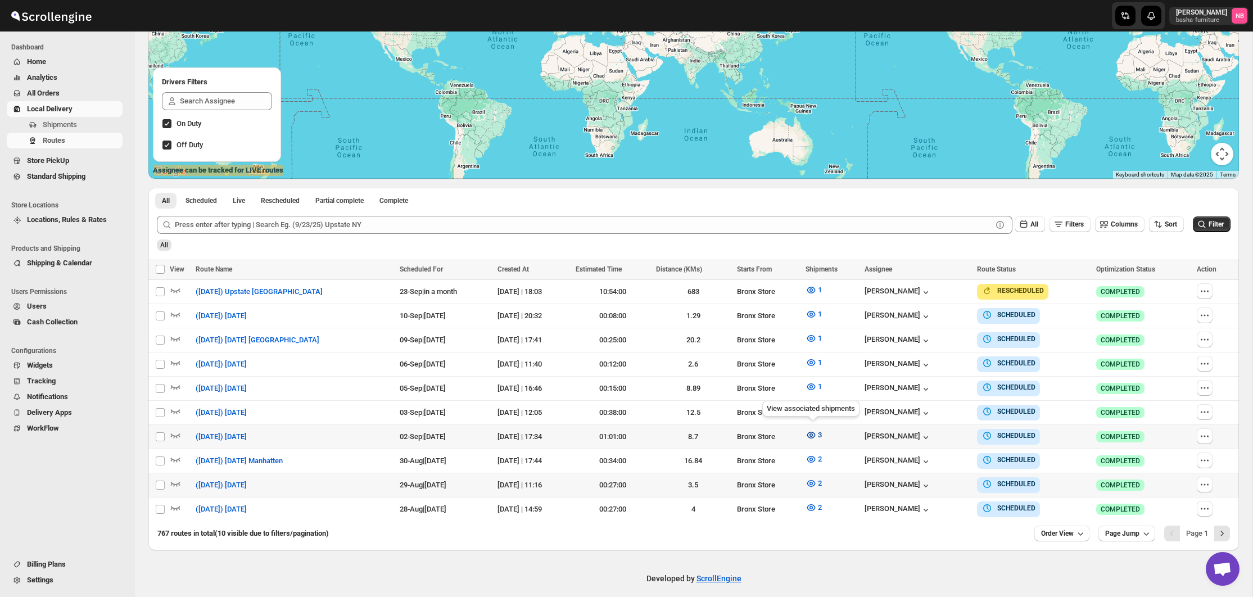
click at [808, 432] on icon "button" at bounding box center [811, 435] width 11 height 11
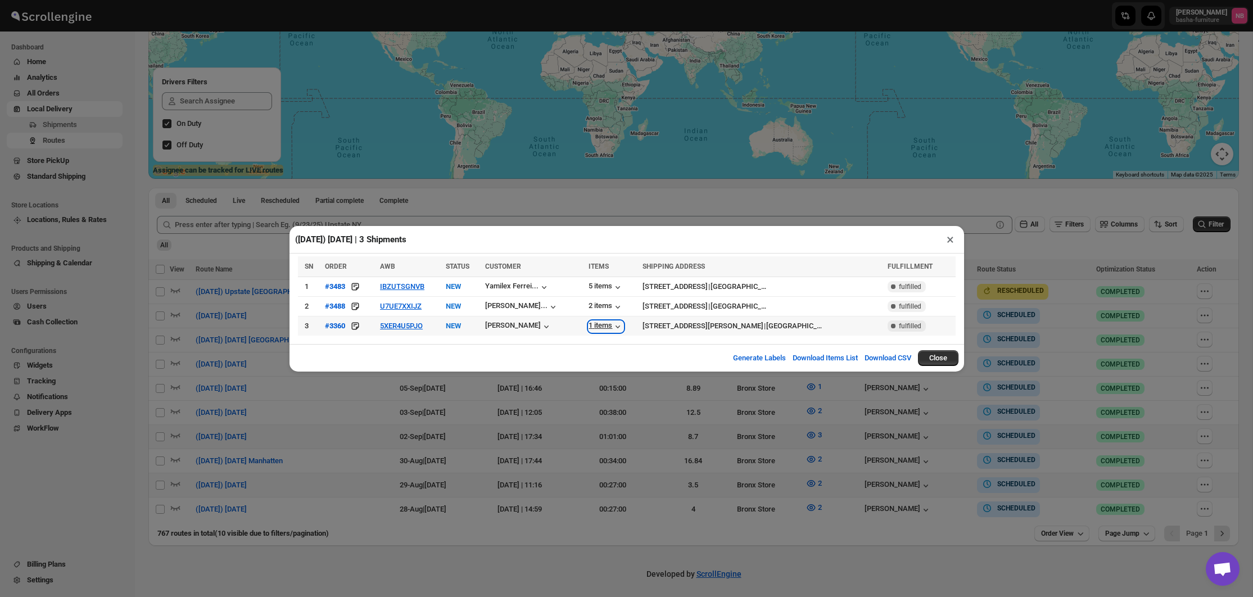
click at [609, 329] on div "1 items" at bounding box center [606, 326] width 35 height 11
click at [501, 327] on div "[PERSON_NAME]" at bounding box center [518, 326] width 67 height 11
click at [868, 436] on div "([DATE]) [DATE] | 3 Shipments × SN ORDER AWB STATUS CUSTOMER ITEMS SHIPPING ADD…" at bounding box center [626, 298] width 1253 height 597
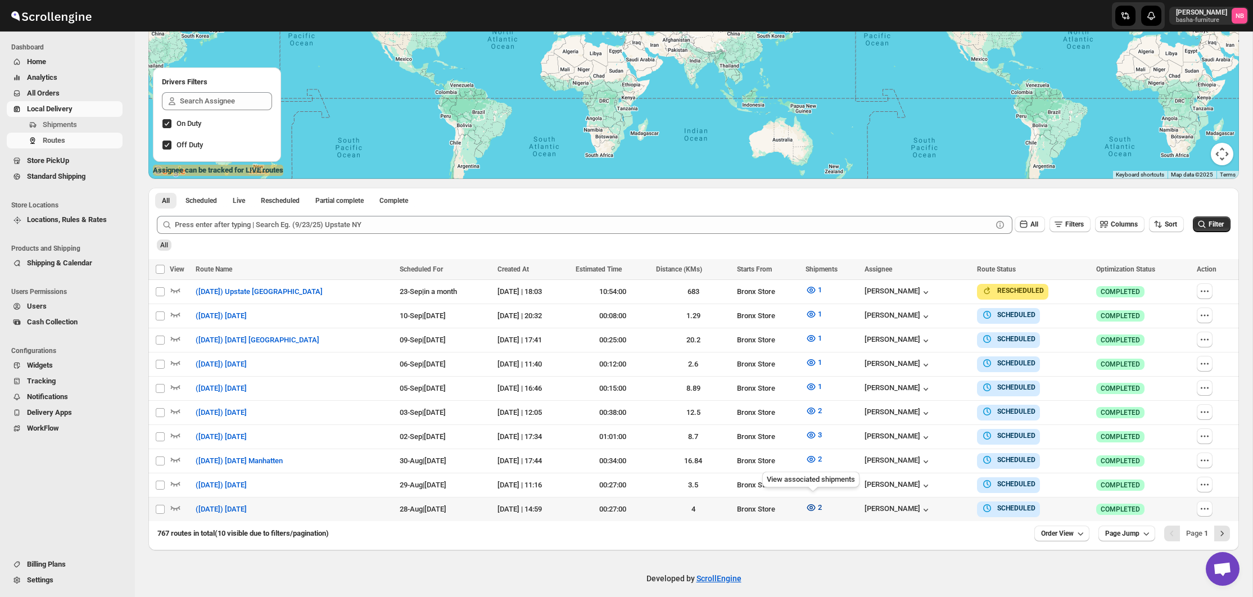
click at [821, 505] on span "2" at bounding box center [820, 507] width 4 height 8
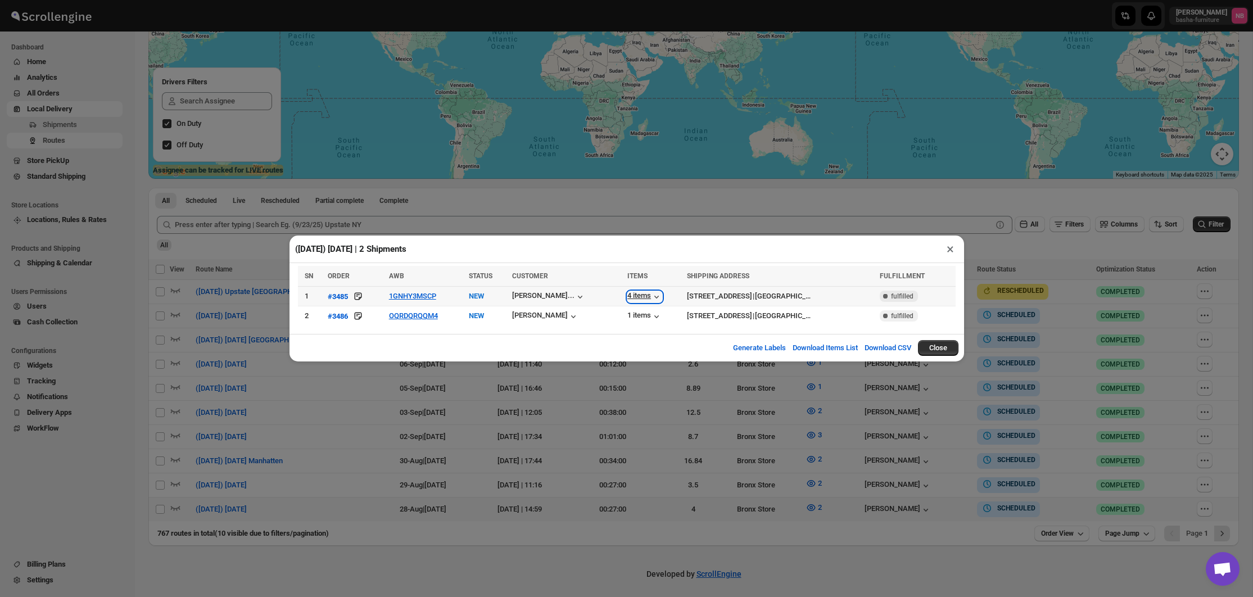
click at [627, 299] on div "4 items" at bounding box center [644, 296] width 35 height 11
click at [624, 308] on td "1 items" at bounding box center [654, 316] width 60 height 20
click at [627, 315] on div "1 items" at bounding box center [644, 316] width 35 height 11
click at [637, 430] on div "([DATE]) [DATE] | 2 Shipments × SN ORDER AWB STATUS CUSTOMER ITEMS SHIPPING ADD…" at bounding box center [626, 298] width 1253 height 597
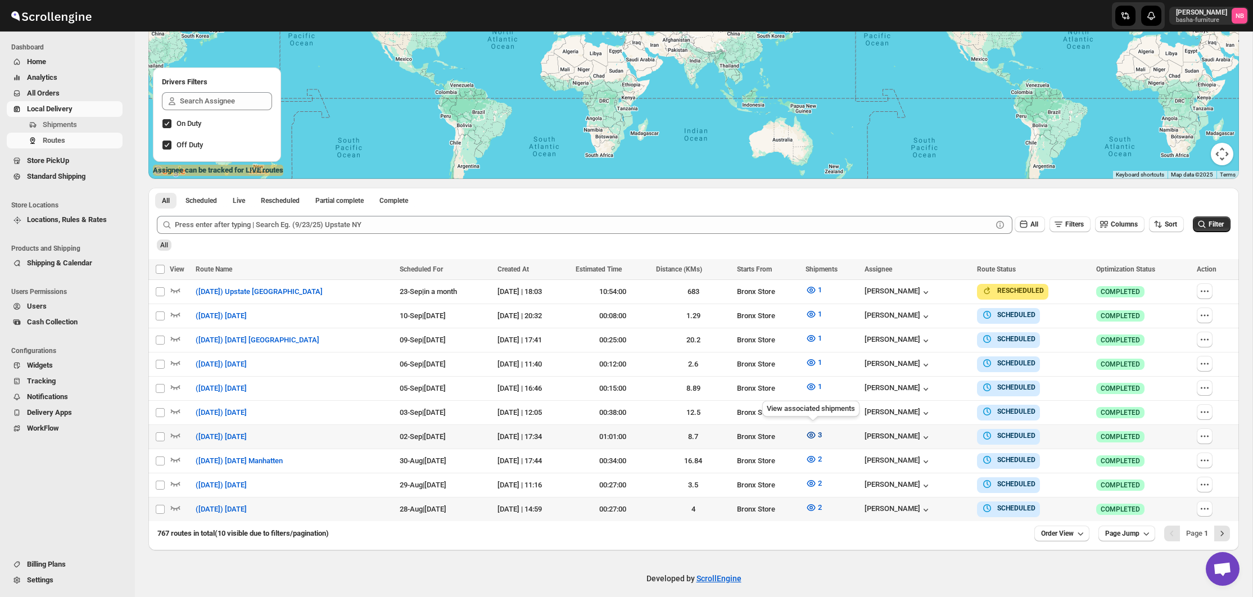
click at [814, 430] on icon "button" at bounding box center [811, 435] width 11 height 11
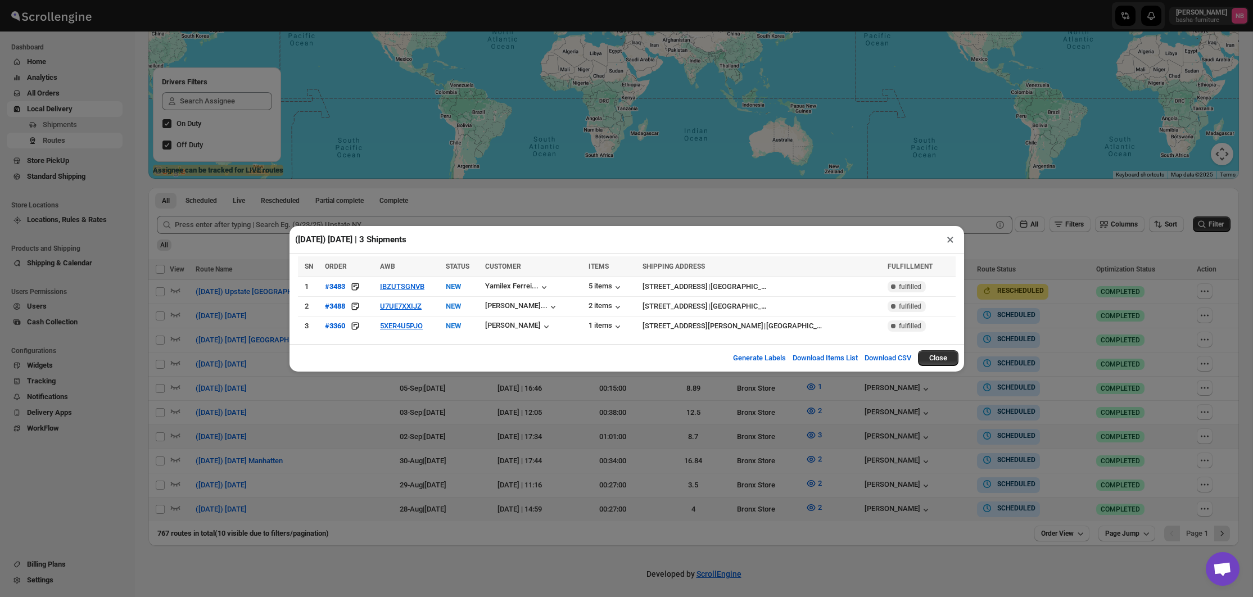
click at [480, 406] on div "([DATE]) [DATE] | 3 Shipments × SN ORDER AWB STATUS CUSTOMER ITEMS SHIPPING ADD…" at bounding box center [626, 298] width 1253 height 597
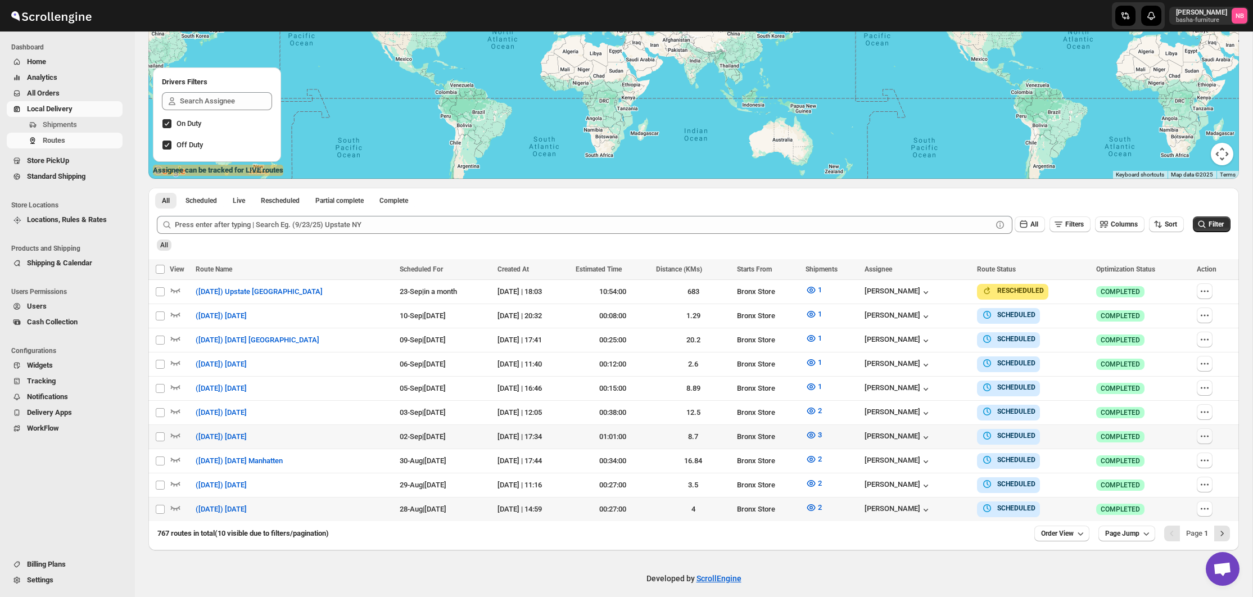
click at [1207, 432] on icon "button" at bounding box center [1204, 436] width 11 height 11
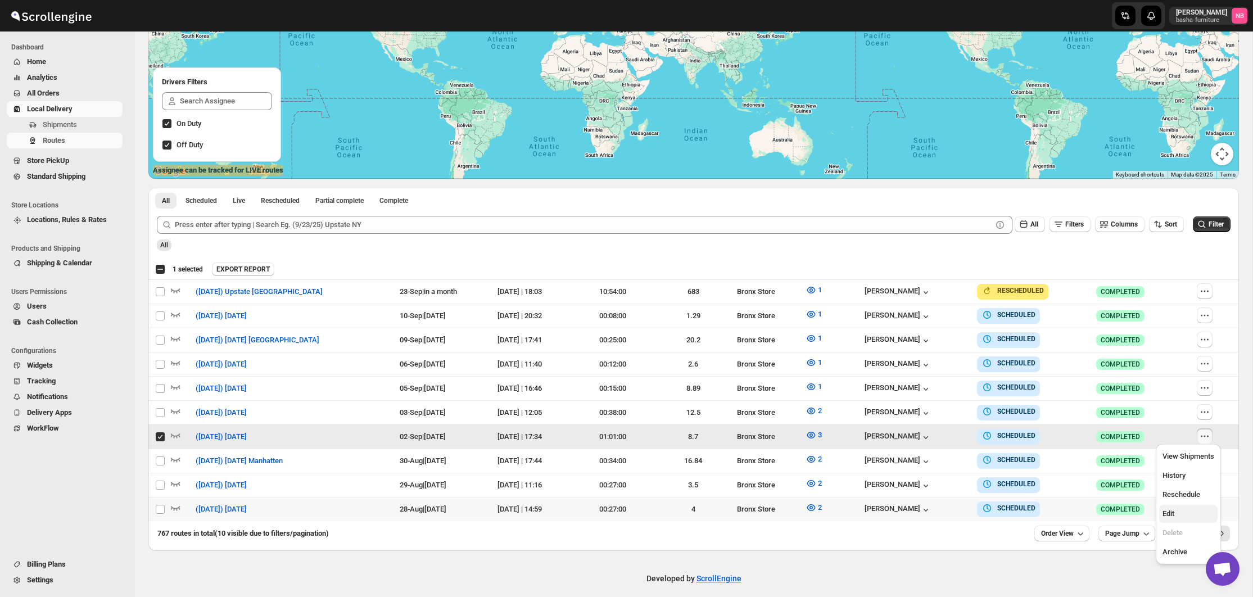
click at [1178, 513] on span "Edit" at bounding box center [1189, 513] width 52 height 11
checkbox input "false"
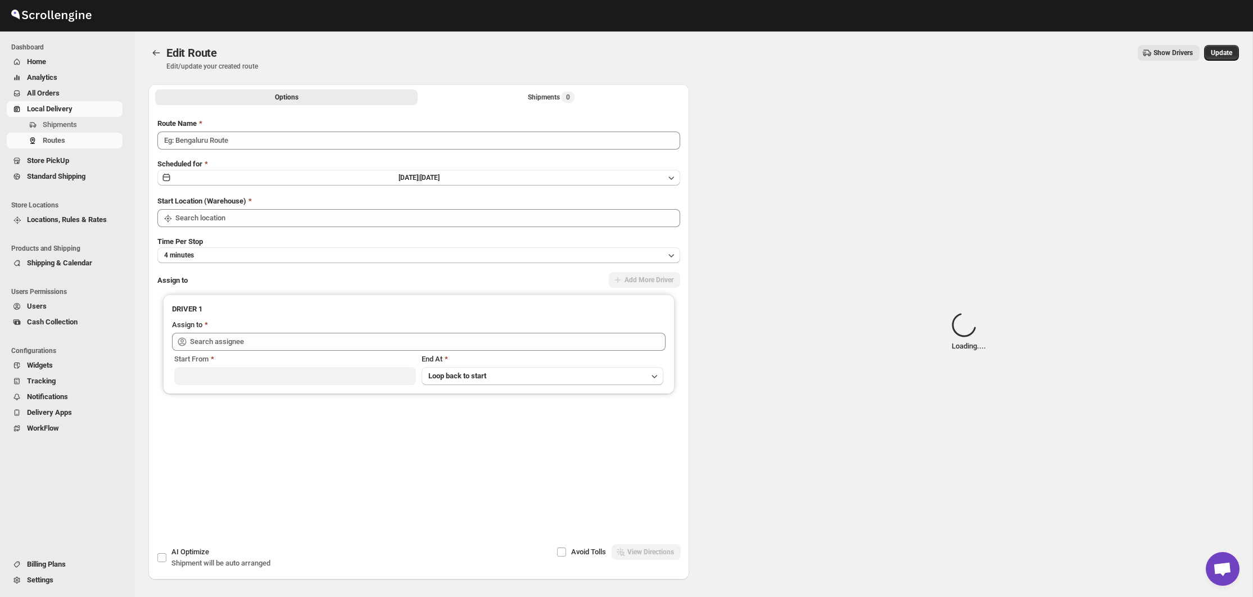
type input "([DATE]) [DATE]"
type input "Bronx Store"
type input "[PERSON_NAME] ([EMAIL_ADDRESS][DOMAIN_NAME])"
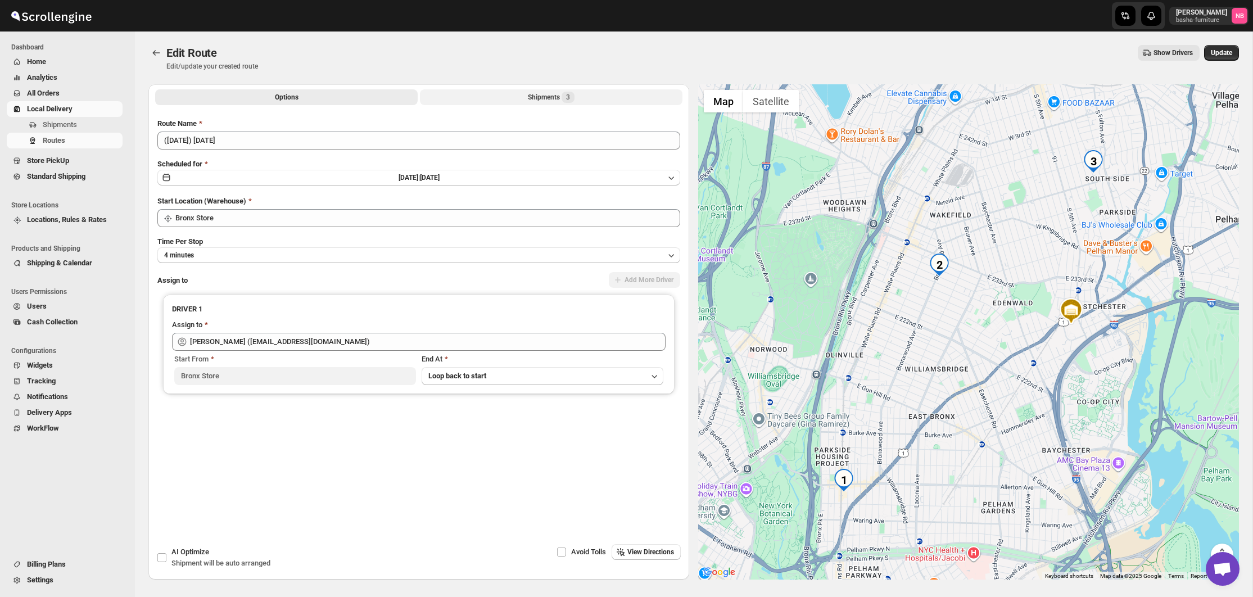
click at [486, 93] on button "Shipments 3" at bounding box center [551, 97] width 263 height 16
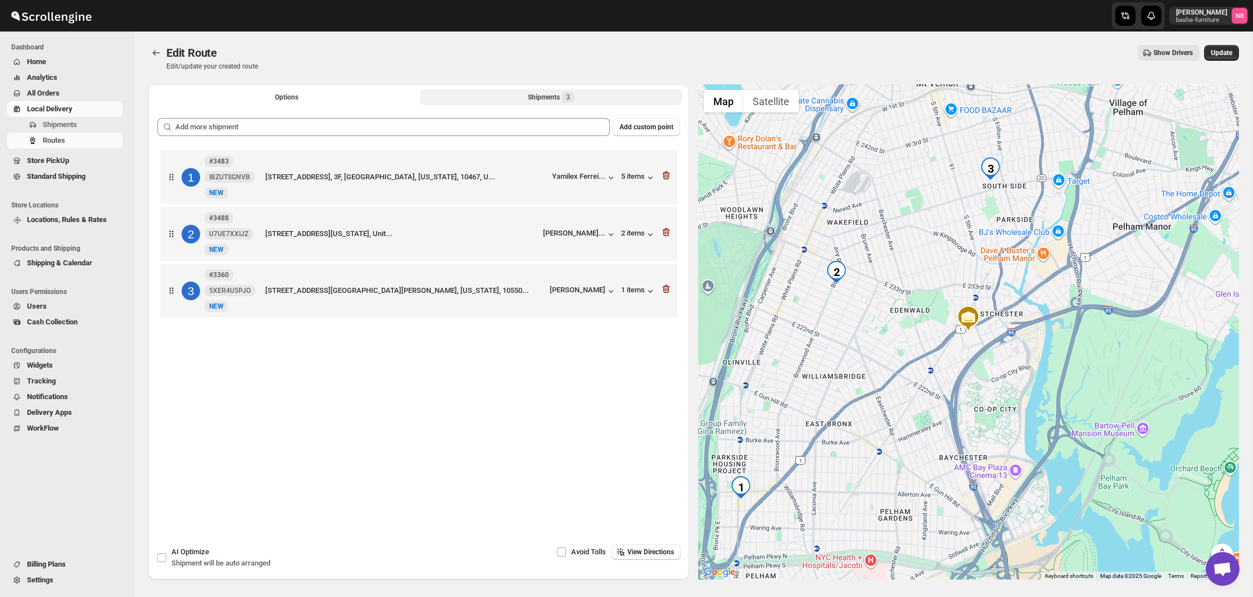
click at [642, 301] on div "3 #3360 5XER4U5PJO [GEOGRAPHIC_DATA][STREET_ADDRESS][PERSON_NAME][US_STATE]... …" at bounding box center [416, 288] width 510 height 47
click at [632, 295] on div "1 items" at bounding box center [638, 291] width 35 height 11
click at [669, 293] on icon "button" at bounding box center [666, 289] width 7 height 8
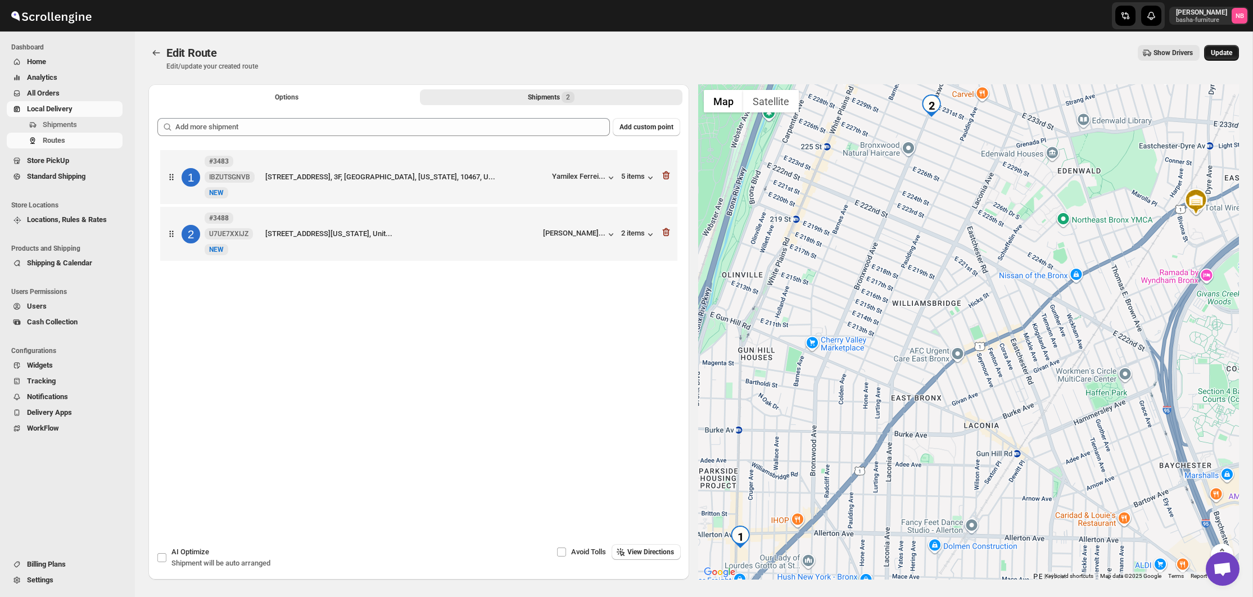
click at [1228, 57] on span "Update" at bounding box center [1221, 52] width 21 height 9
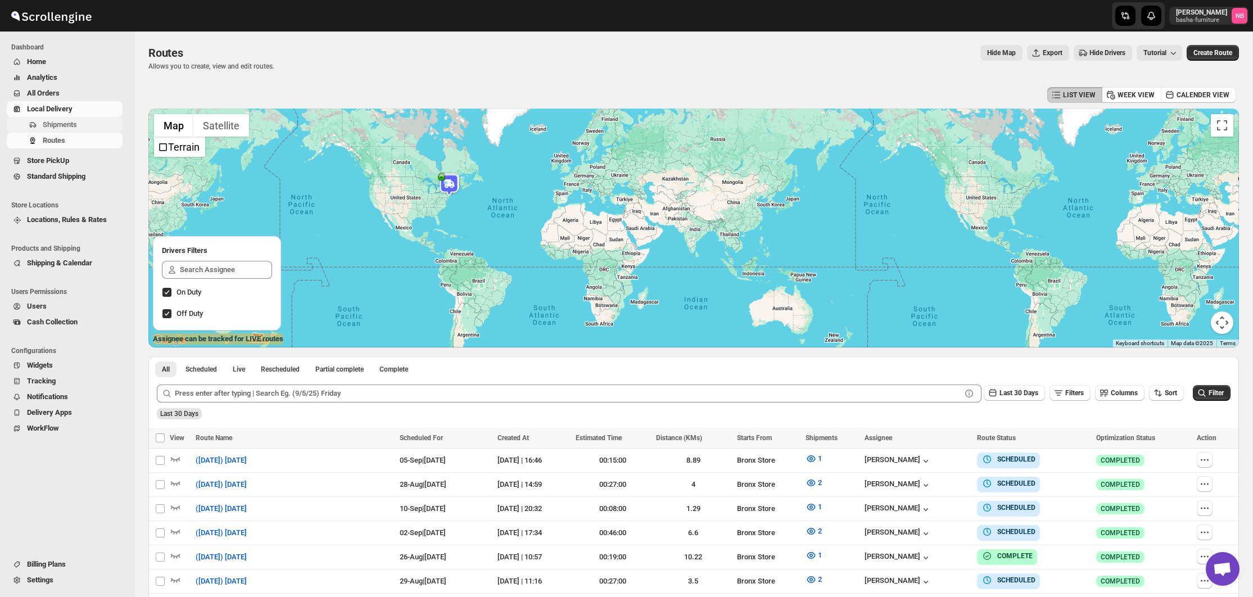
click at [83, 128] on span "Shipments" at bounding box center [82, 124] width 78 height 11
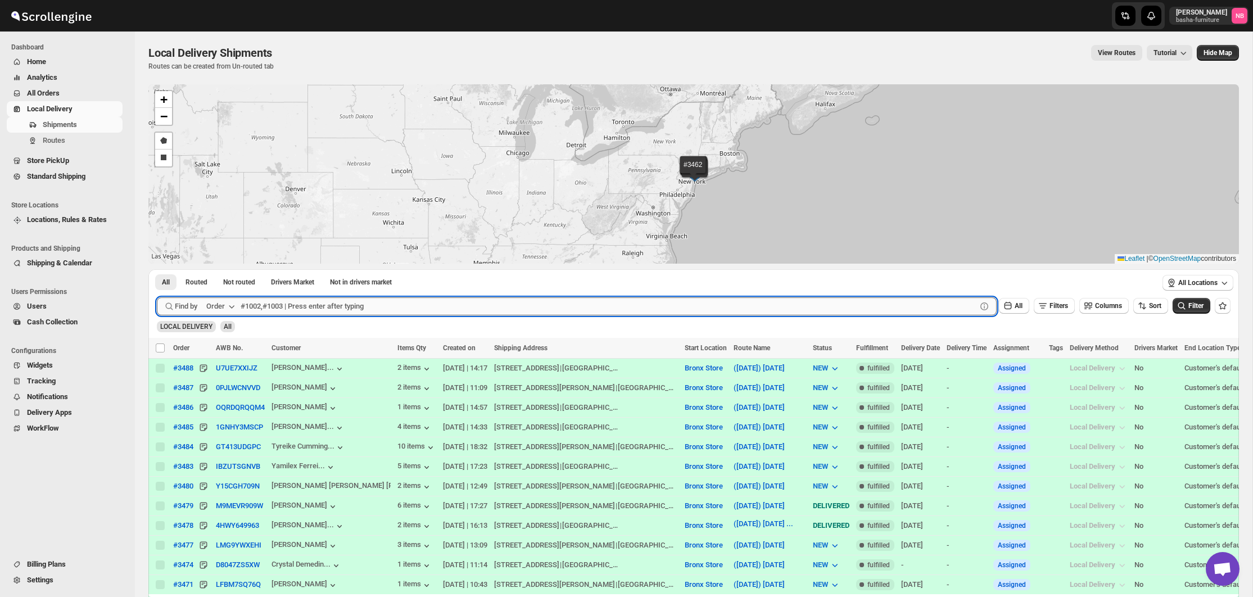
click at [331, 311] on input "text" at bounding box center [609, 306] width 736 height 18
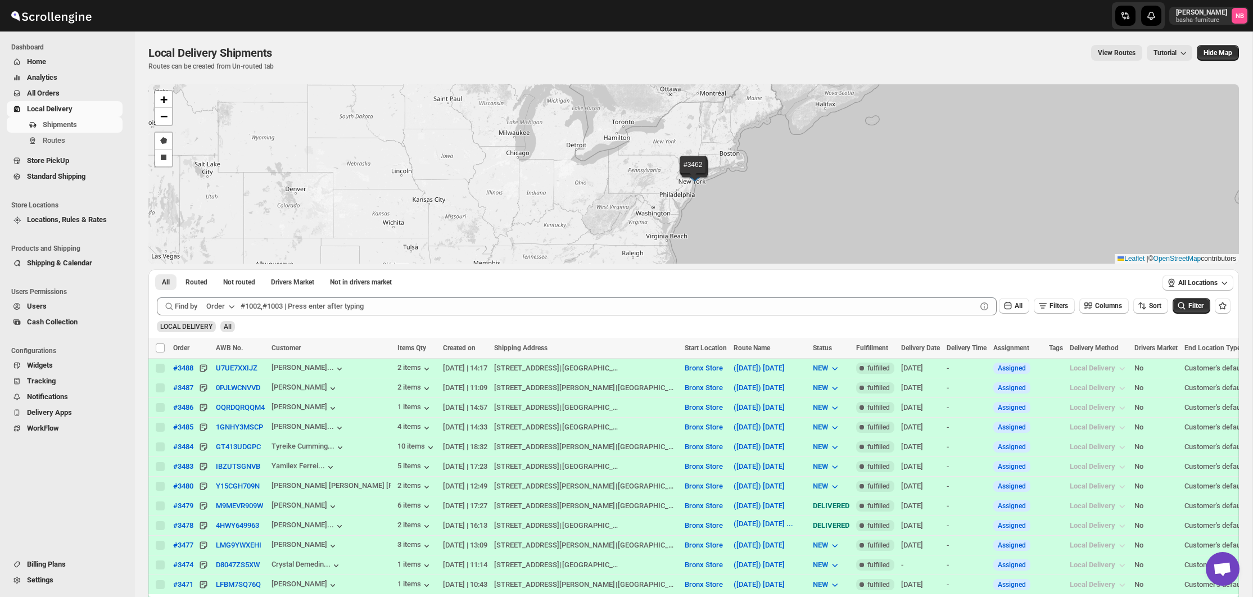
click at [47, 91] on span "All Orders" at bounding box center [43, 93] width 33 height 8
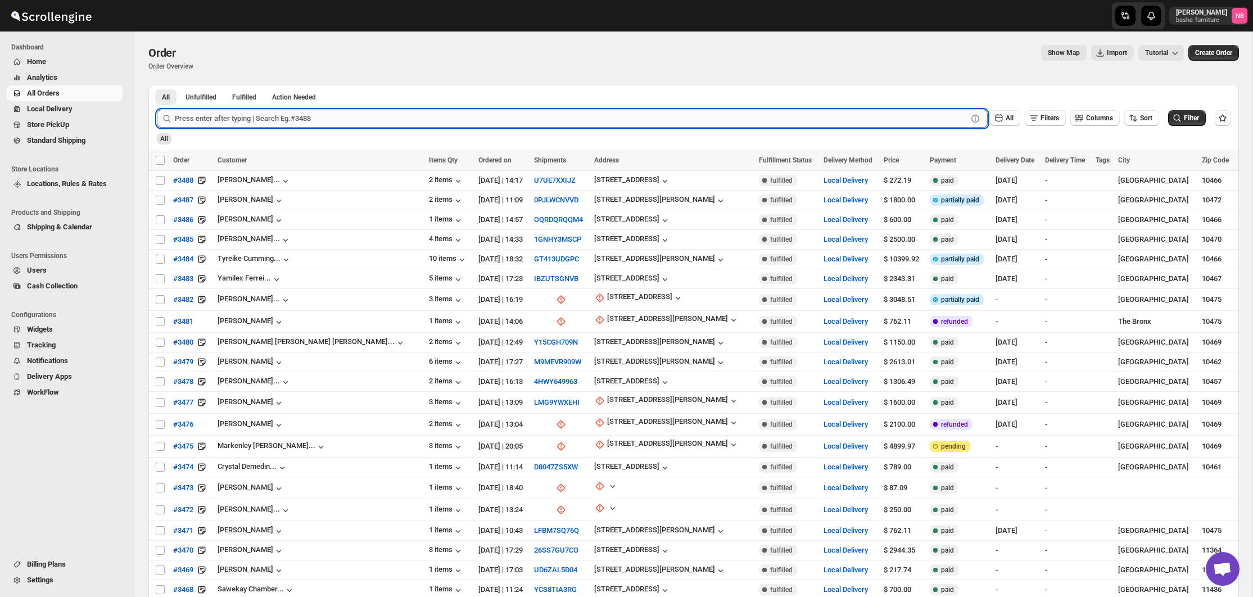
click at [280, 119] on input "text" at bounding box center [571, 119] width 793 height 18
click at [171, 91] on button "Submit" at bounding box center [173, 90] width 32 height 12
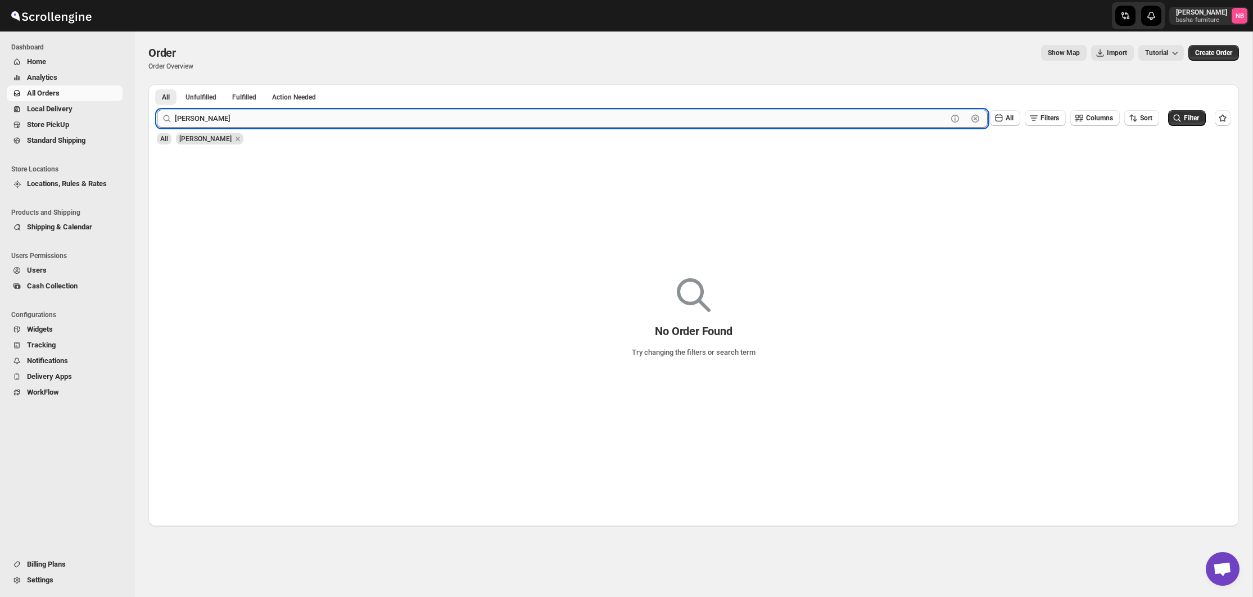
click at [171, 91] on button "Submit" at bounding box center [173, 90] width 32 height 12
type input "[PERSON_NAME]"
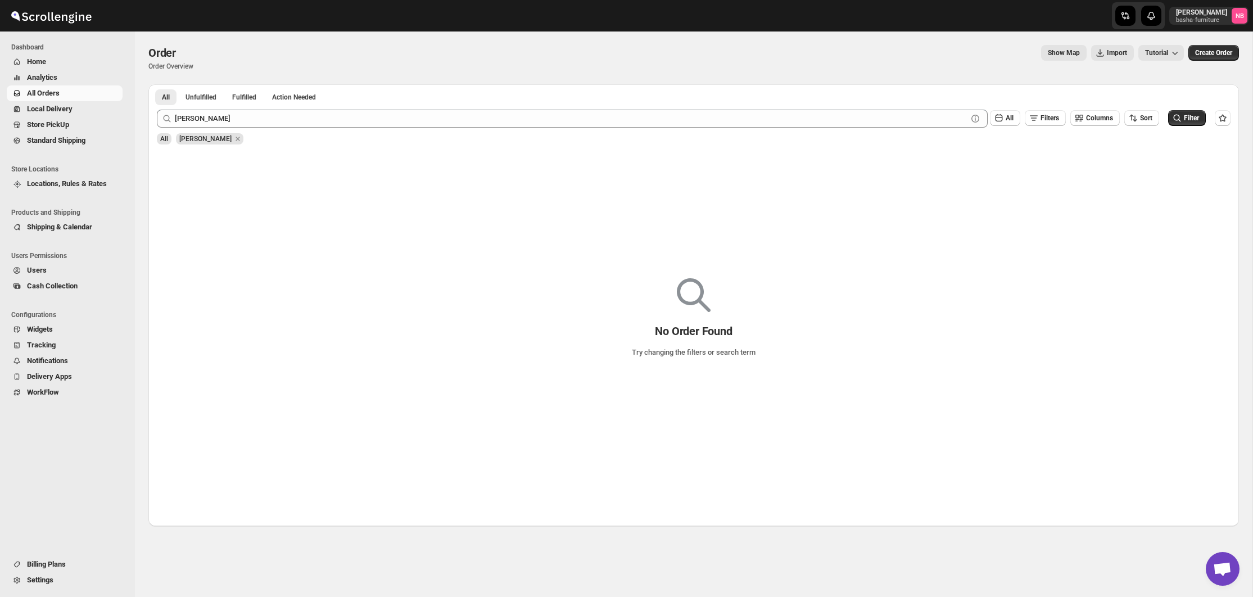
click at [160, 137] on span "All" at bounding box center [164, 139] width 8 height 8
click at [54, 94] on span "All Orders" at bounding box center [43, 93] width 33 height 8
click at [211, 139] on div "All [PERSON_NAME]" at bounding box center [691, 133] width 1078 height 21
click at [233, 139] on icon "Remove James" at bounding box center [238, 139] width 10 height 10
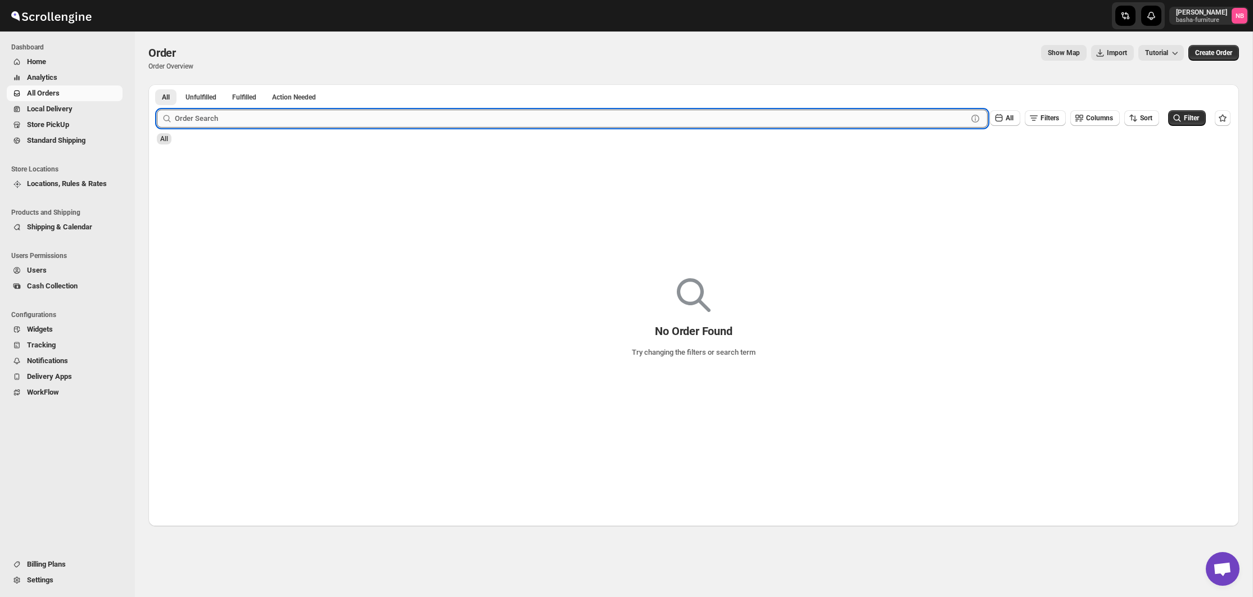
click at [178, 121] on input "text" at bounding box center [571, 119] width 793 height 18
click at [49, 90] on span "All Orders" at bounding box center [43, 93] width 33 height 8
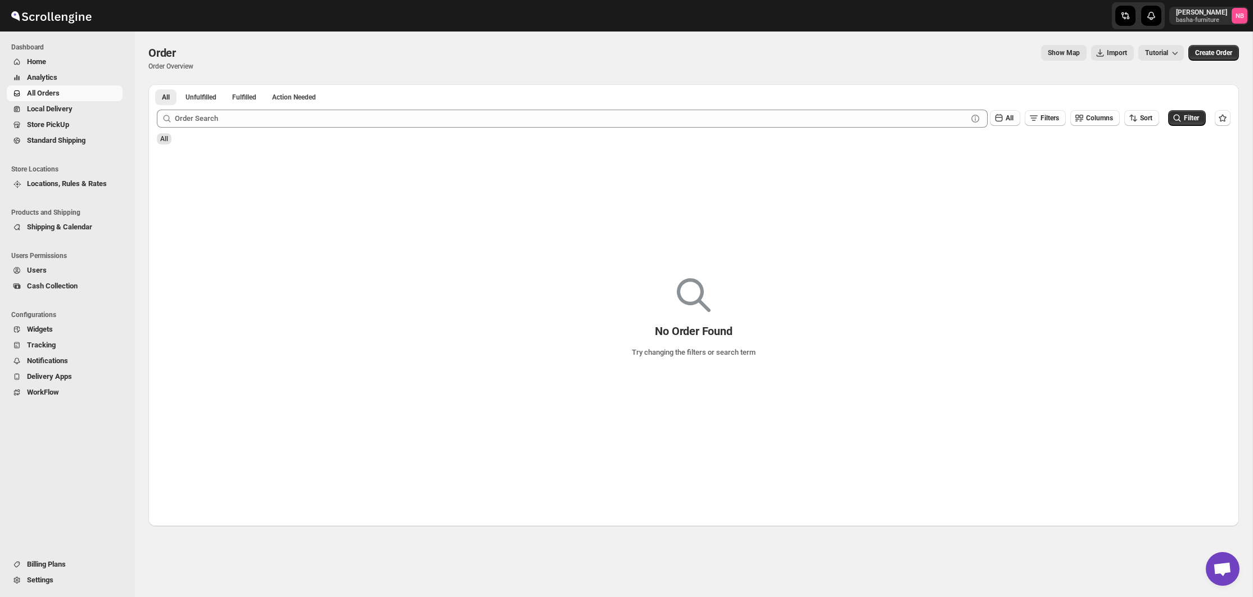
click at [49, 90] on span "All Orders" at bounding box center [43, 93] width 33 height 8
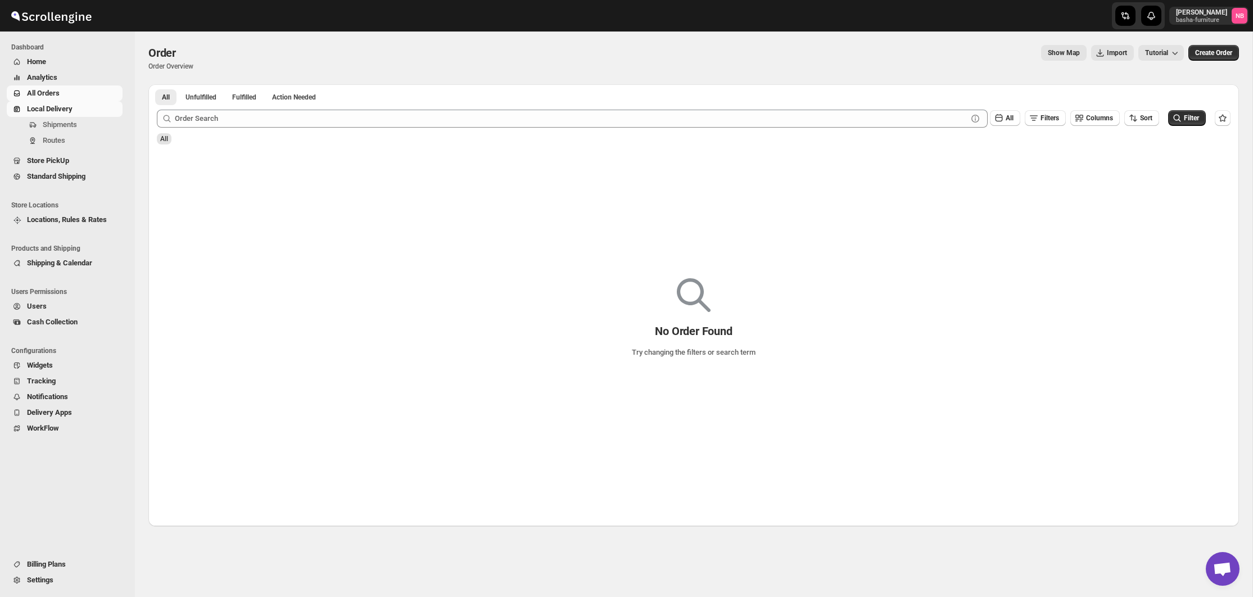
click at [50, 106] on span "Local Delivery" at bounding box center [50, 109] width 46 height 8
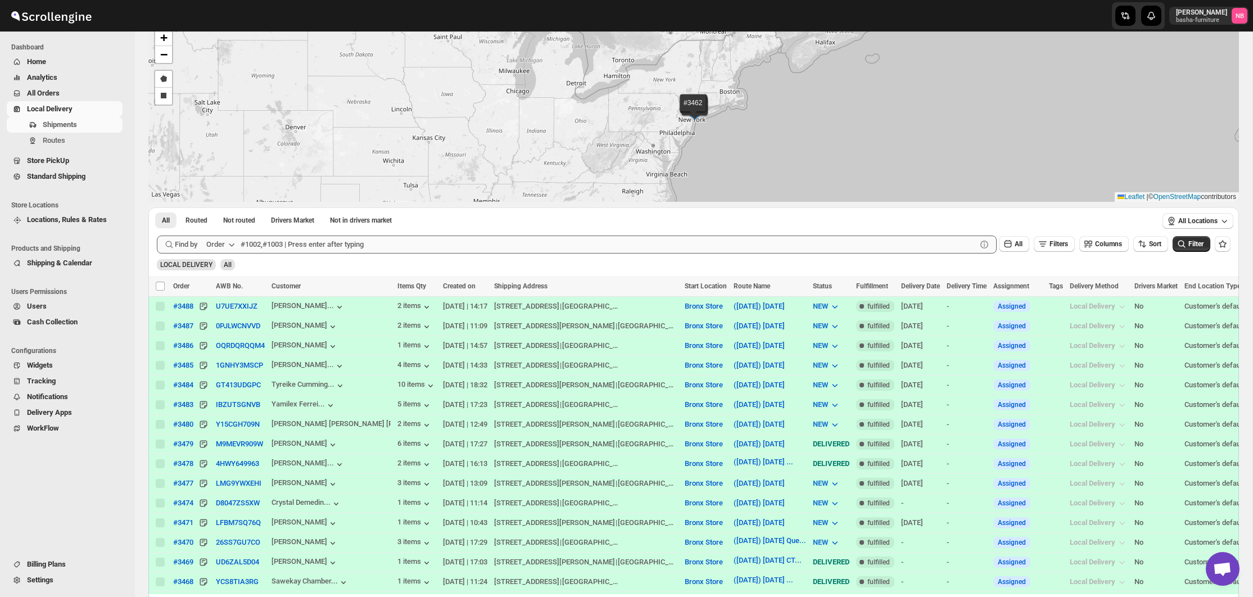
scroll to position [64, 0]
click at [240, 220] on span "Not routed" at bounding box center [239, 218] width 32 height 9
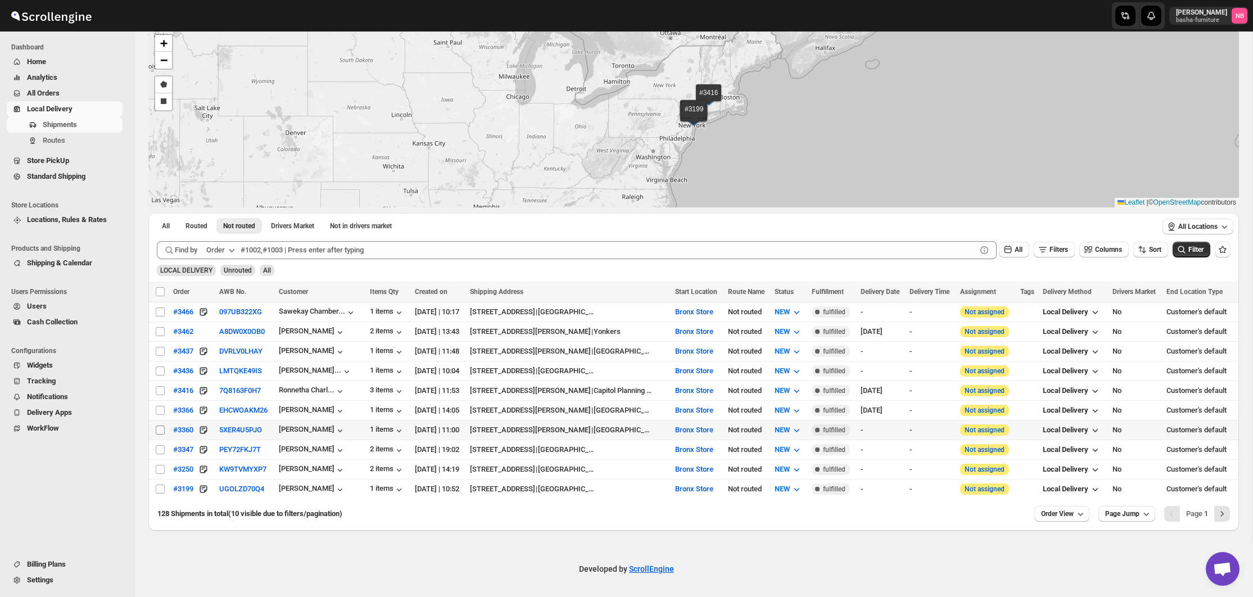
click at [162, 431] on input "Select shipment" at bounding box center [160, 430] width 9 height 9
checkbox input "true"
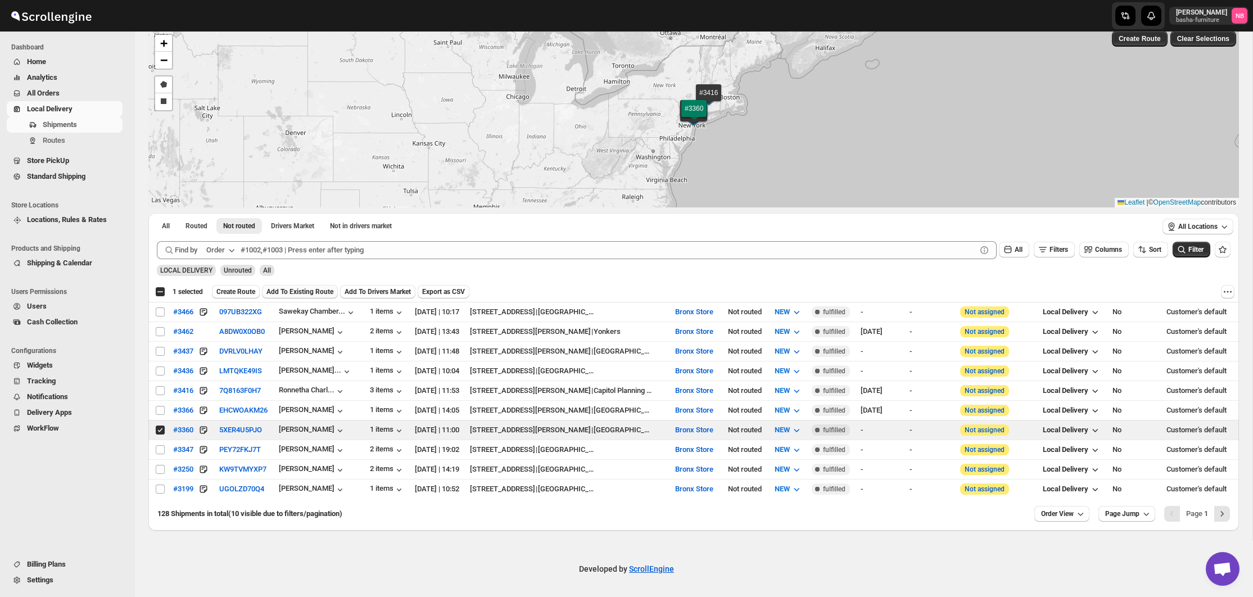
click at [290, 290] on span "Add To Existing Route" at bounding box center [299, 291] width 67 height 9
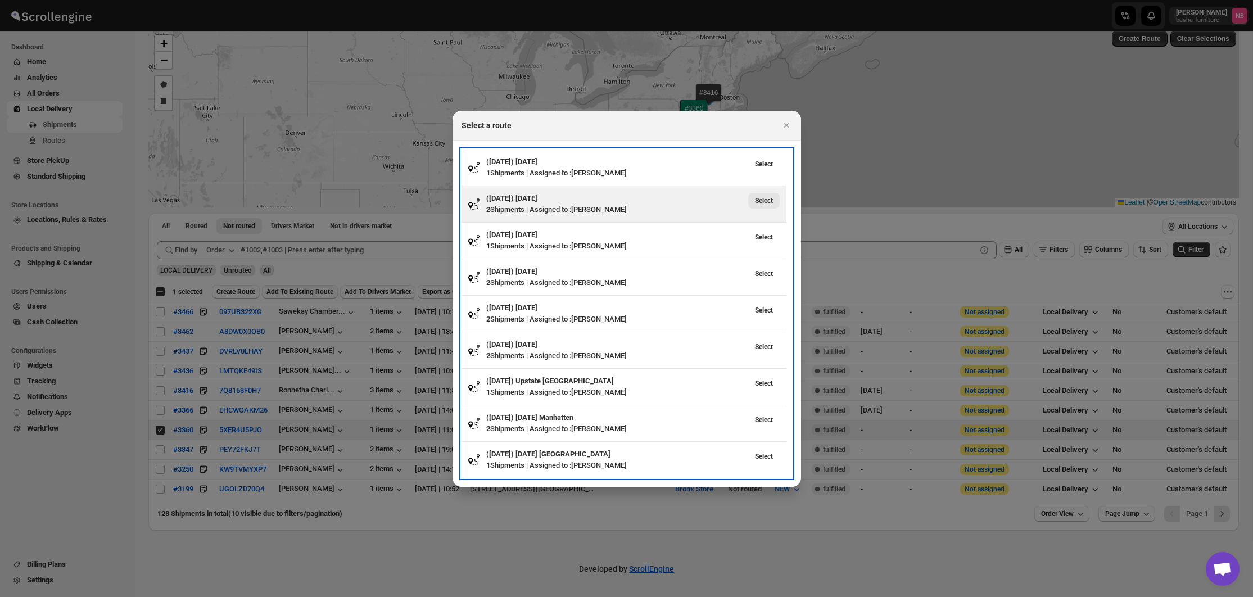
click at [761, 202] on span "Select" at bounding box center [764, 200] width 18 height 9
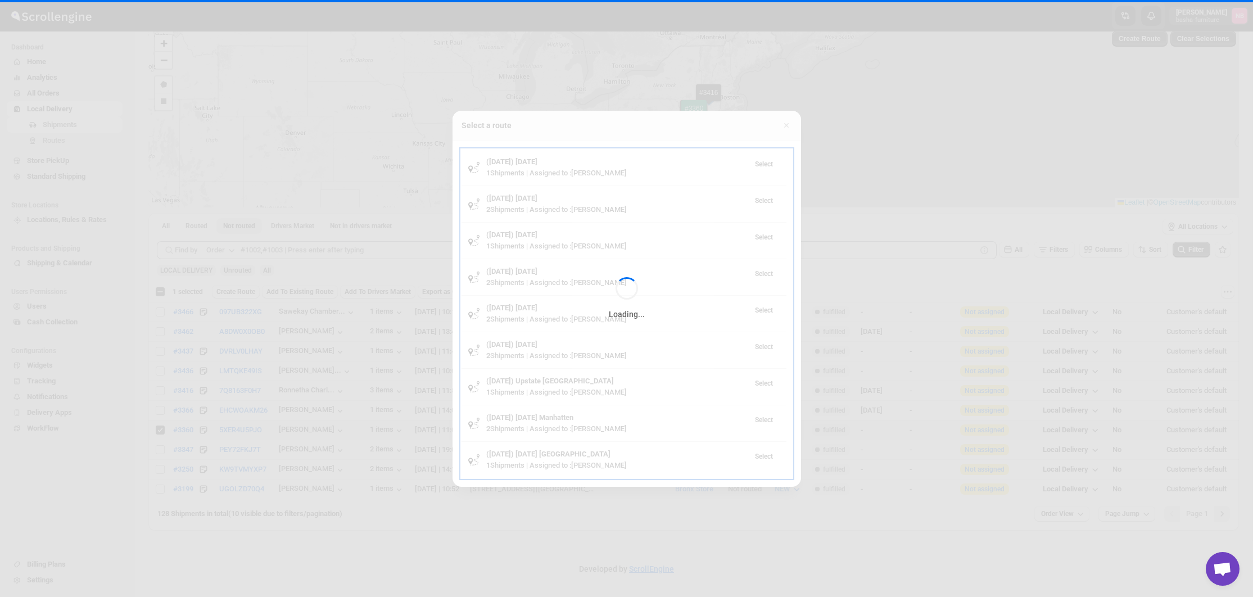
scroll to position [39, 0]
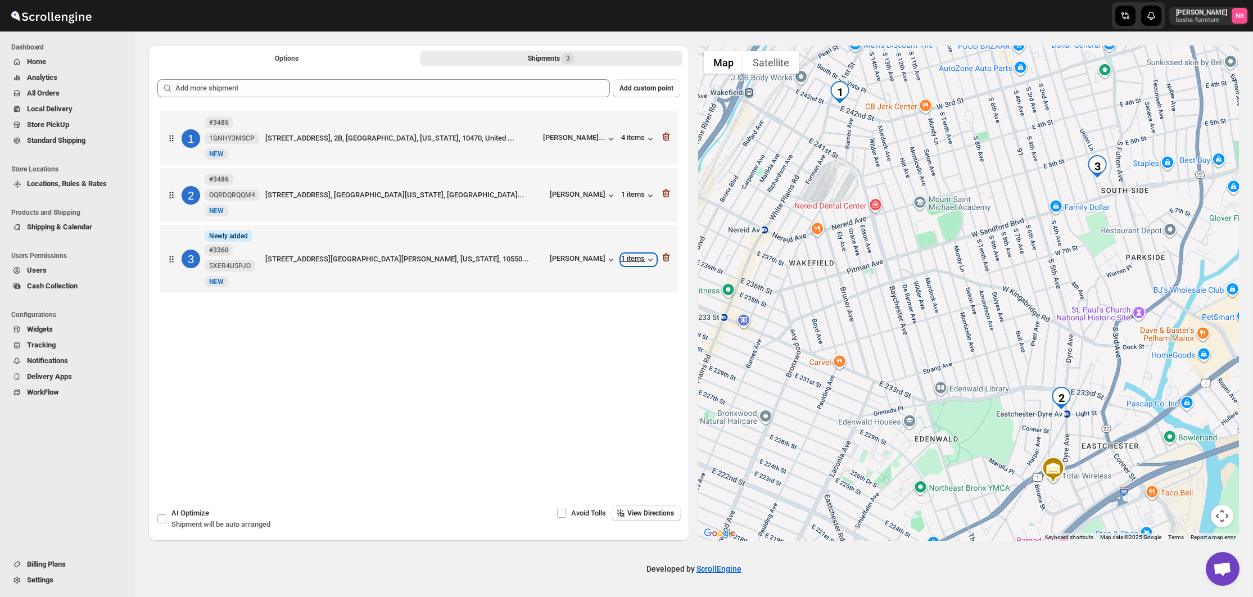
click at [623, 265] on div "1 items" at bounding box center [638, 259] width 35 height 11
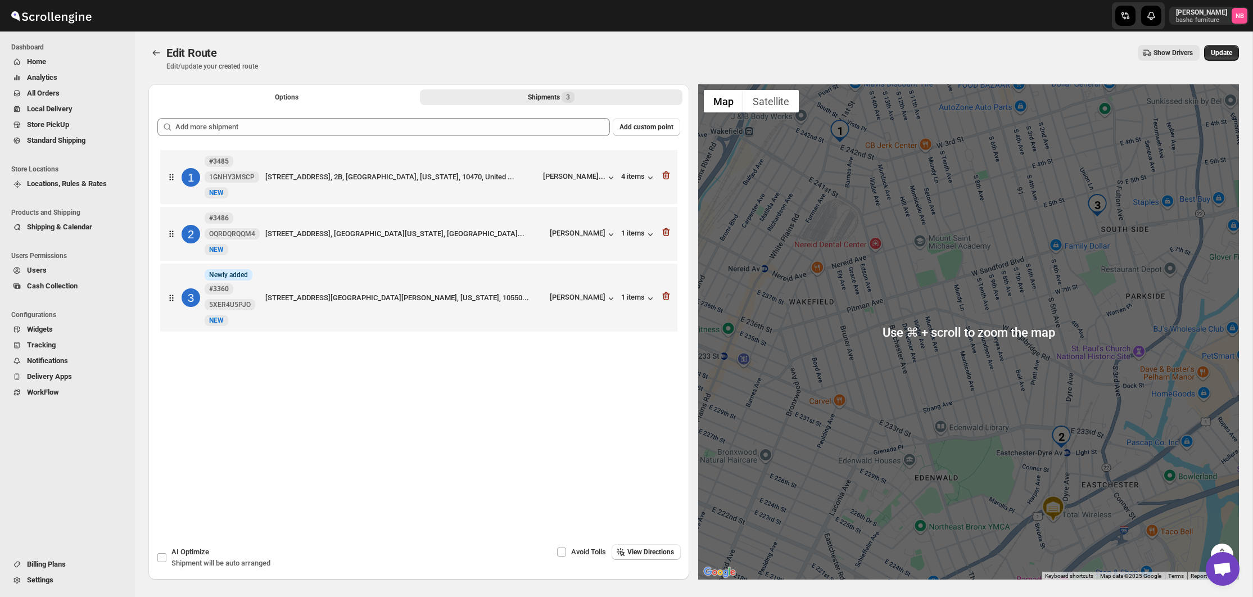
scroll to position [0, 0]
click at [1228, 57] on span "Update" at bounding box center [1221, 52] width 21 height 9
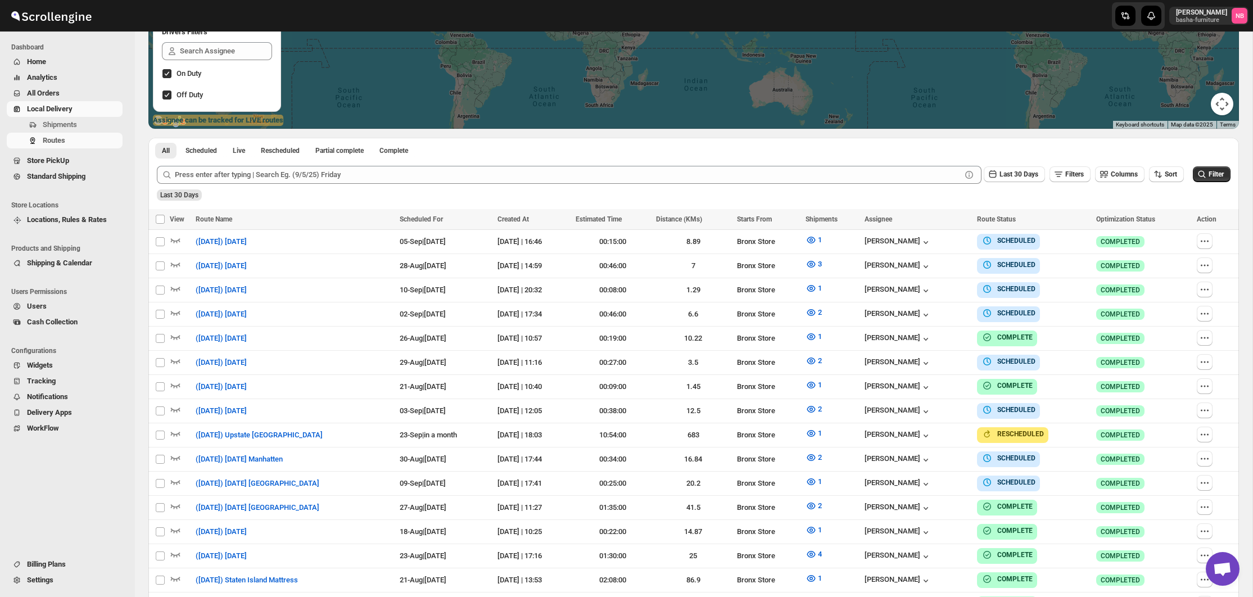
scroll to position [231, 0]
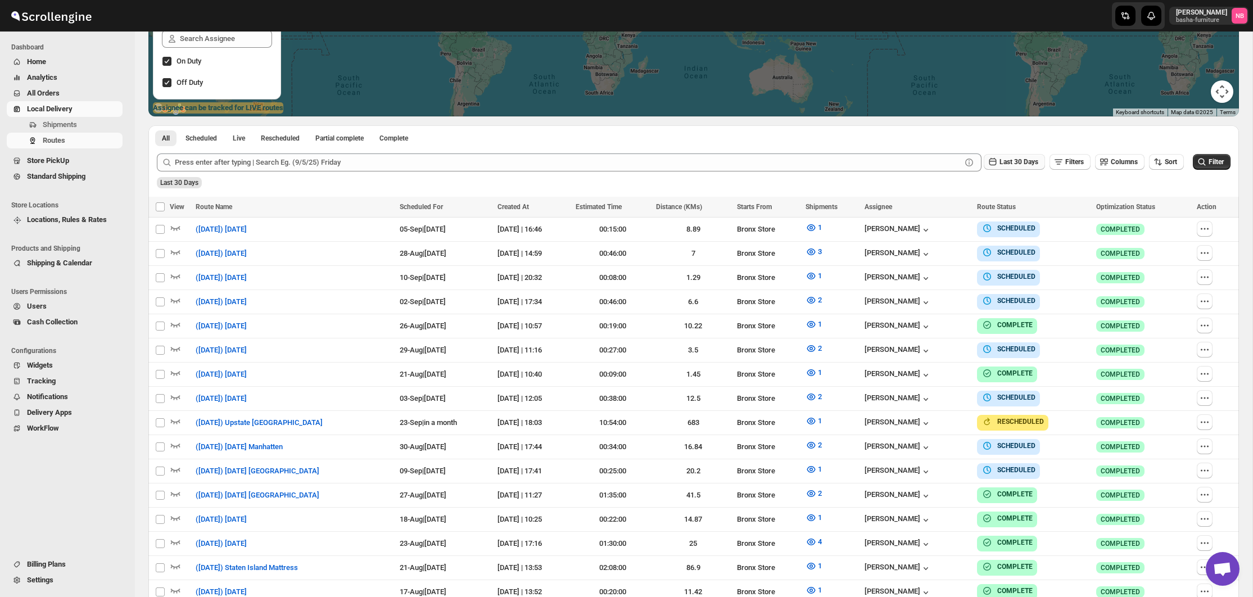
click at [1001, 161] on span "Last 30 Days" at bounding box center [1019, 162] width 39 height 8
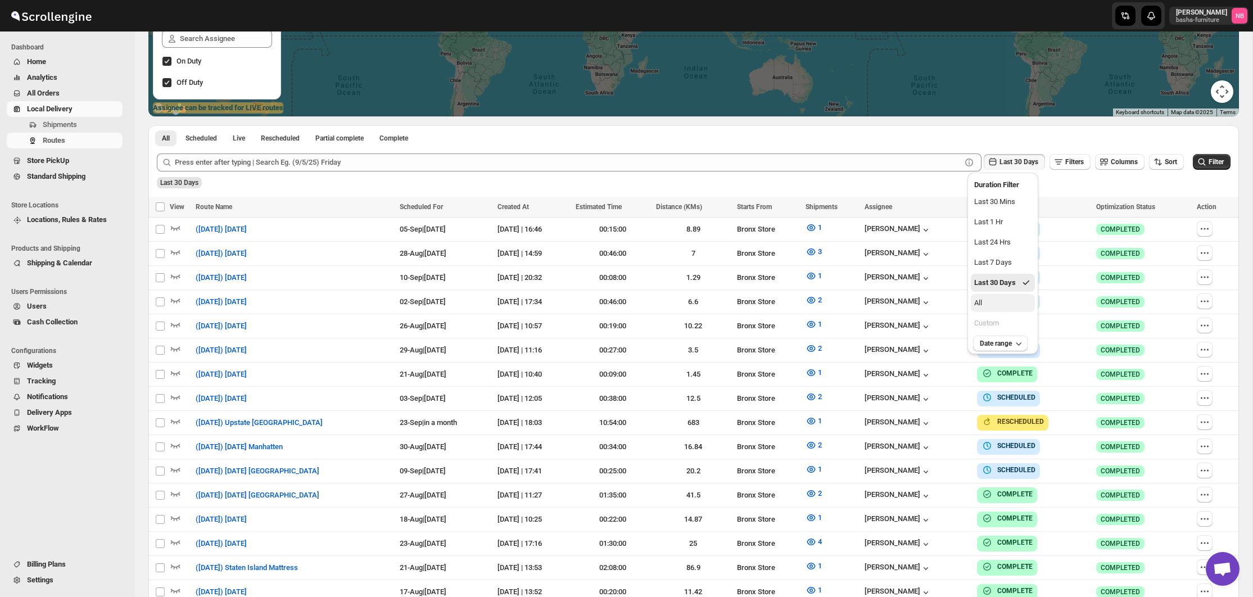
click at [1010, 301] on button "All" at bounding box center [1003, 303] width 64 height 18
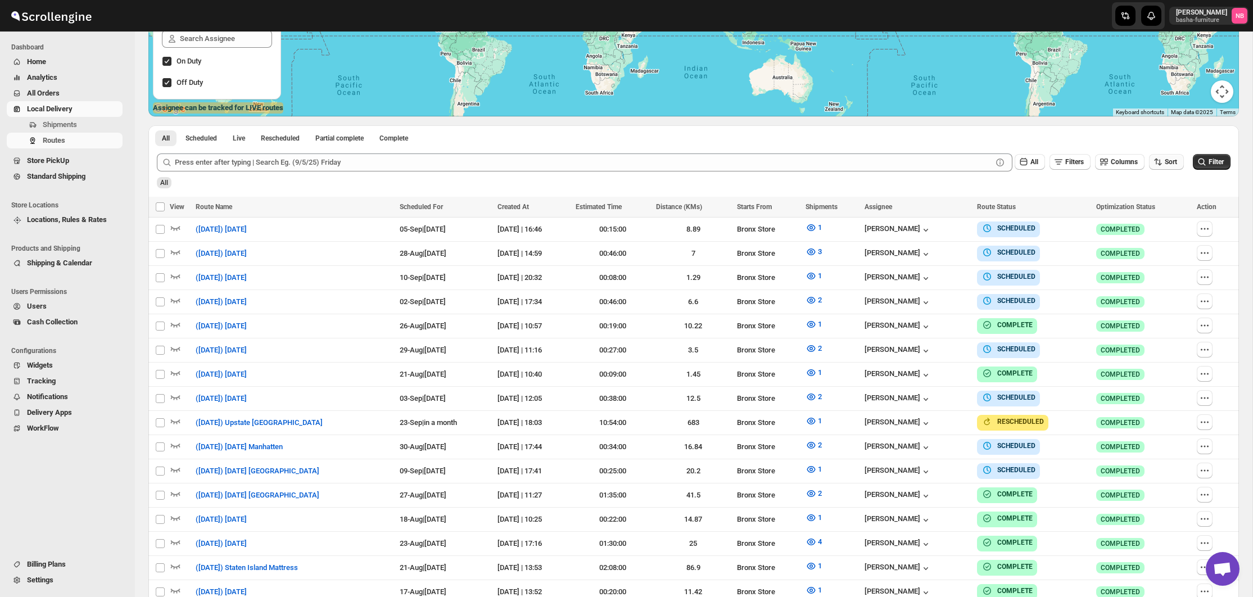
click at [1153, 169] on button "Sort" at bounding box center [1166, 162] width 35 height 16
click at [1142, 215] on button "Due Date" at bounding box center [1162, 222] width 68 height 18
click at [1205, 157] on button "Filter" at bounding box center [1212, 162] width 38 height 16
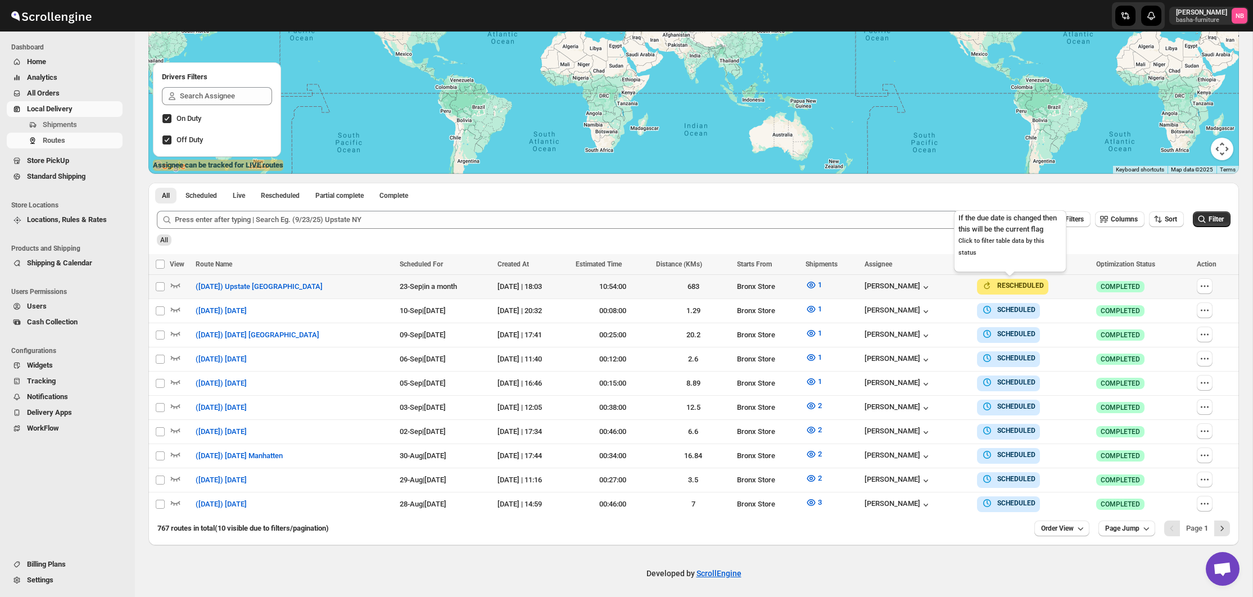
scroll to position [173, 0]
click at [1050, 526] on span "Order View" at bounding box center [1057, 529] width 33 height 9
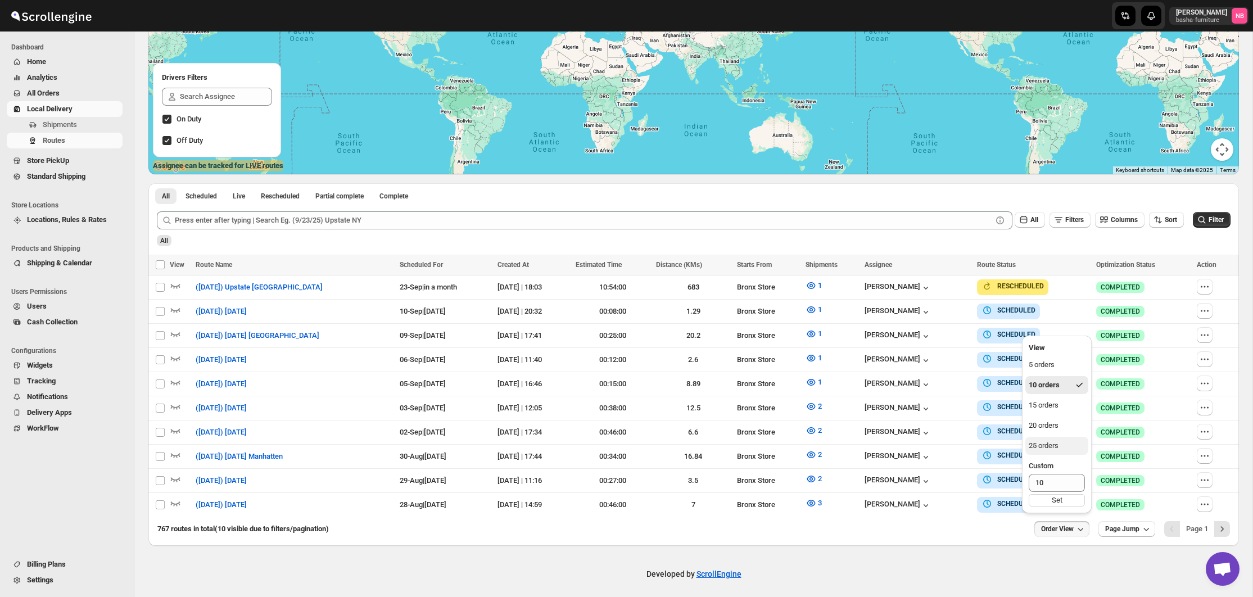
click at [1036, 451] on div "25 orders" at bounding box center [1044, 445] width 30 height 11
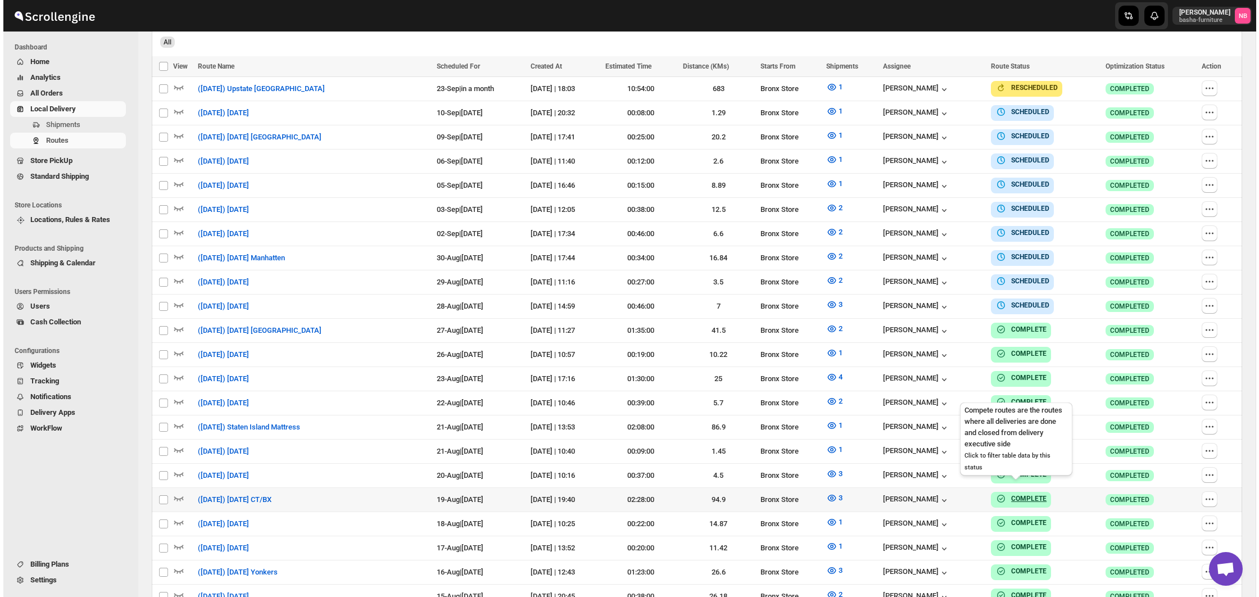
scroll to position [322, 0]
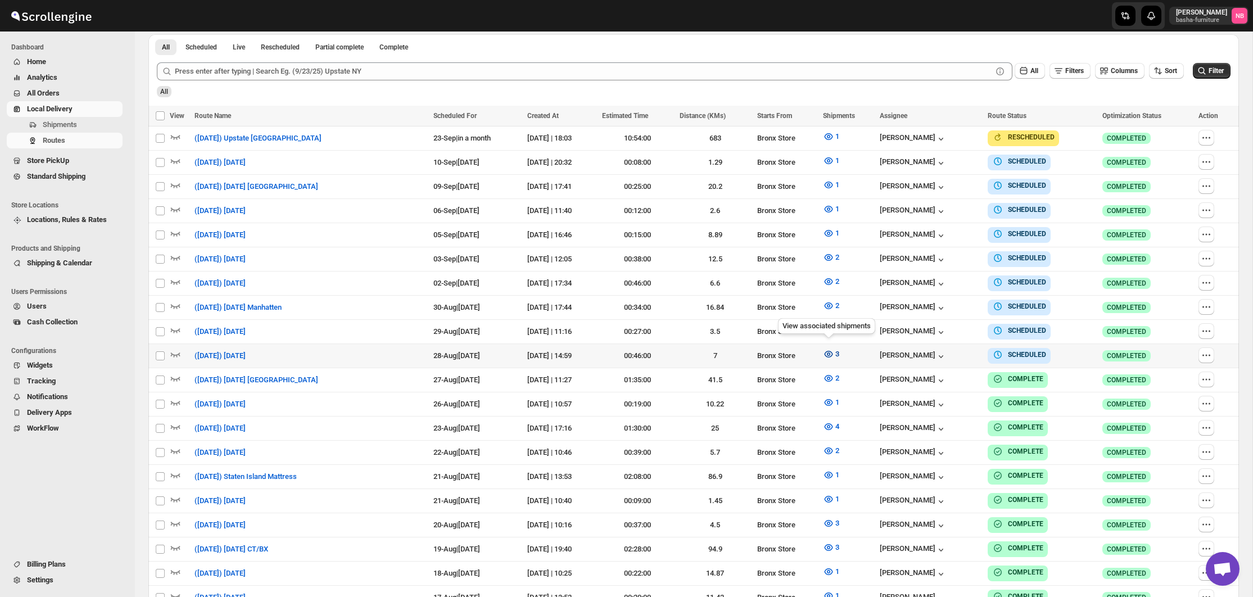
click at [827, 353] on icon "button" at bounding box center [828, 354] width 3 height 3
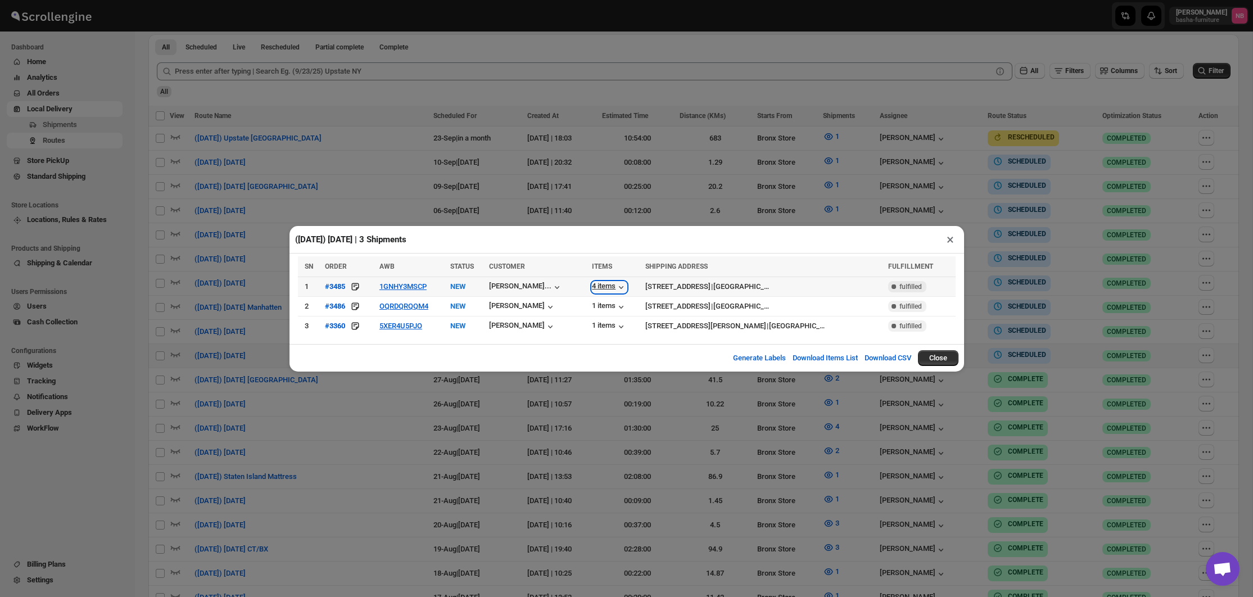
click at [600, 287] on div "4 items" at bounding box center [609, 287] width 35 height 11
click at [604, 309] on div "1 items" at bounding box center [609, 306] width 35 height 11
click at [589, 325] on td "1 items" at bounding box center [615, 326] width 53 height 20
click at [592, 325] on div "1 items" at bounding box center [609, 326] width 35 height 11
click at [611, 390] on div "([DATE]) [DATE] | 3 Shipments × SN ORDER AWB STATUS CUSTOMER ITEMS SHIPPING ADD…" at bounding box center [626, 298] width 1253 height 597
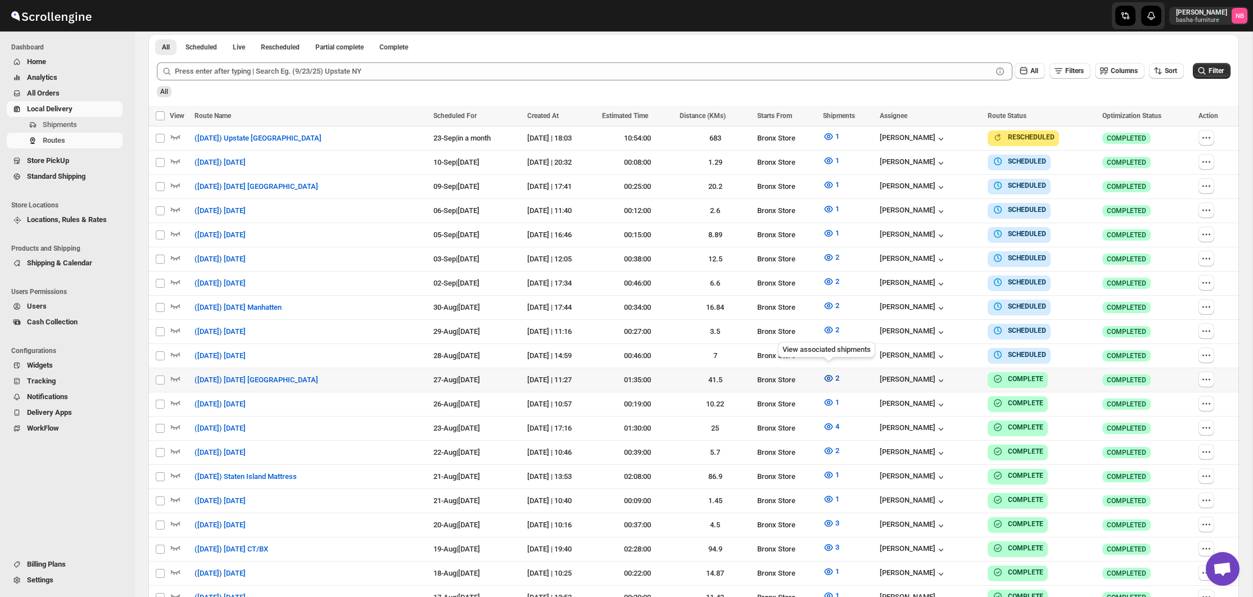
click at [823, 375] on icon "button" at bounding box center [828, 378] width 11 height 11
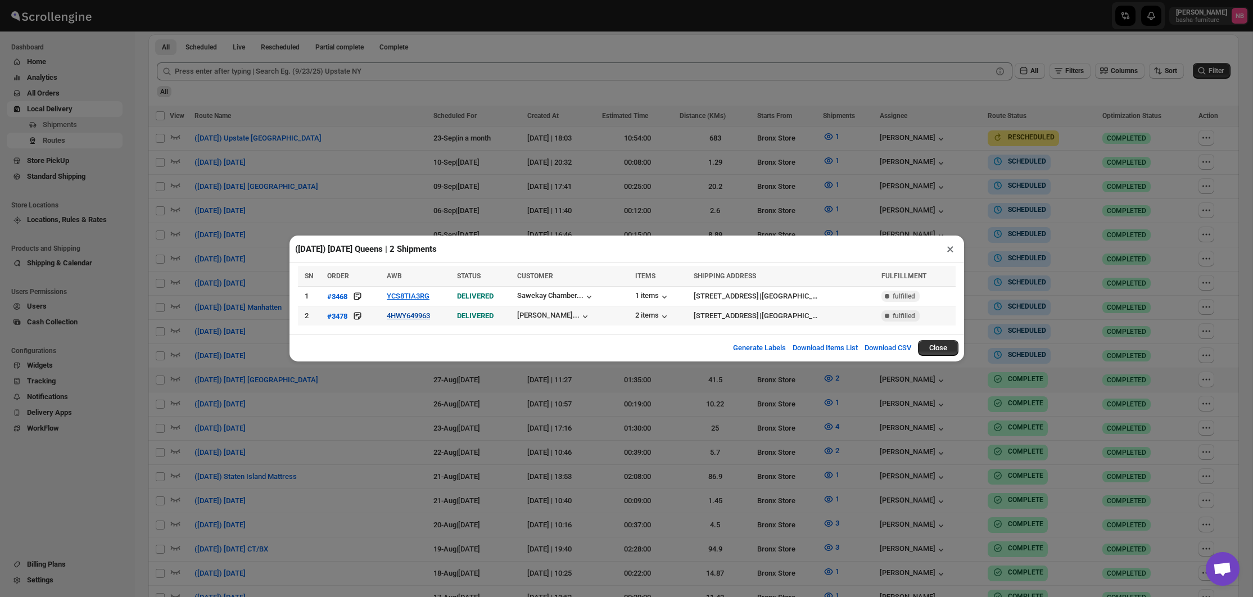
click at [415, 313] on button "4HWY649963" at bounding box center [408, 315] width 43 height 8
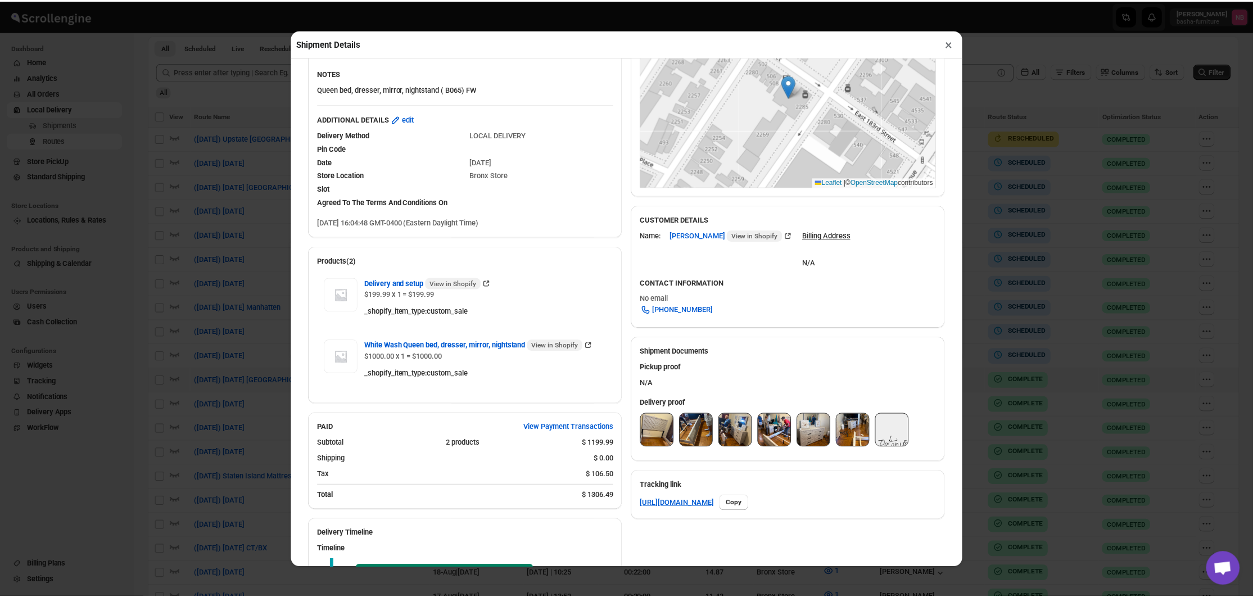
scroll to position [198, 0]
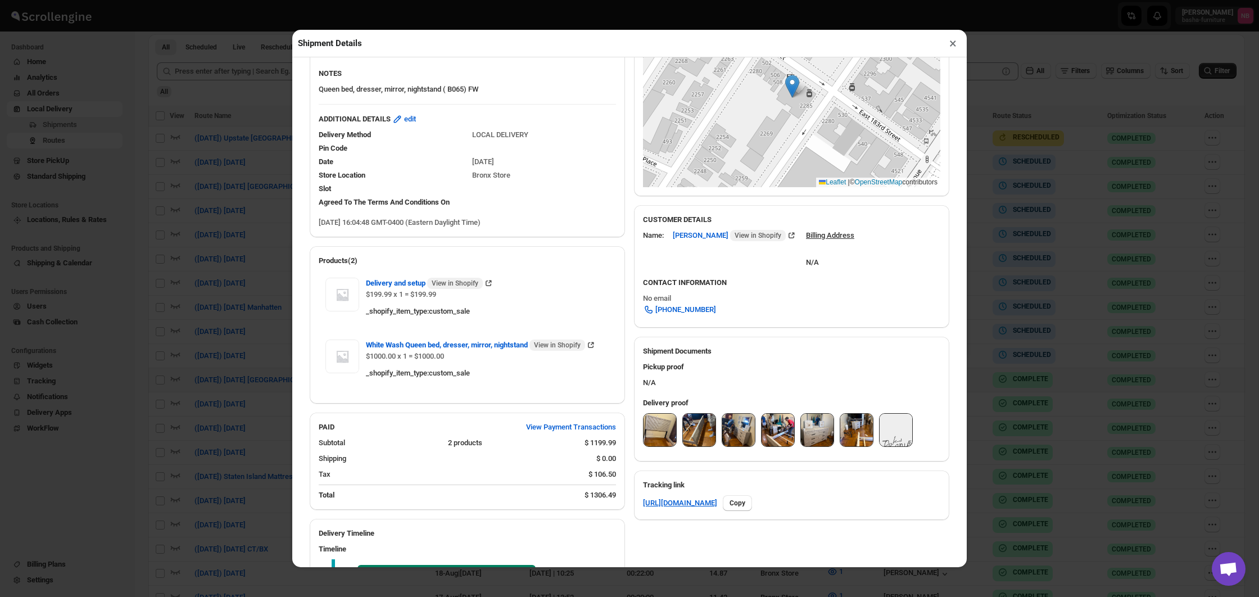
click at [659, 425] on img at bounding box center [660, 430] width 33 height 33
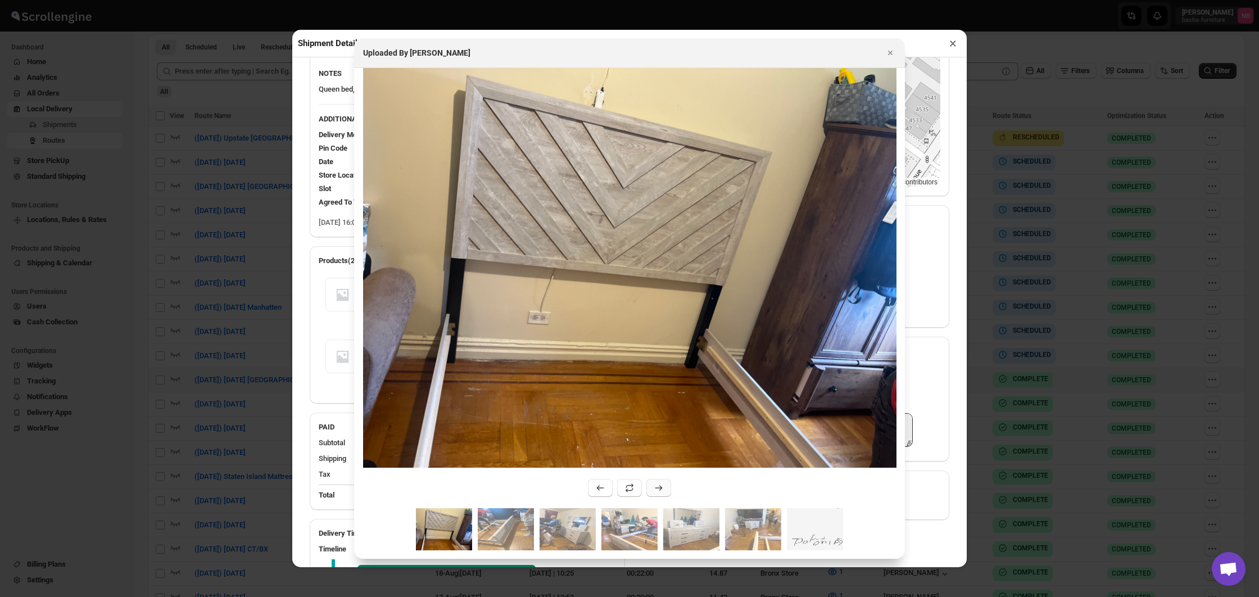
click at [663, 483] on button ":r2tg0:" at bounding box center [659, 488] width 25 height 18
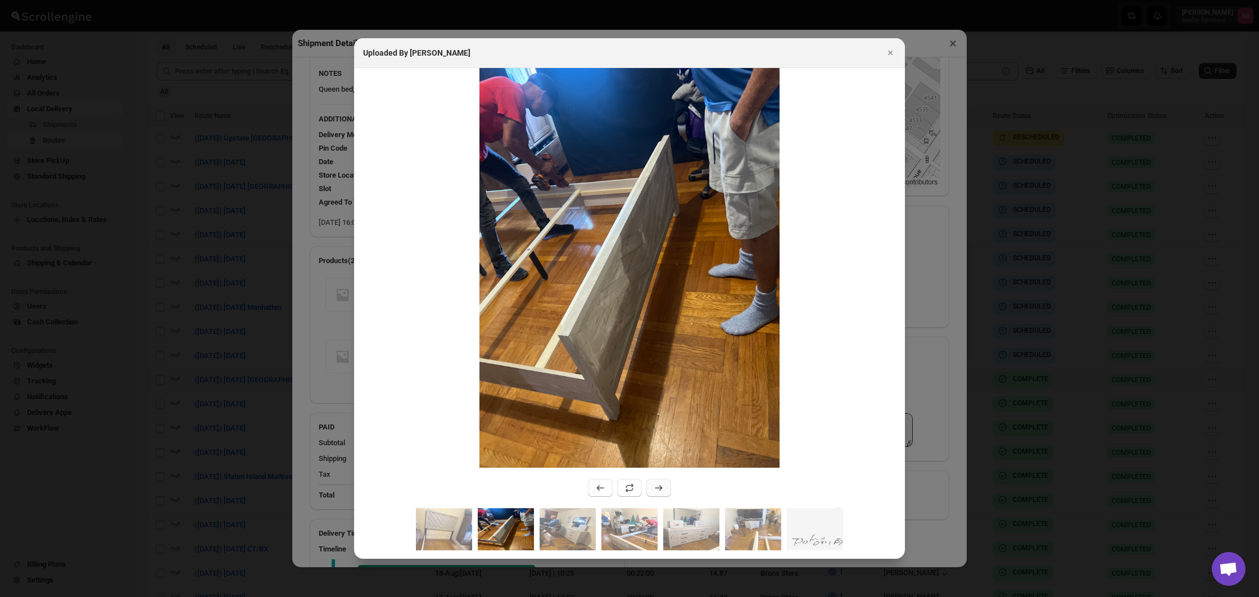
click at [663, 483] on button ":r2tg0:" at bounding box center [659, 488] width 25 height 18
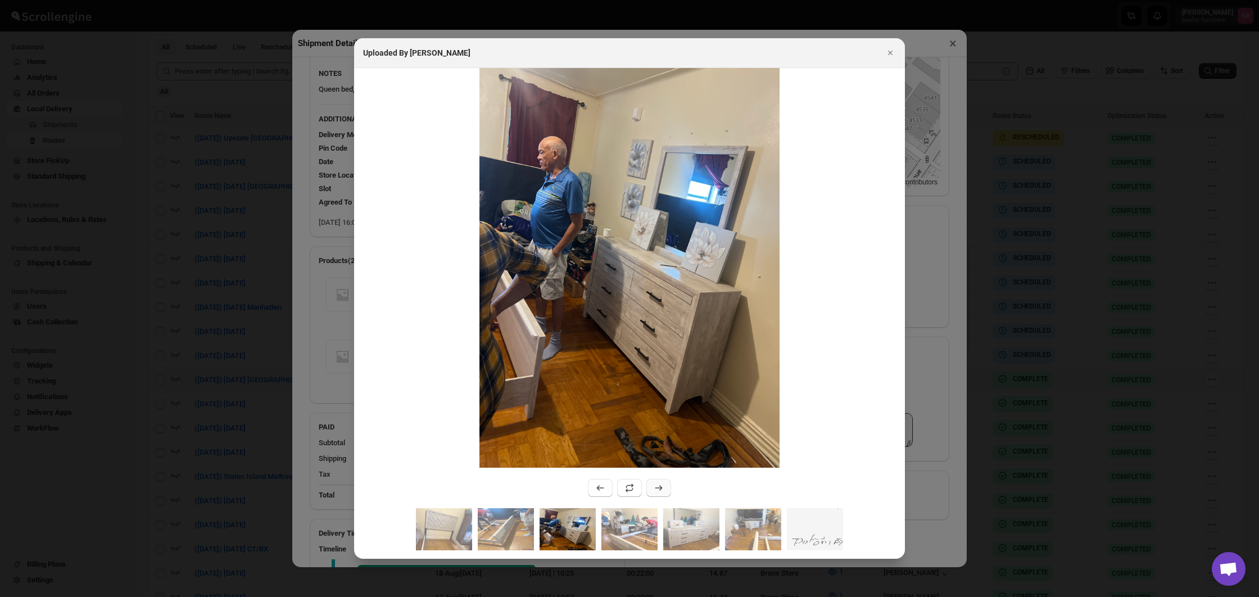
click at [663, 483] on button ":r2tg0:" at bounding box center [659, 488] width 25 height 18
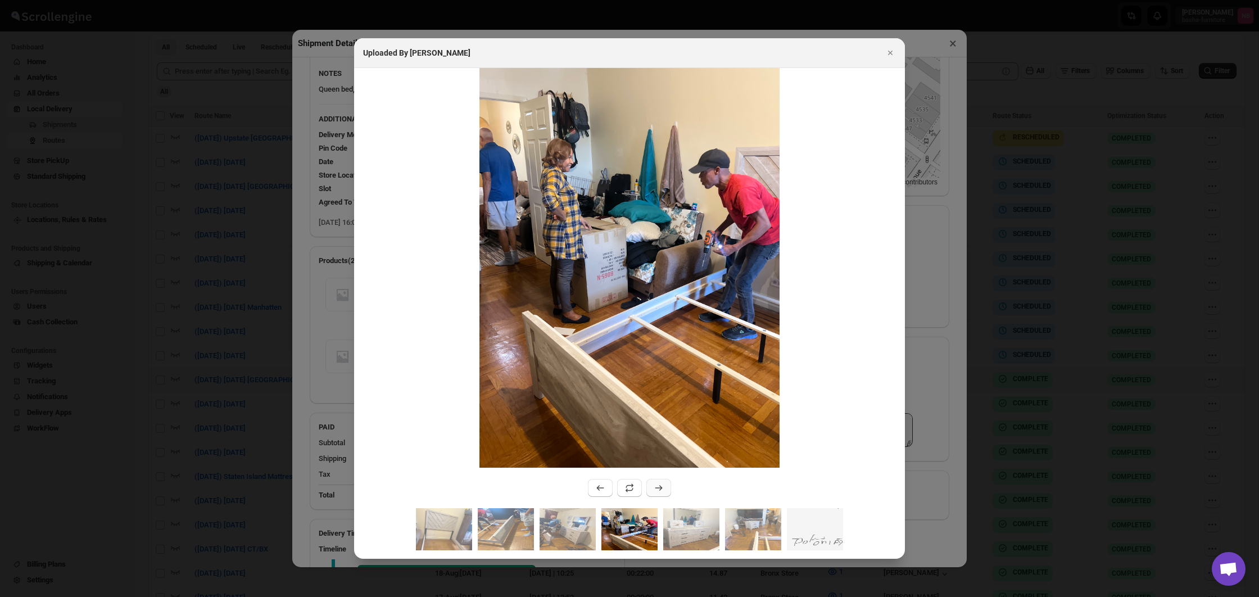
click at [663, 483] on button ":r2tg0:" at bounding box center [659, 488] width 25 height 18
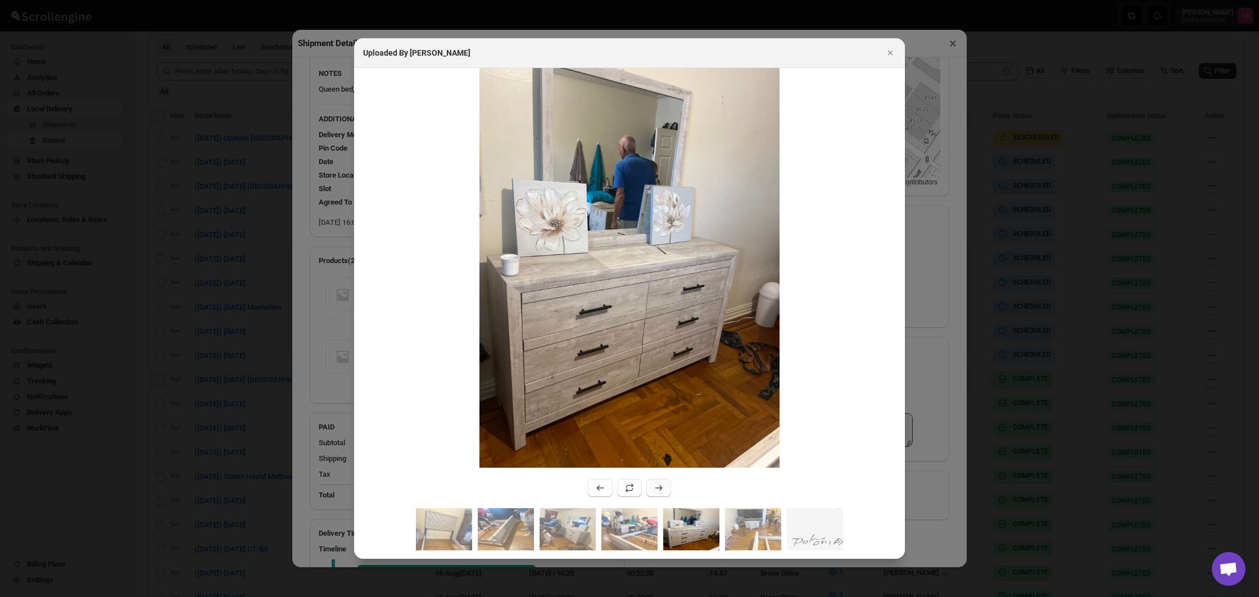
click at [663, 483] on button ":r2tg0:" at bounding box center [659, 488] width 25 height 18
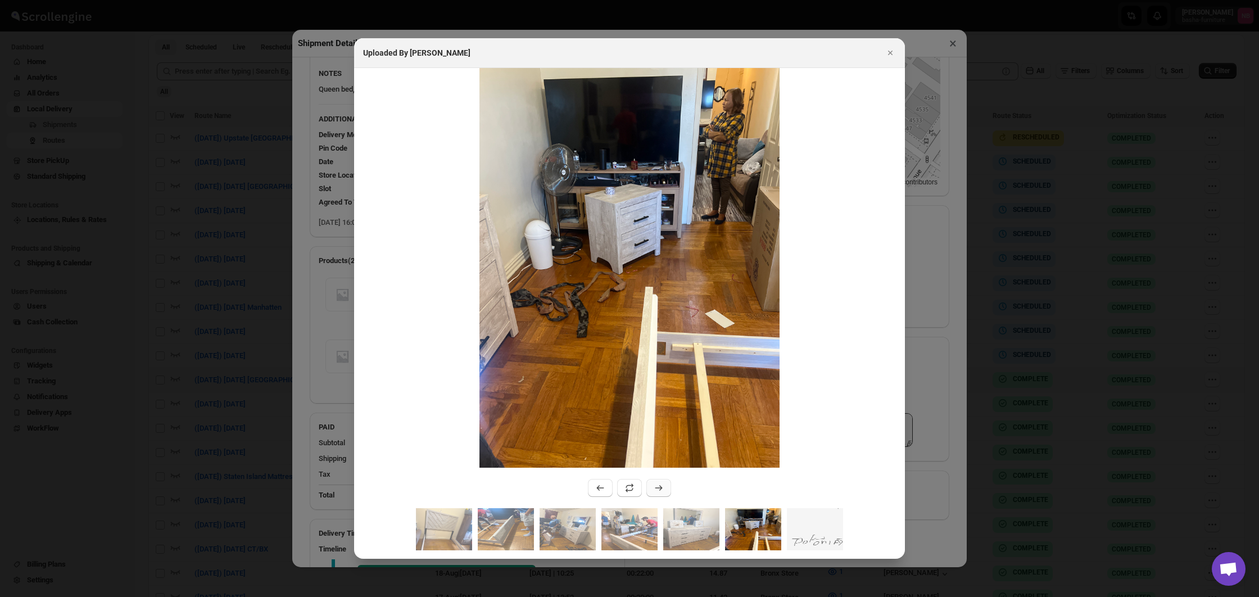
click at [663, 483] on button ":r2tg0:" at bounding box center [659, 488] width 25 height 18
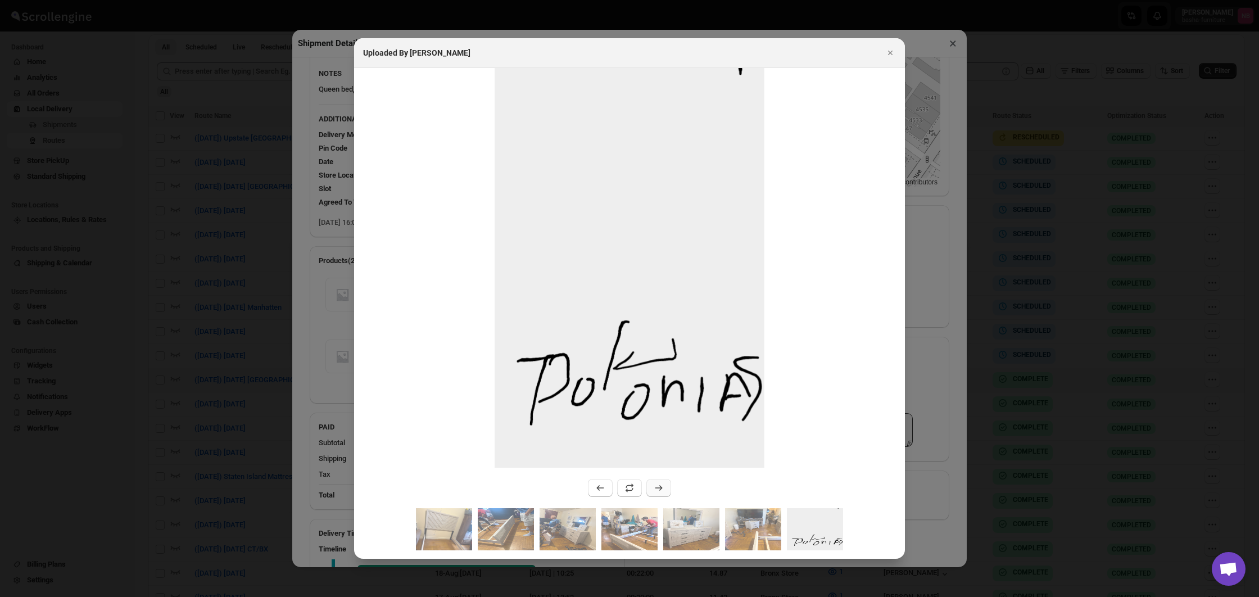
click at [663, 483] on button ":r2tg0:" at bounding box center [659, 488] width 25 height 18
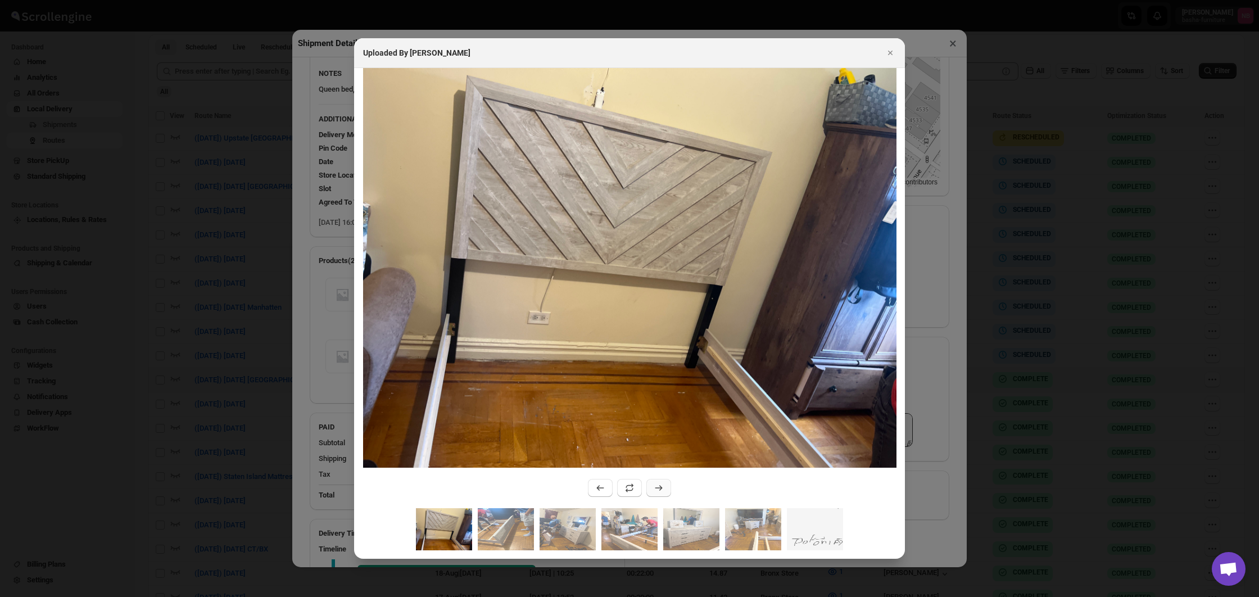
click at [663, 483] on button ":r2tg0:" at bounding box center [659, 488] width 25 height 18
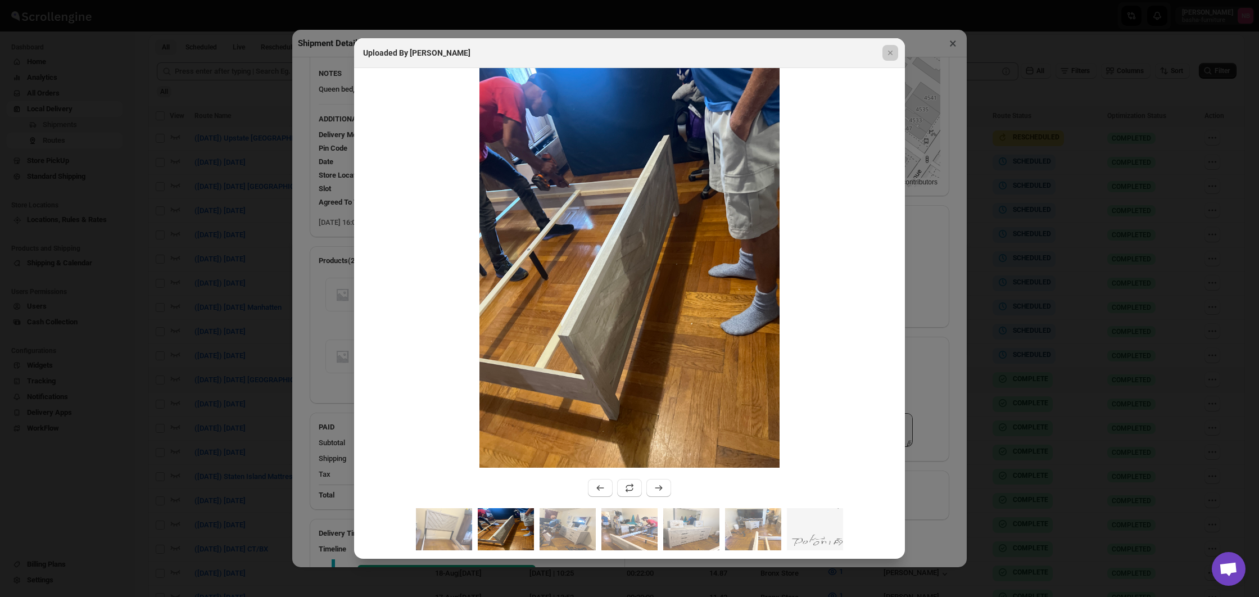
click at [945, 482] on div at bounding box center [629, 298] width 1259 height 597
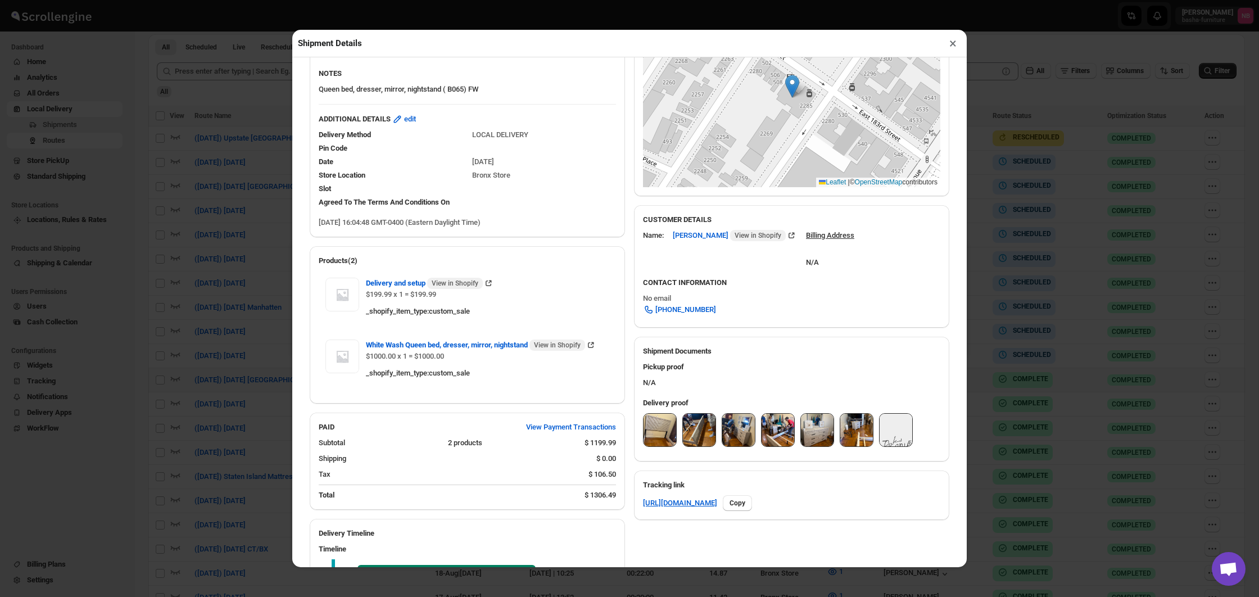
click at [994, 461] on div "Shipment Details × #3478 Awb : 4HWY649963 DATE [DATE] | 16:13 Success DELIVERED…" at bounding box center [629, 298] width 1259 height 597
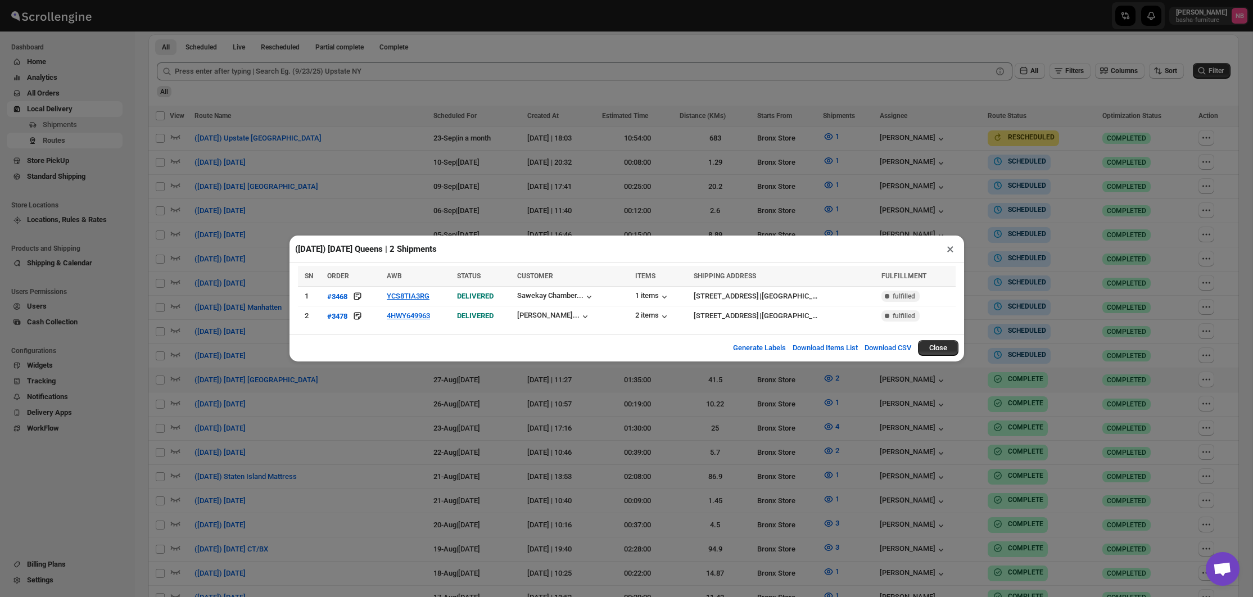
click at [914, 469] on div "([DATE]) [DATE] Queens | 2 Shipments × SN ORDER AWB STATUS CUSTOMER ITEMS SHIPP…" at bounding box center [626, 298] width 1253 height 597
